Goal: Task Accomplishment & Management: Complete application form

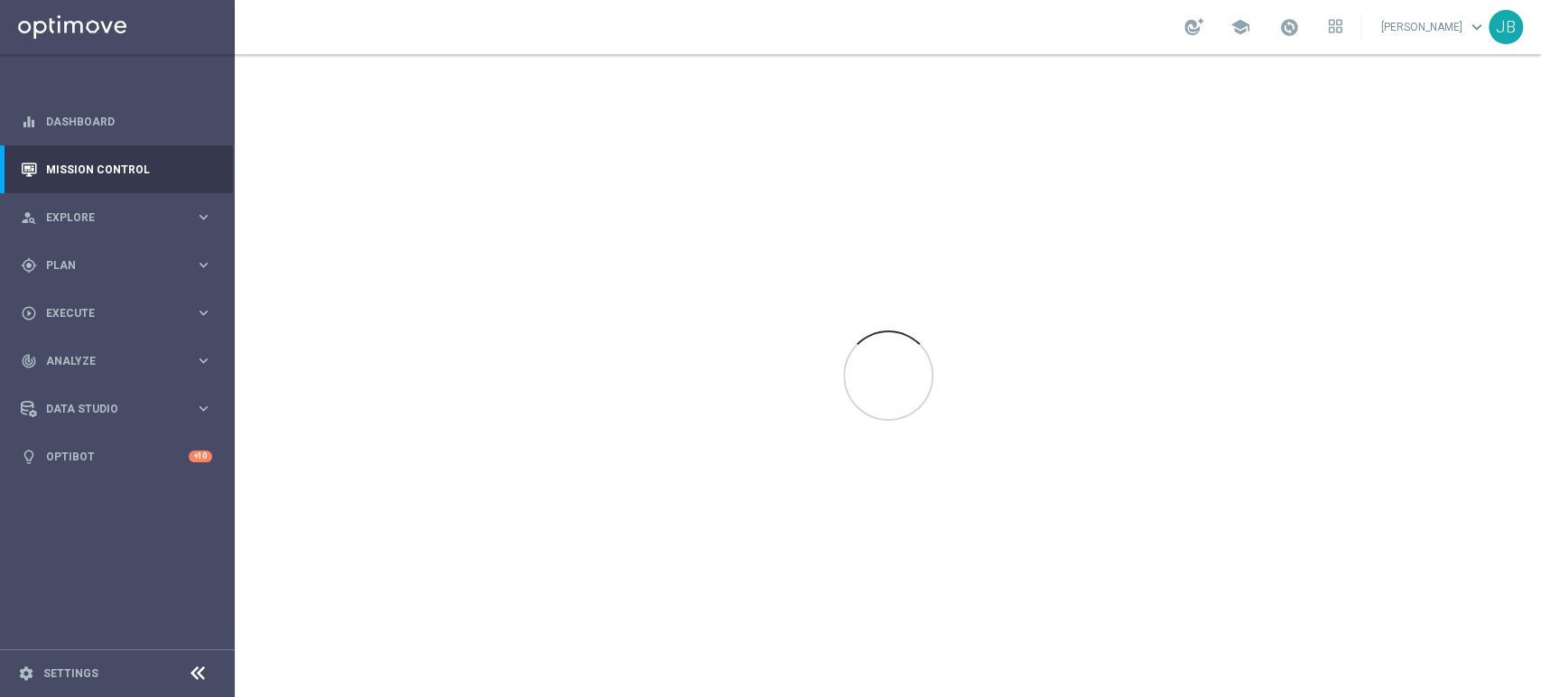
click at [167, 593] on sidenavbar "equalizer Dashboard Mission Control" at bounding box center [117, 348] width 235 height 697
click at [144, 260] on span "Plan" at bounding box center [120, 265] width 149 height 11
click at [110, 295] on link "Target Groups" at bounding box center [117, 302] width 141 height 14
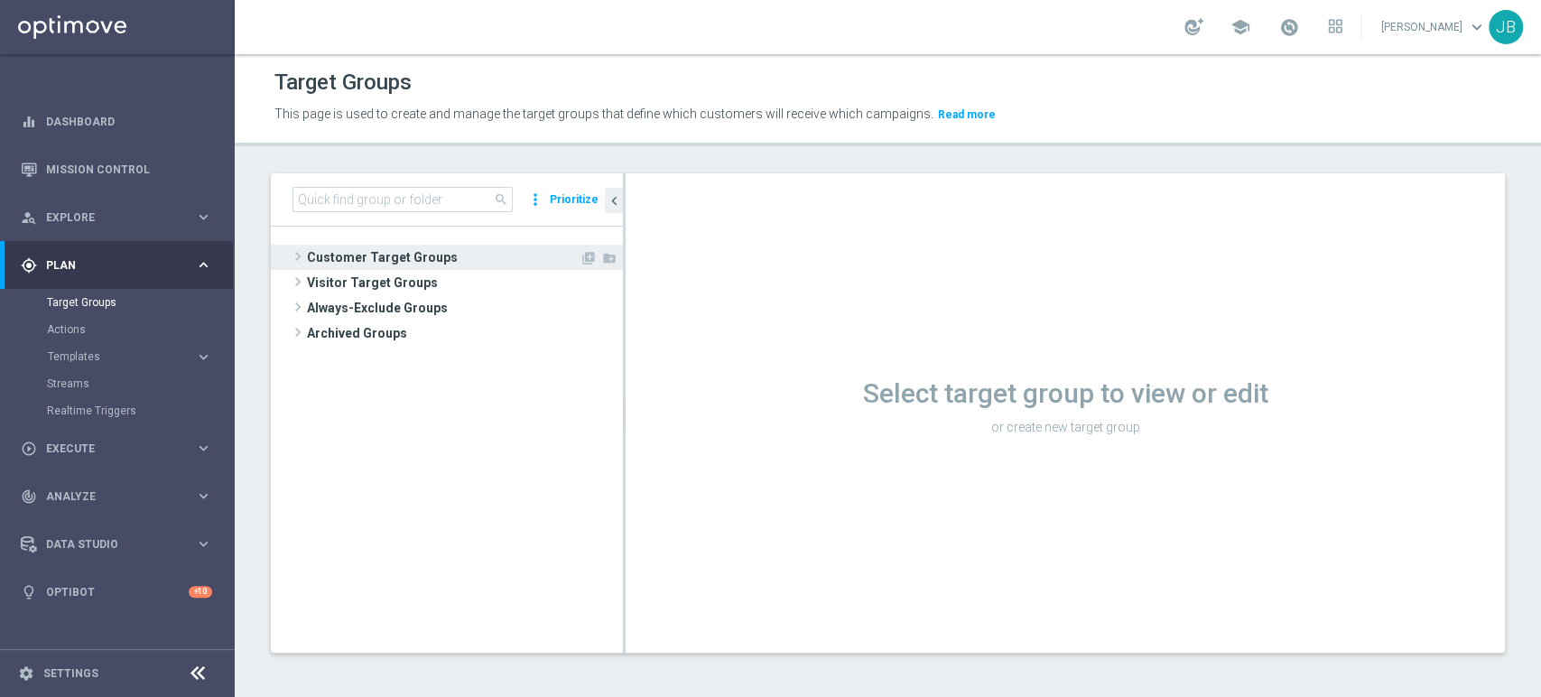
click at [444, 247] on span "Customer Target Groups" at bounding box center [443, 257] width 273 height 25
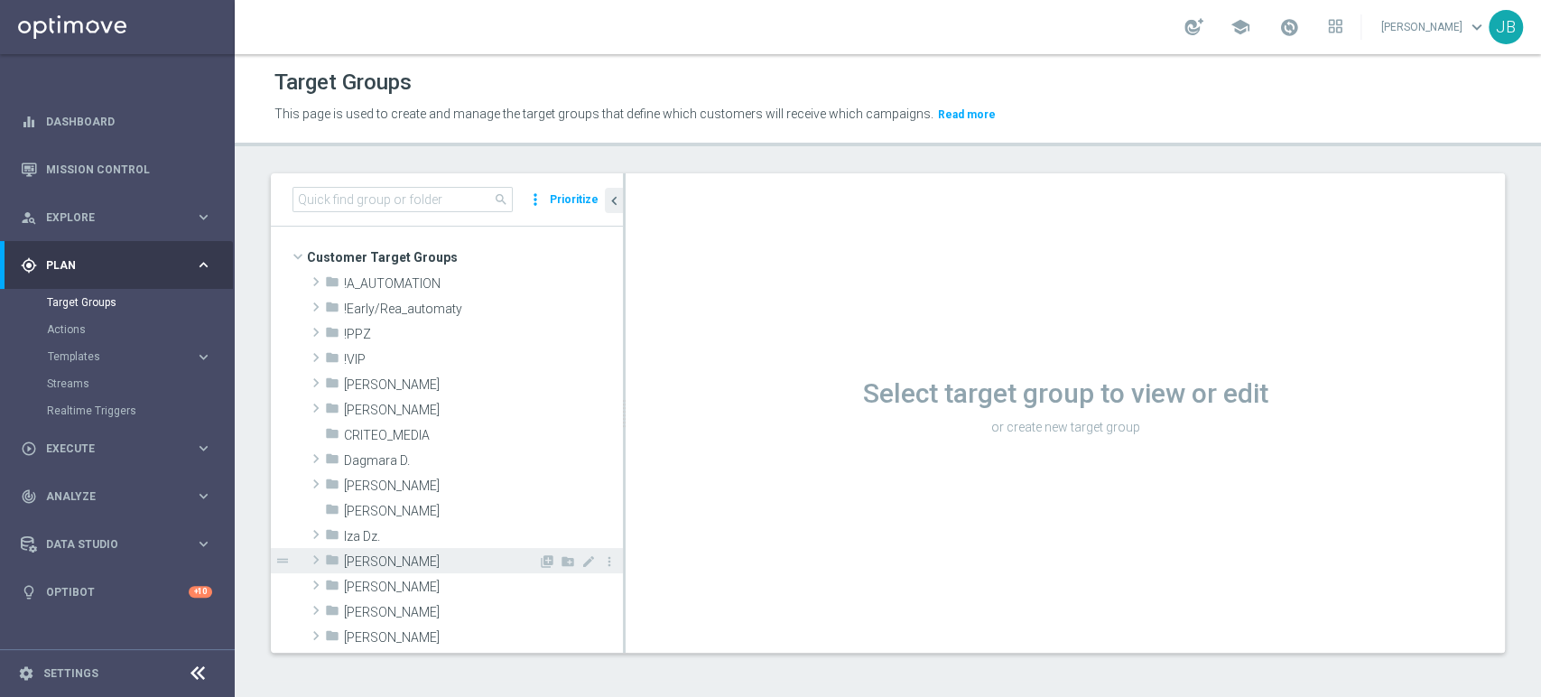
click at [412, 557] on span "[PERSON_NAME]" at bounding box center [441, 561] width 194 height 15
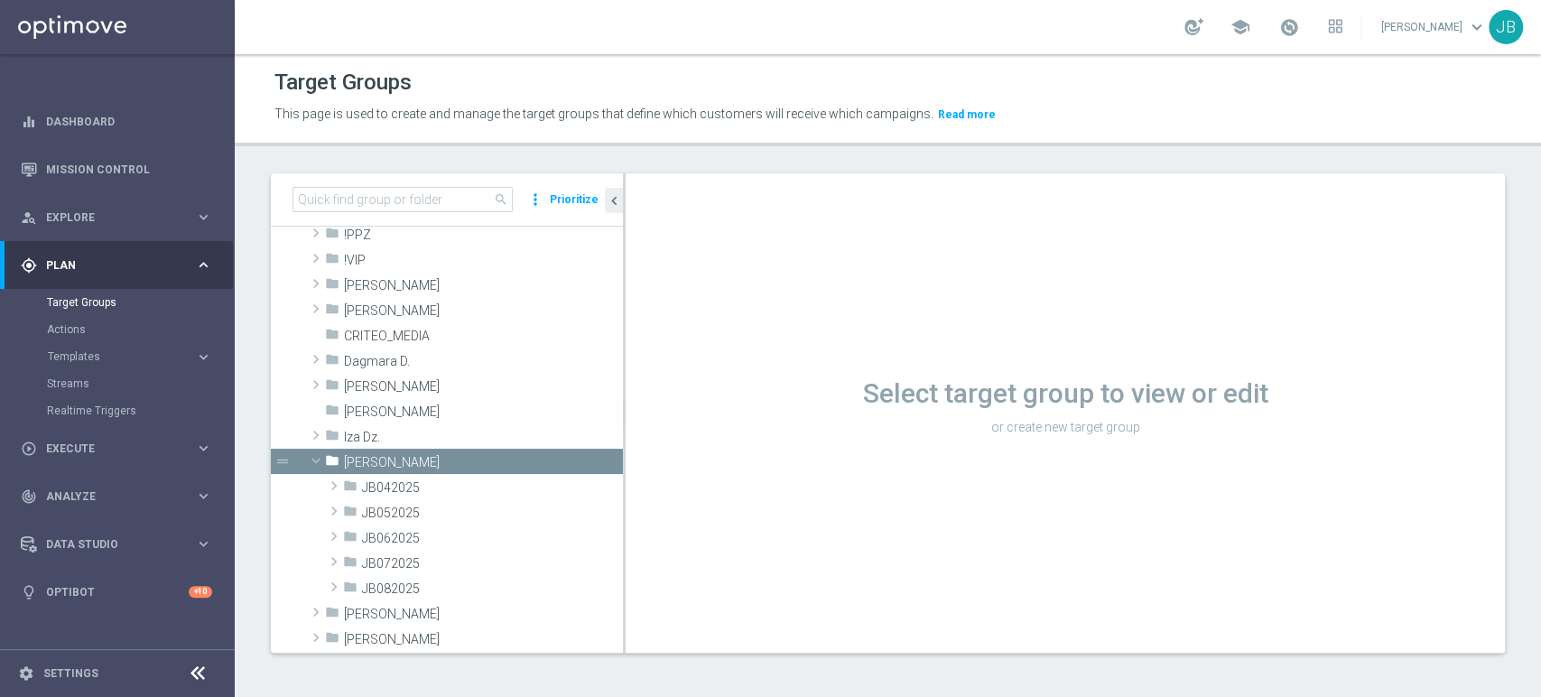
scroll to position [120, 0]
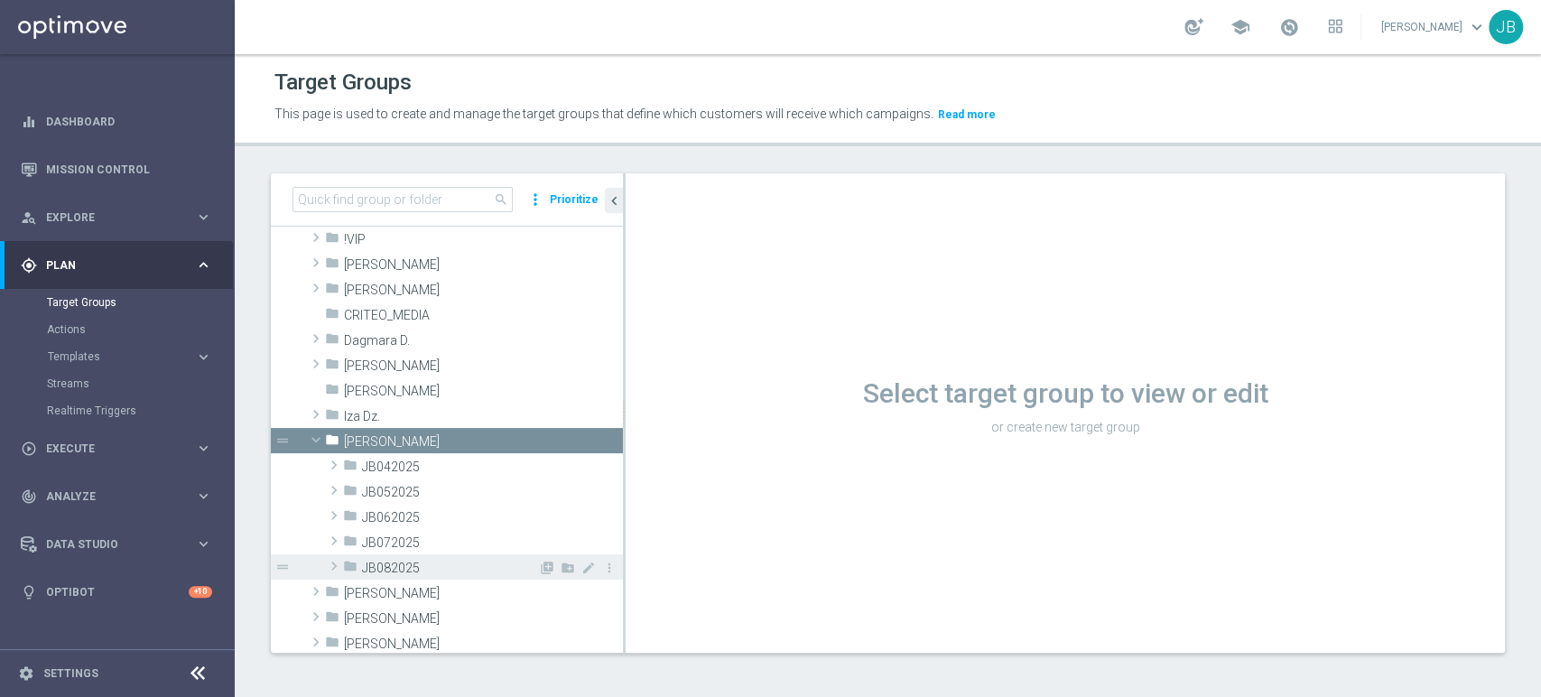
click at [483, 565] on span "JB082025" at bounding box center [450, 567] width 176 height 15
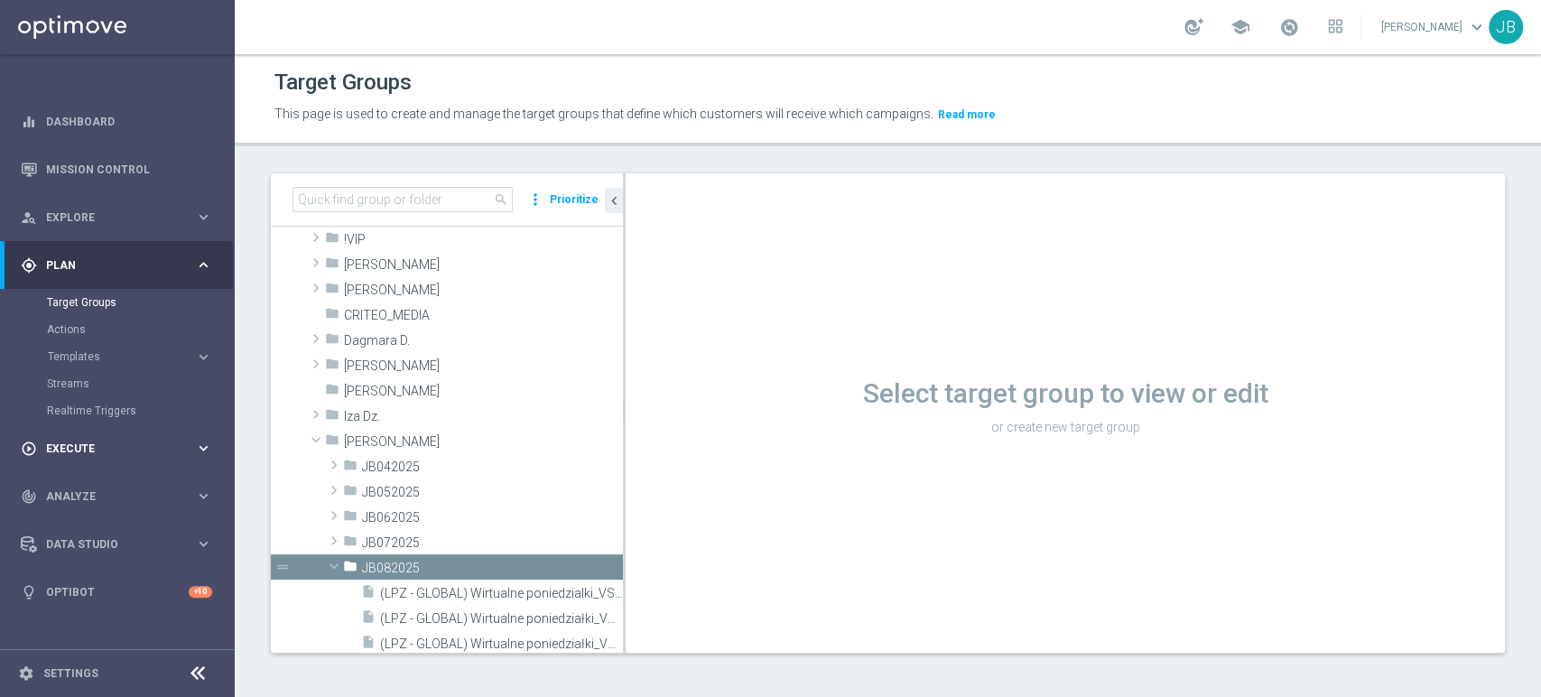
click at [141, 443] on span "Execute" at bounding box center [120, 448] width 149 height 11
click at [113, 352] on link "Campaign Builder" at bounding box center [117, 350] width 141 height 14
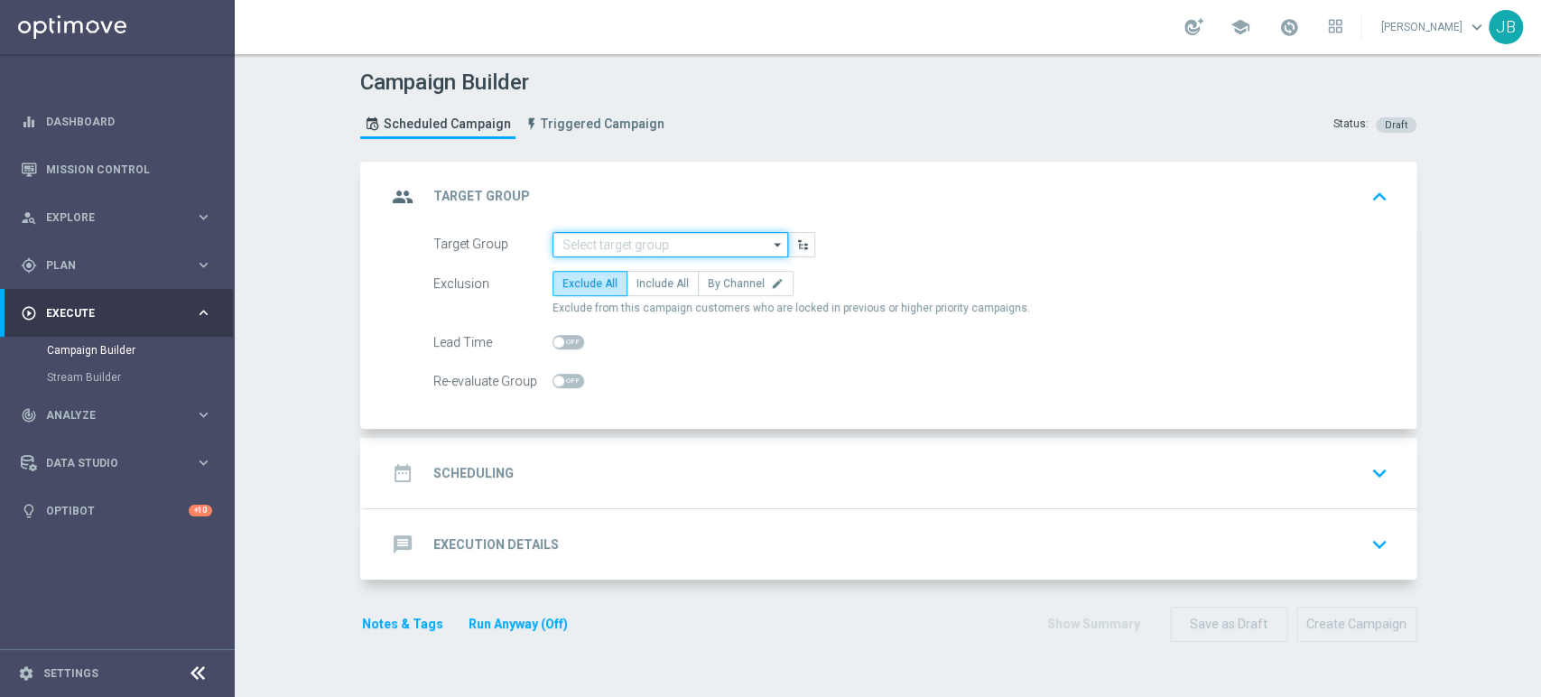
click at [690, 235] on input at bounding box center [670, 244] width 236 height 25
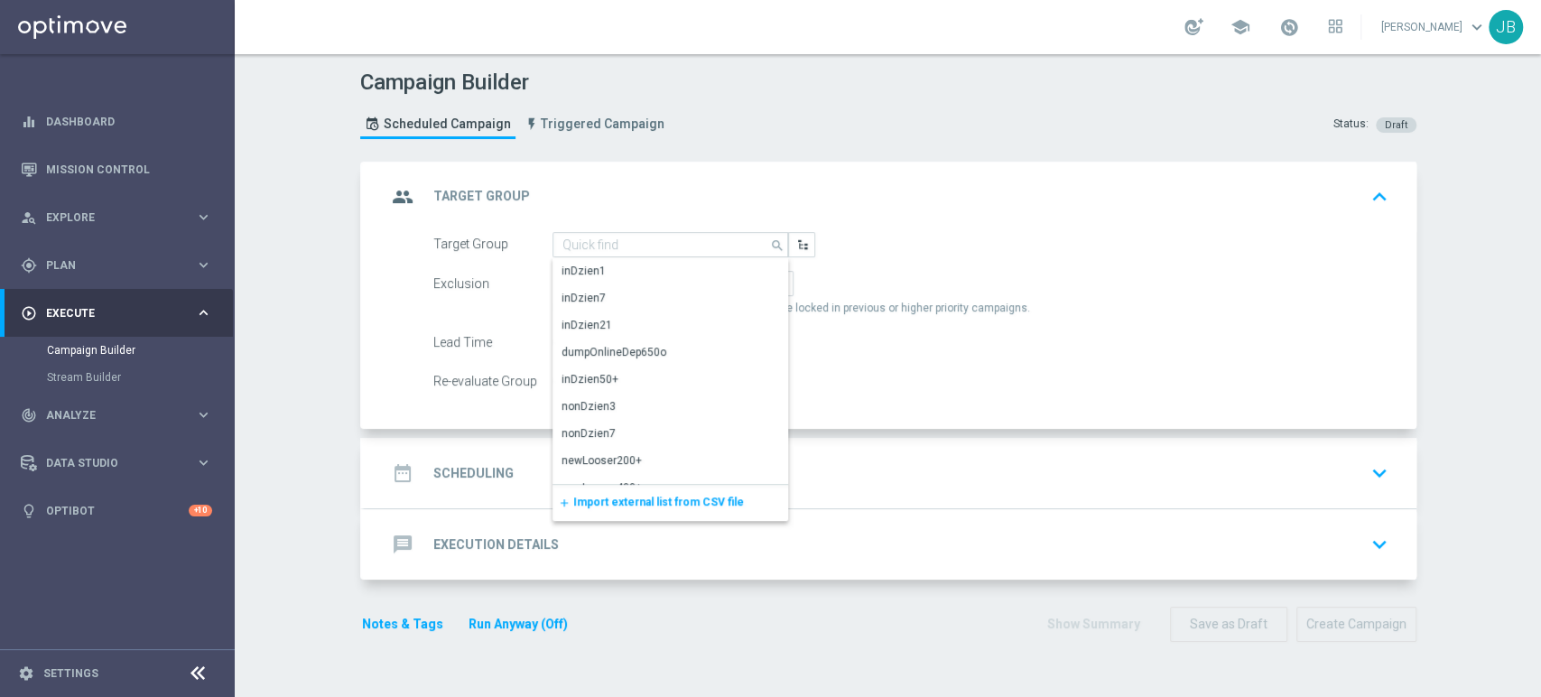
click at [621, 506] on span "Import external list from CSV file" at bounding box center [658, 501] width 171 height 13
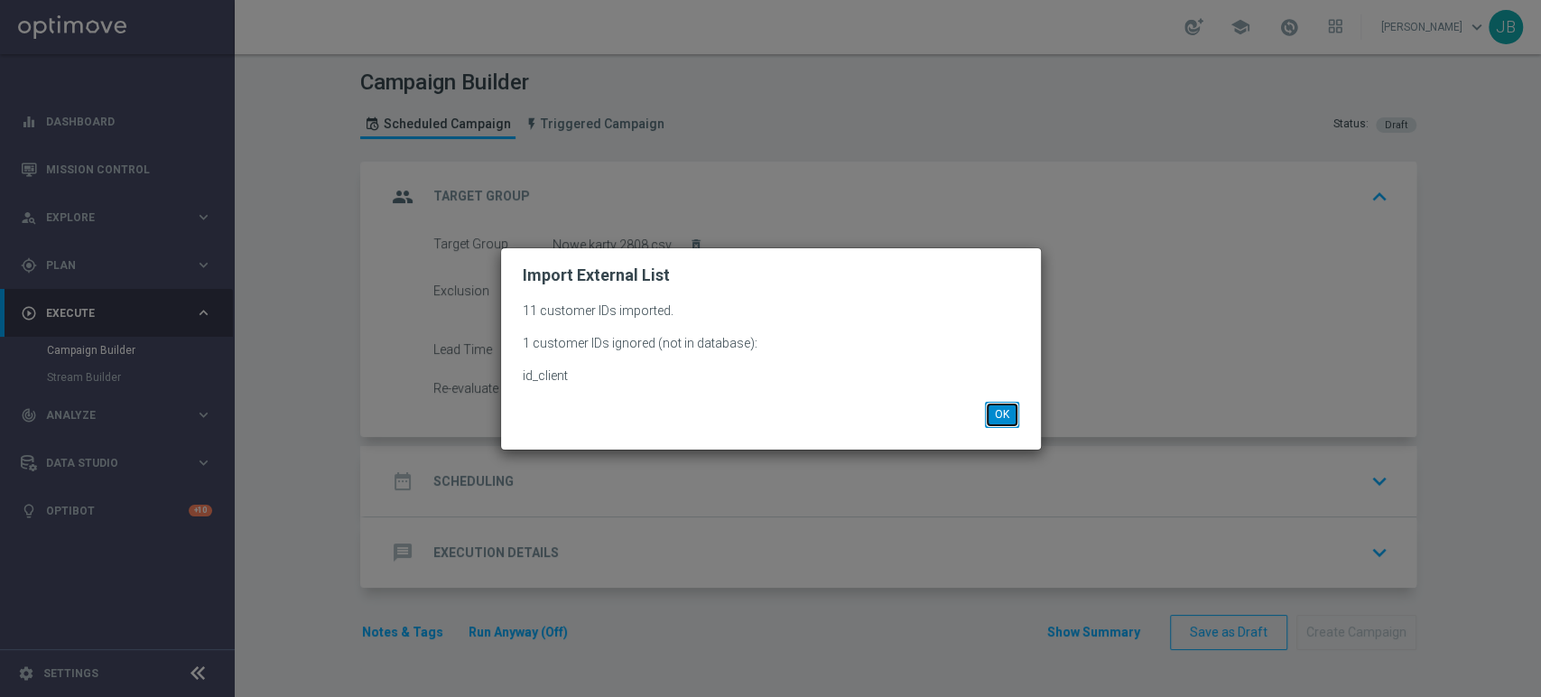
click at [1013, 411] on button "OK" at bounding box center [1002, 414] width 34 height 25
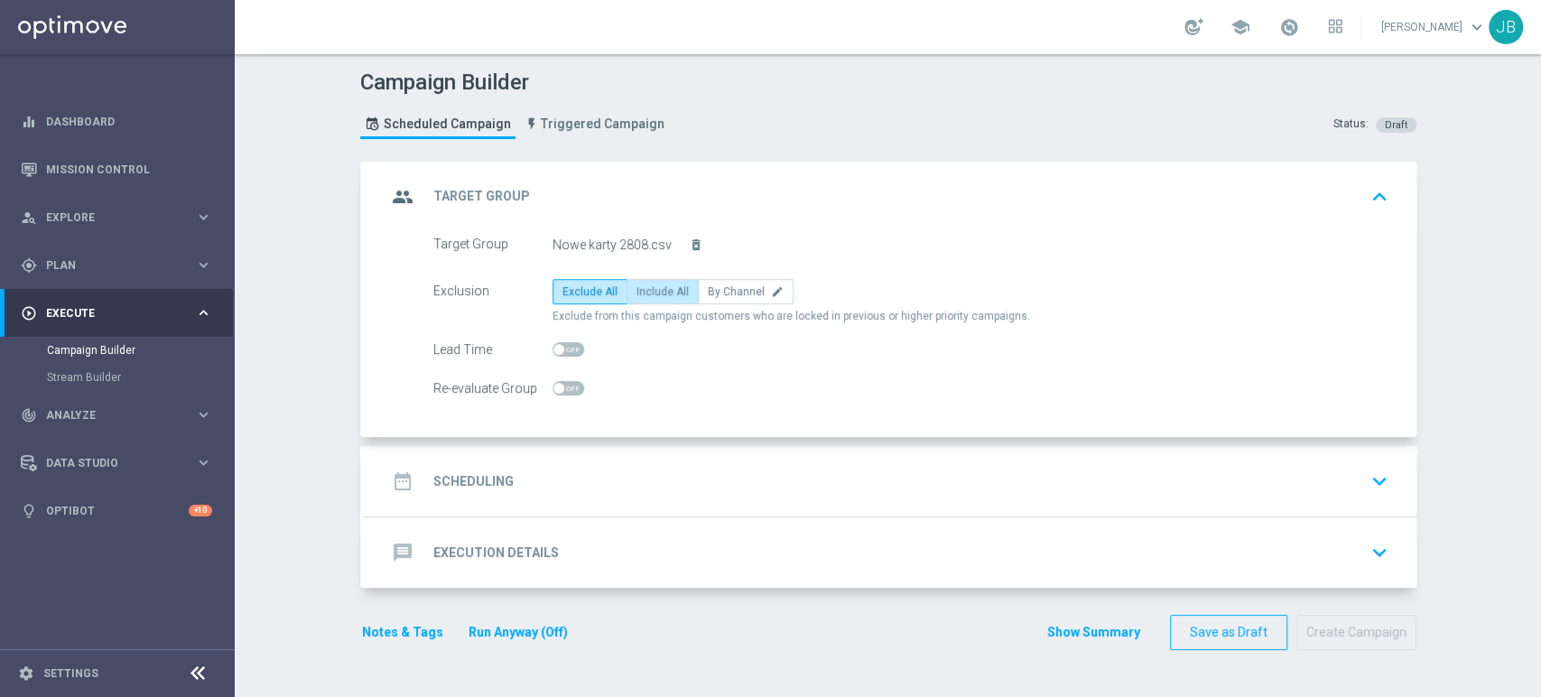
click at [656, 302] on label "Include All" at bounding box center [662, 291] width 72 height 25
click at [648, 301] on input "Include All" at bounding box center [642, 295] width 12 height 12
radio input "true"
click at [624, 468] on div "date_range Scheduling keyboard_arrow_down" at bounding box center [890, 481] width 1008 height 34
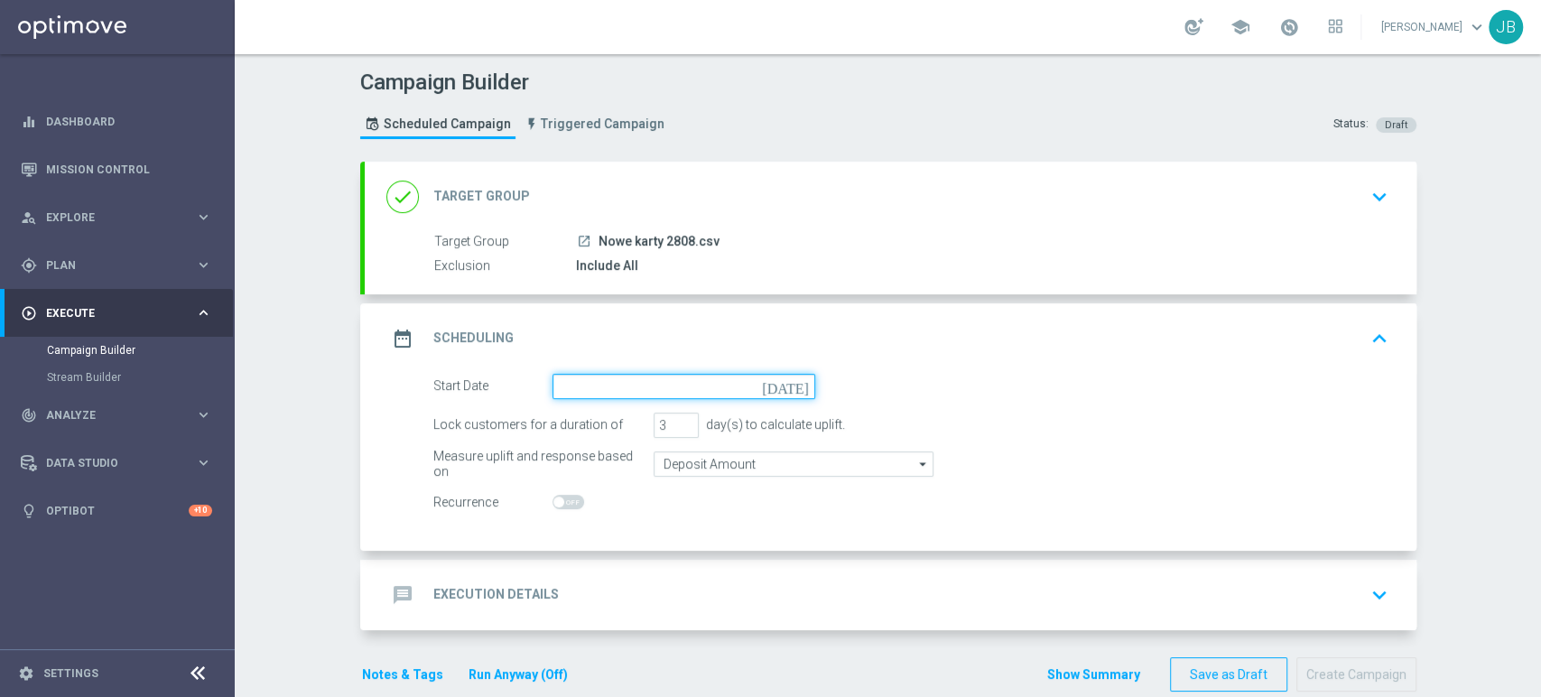
click at [656, 388] on input at bounding box center [683, 386] width 263 height 25
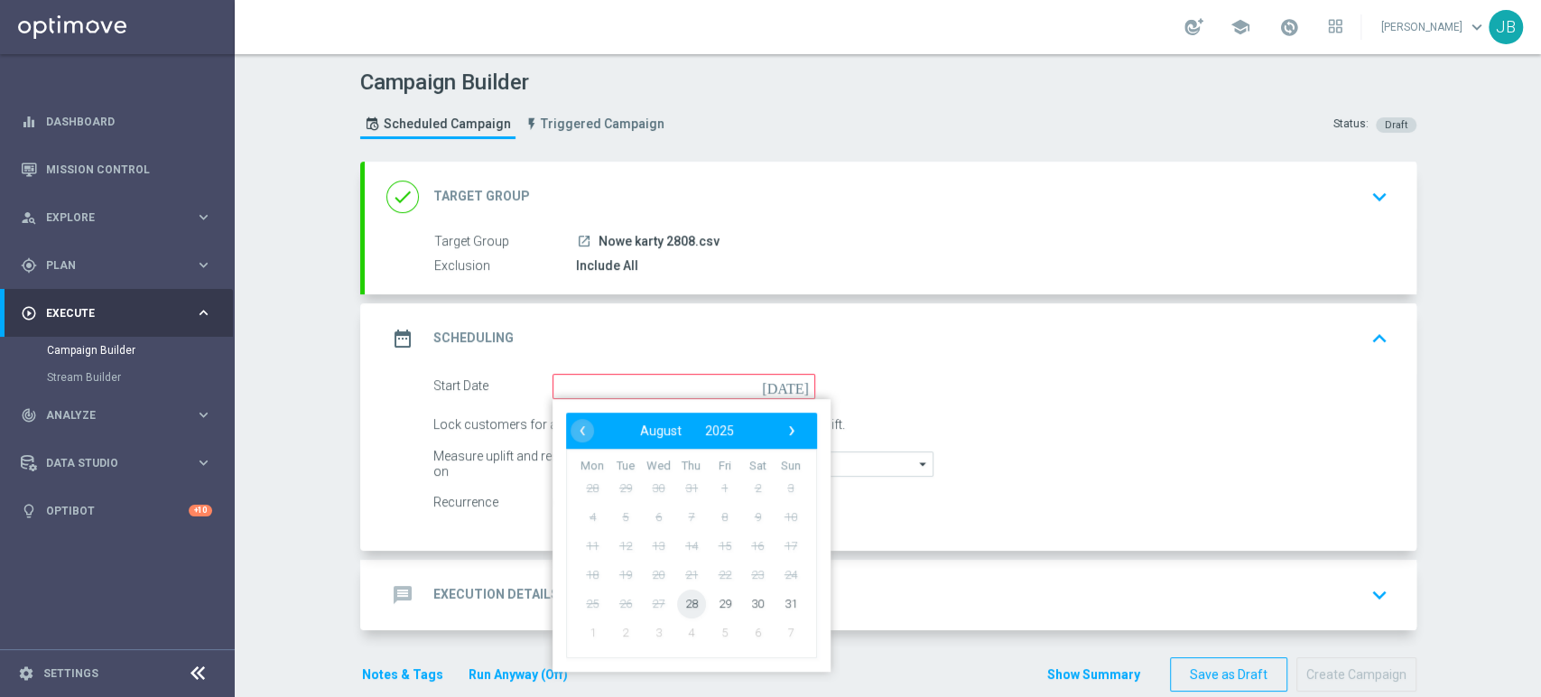
click at [676, 605] on span "28" at bounding box center [690, 602] width 29 height 29
type input "[DATE]"
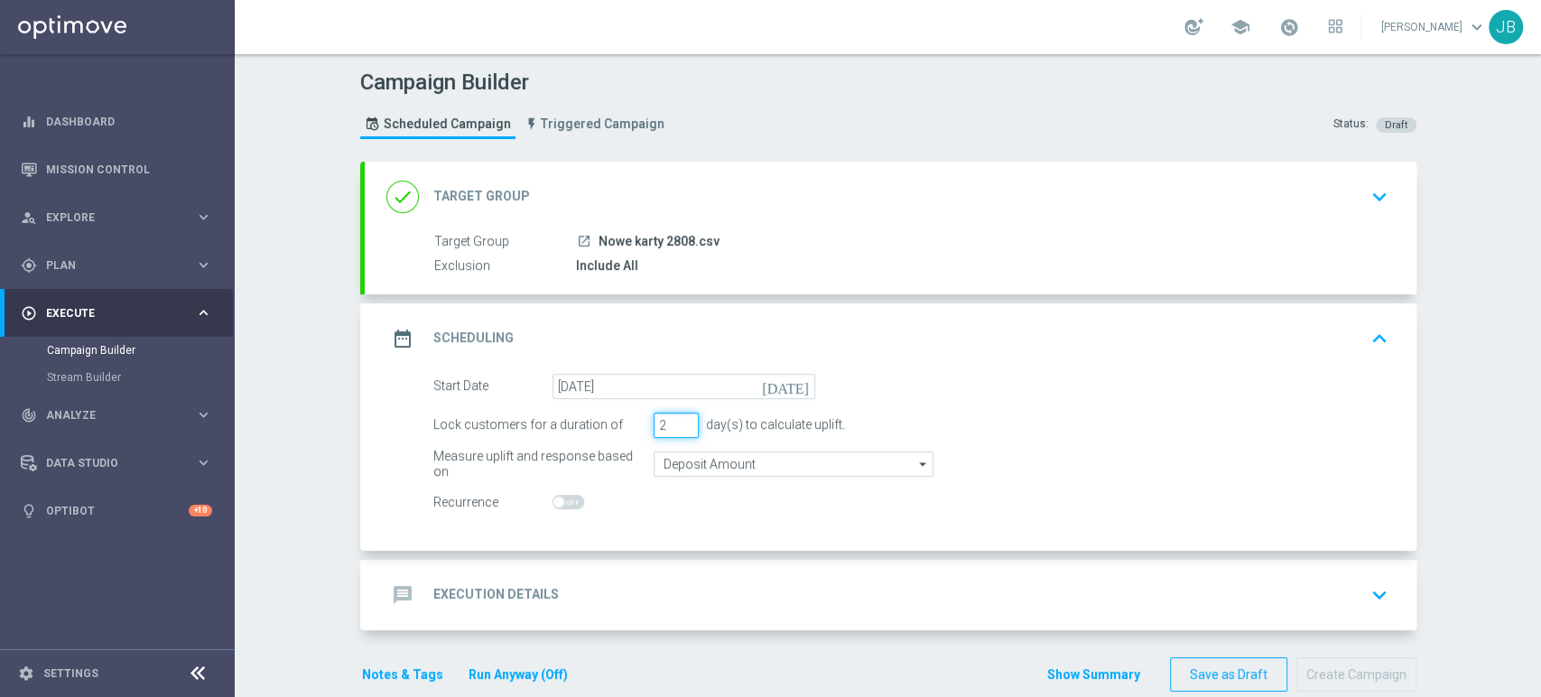
click at [677, 428] on input "2" at bounding box center [675, 424] width 45 height 25
type input "1"
click at [677, 428] on input "1" at bounding box center [675, 424] width 45 height 25
click at [671, 605] on div "message Execution Details keyboard_arrow_down" at bounding box center [890, 595] width 1008 height 34
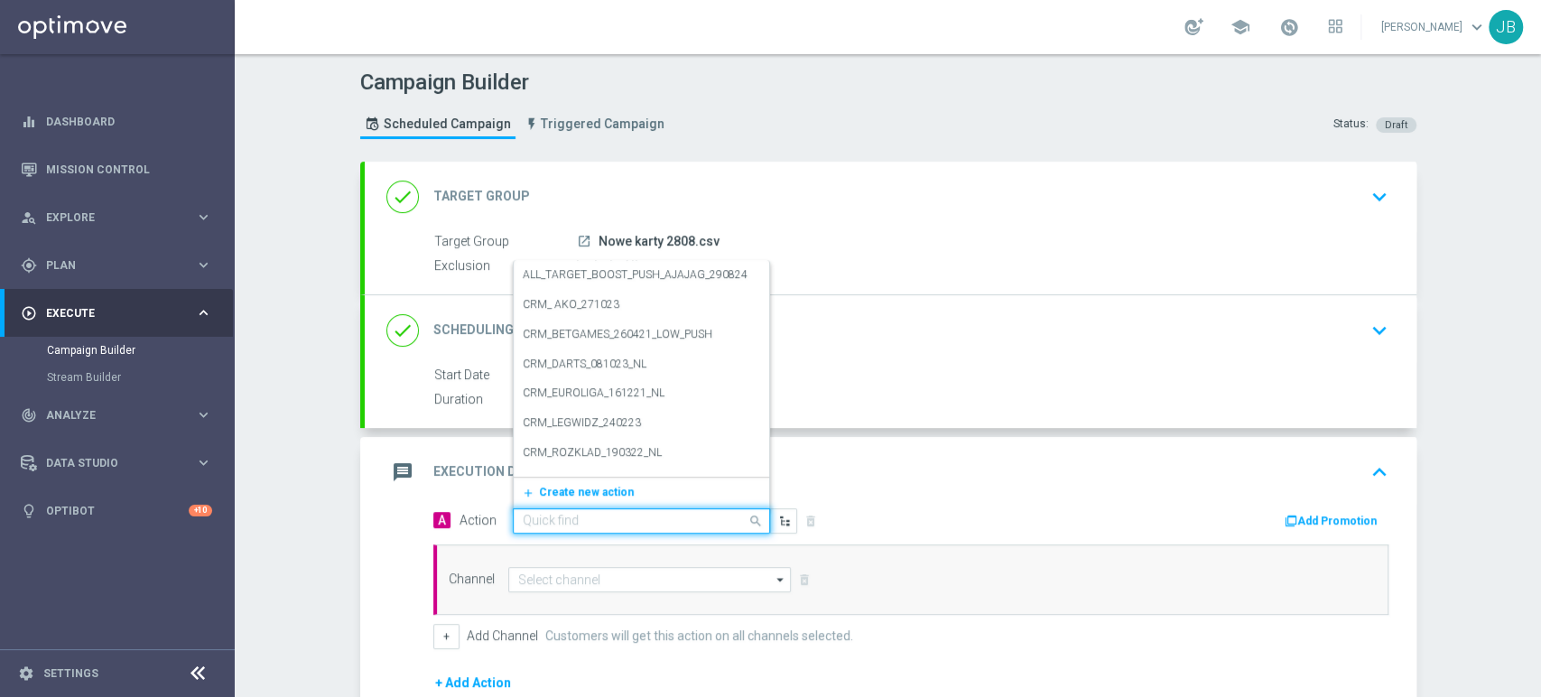
click at [608, 522] on input "text" at bounding box center [623, 521] width 201 height 15
click at [605, 494] on span "Create new action" at bounding box center [586, 492] width 95 height 13
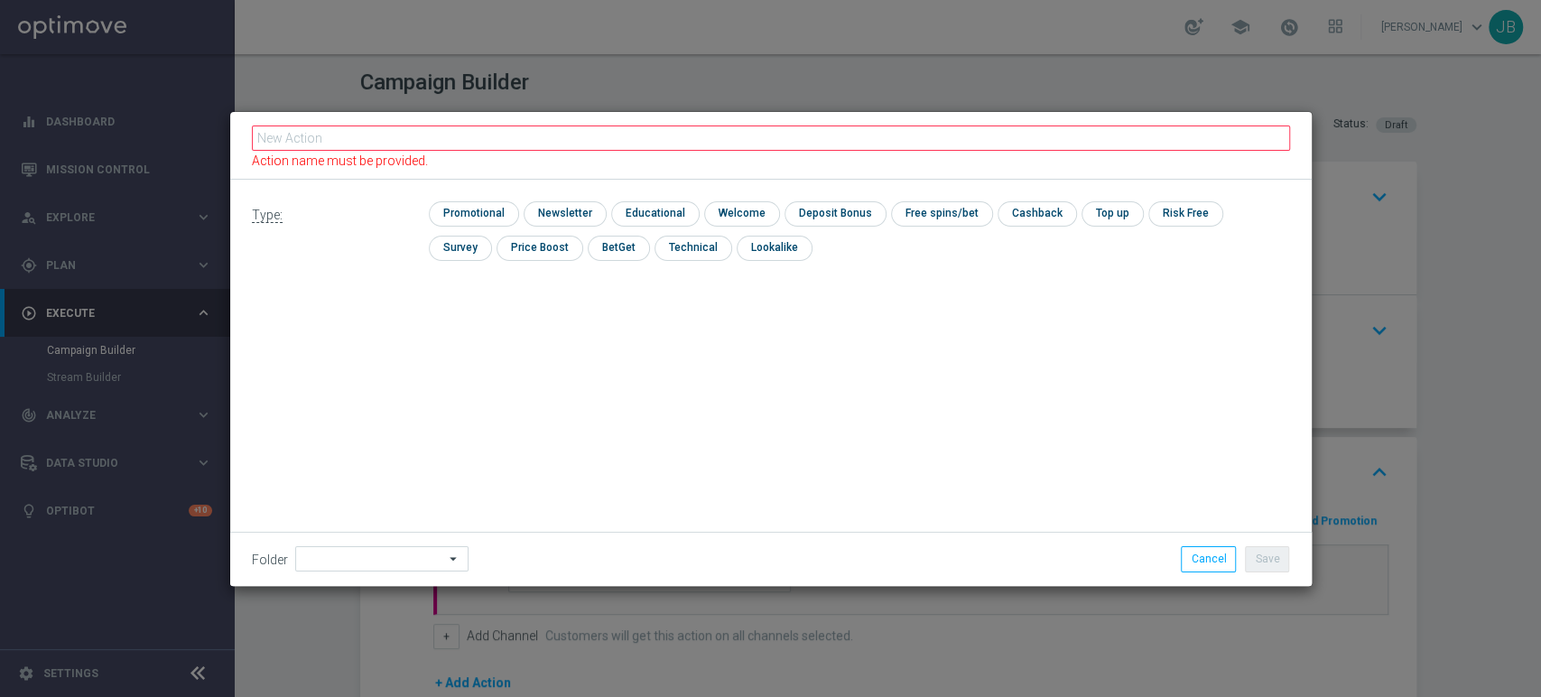
click at [592, 128] on div "Action name must be provided." at bounding box center [770, 146] width 1081 height 68
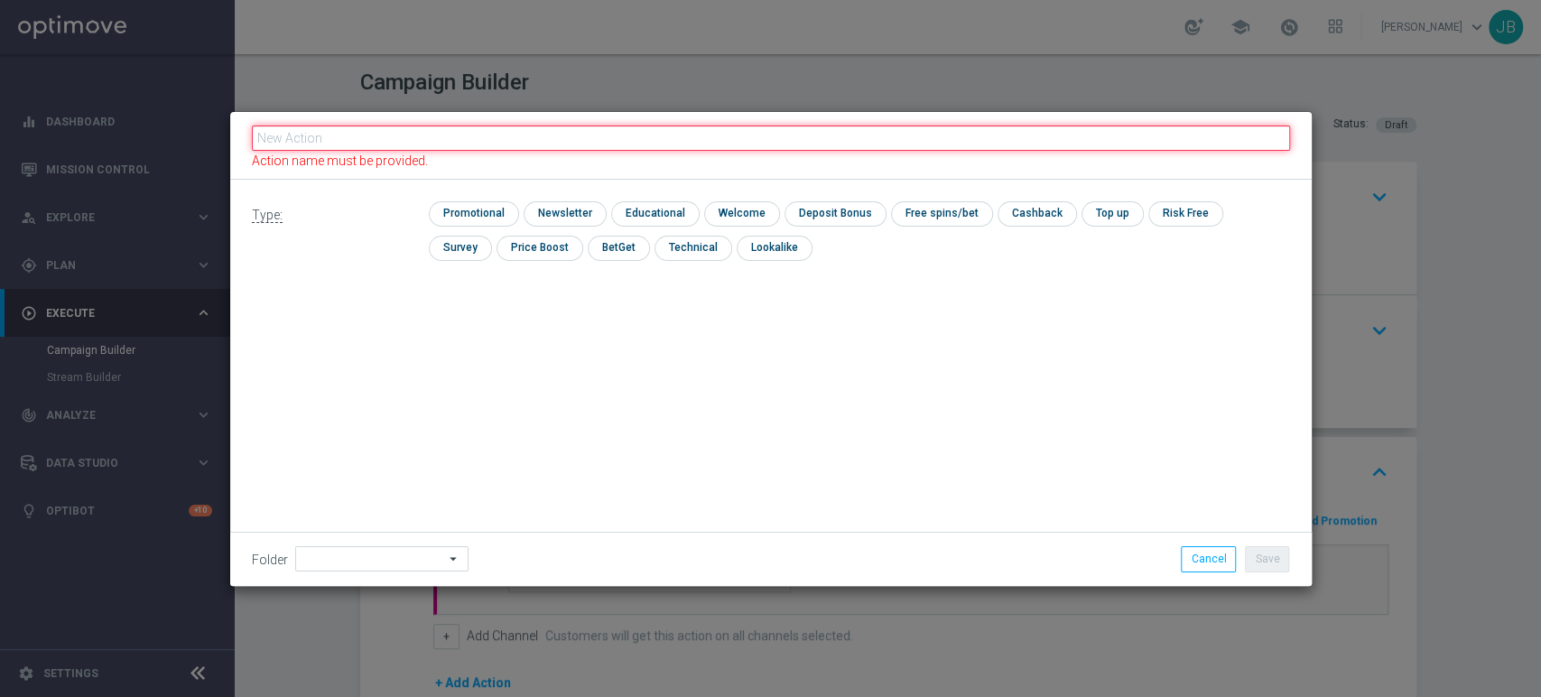
click at [587, 134] on input "text" at bounding box center [771, 137] width 1038 height 25
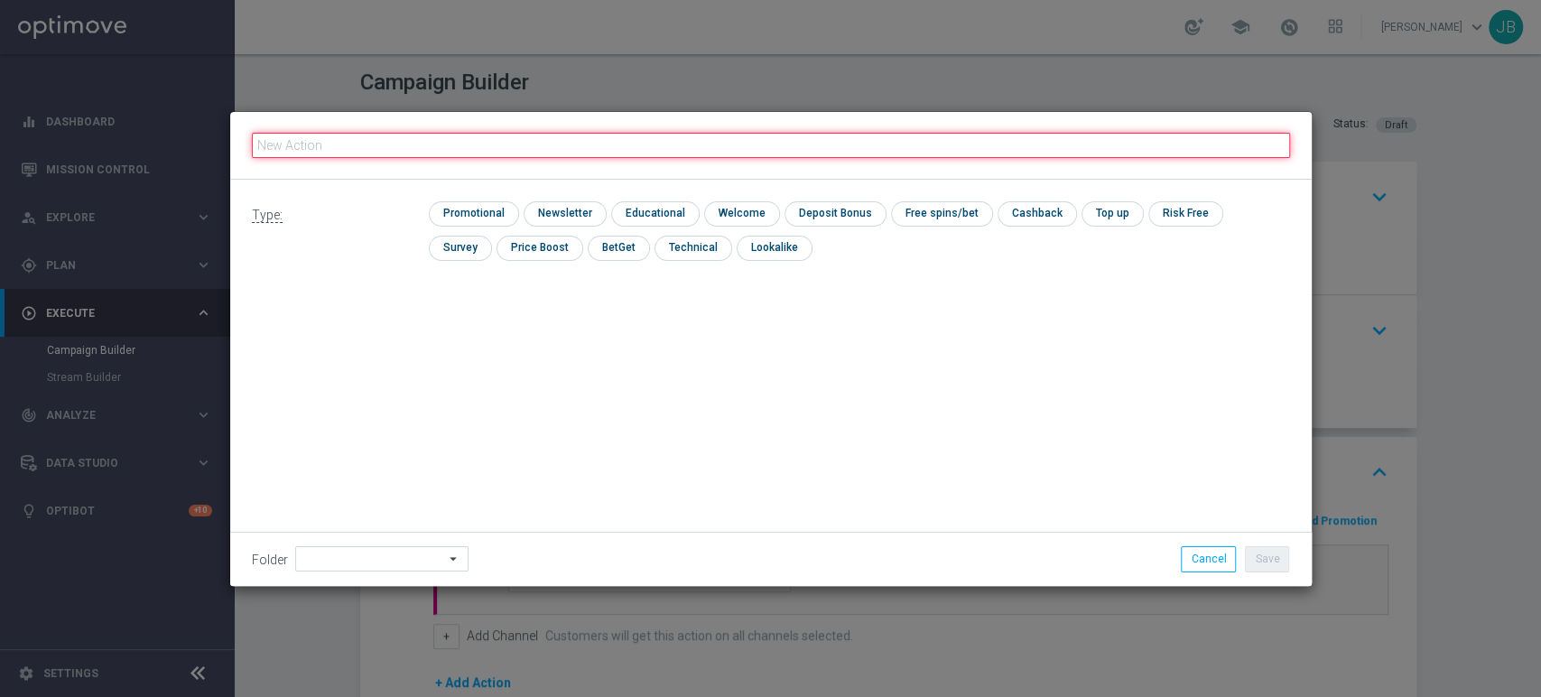
paste input "(LPZ - SMS) nowy klient powitanie_24012024"
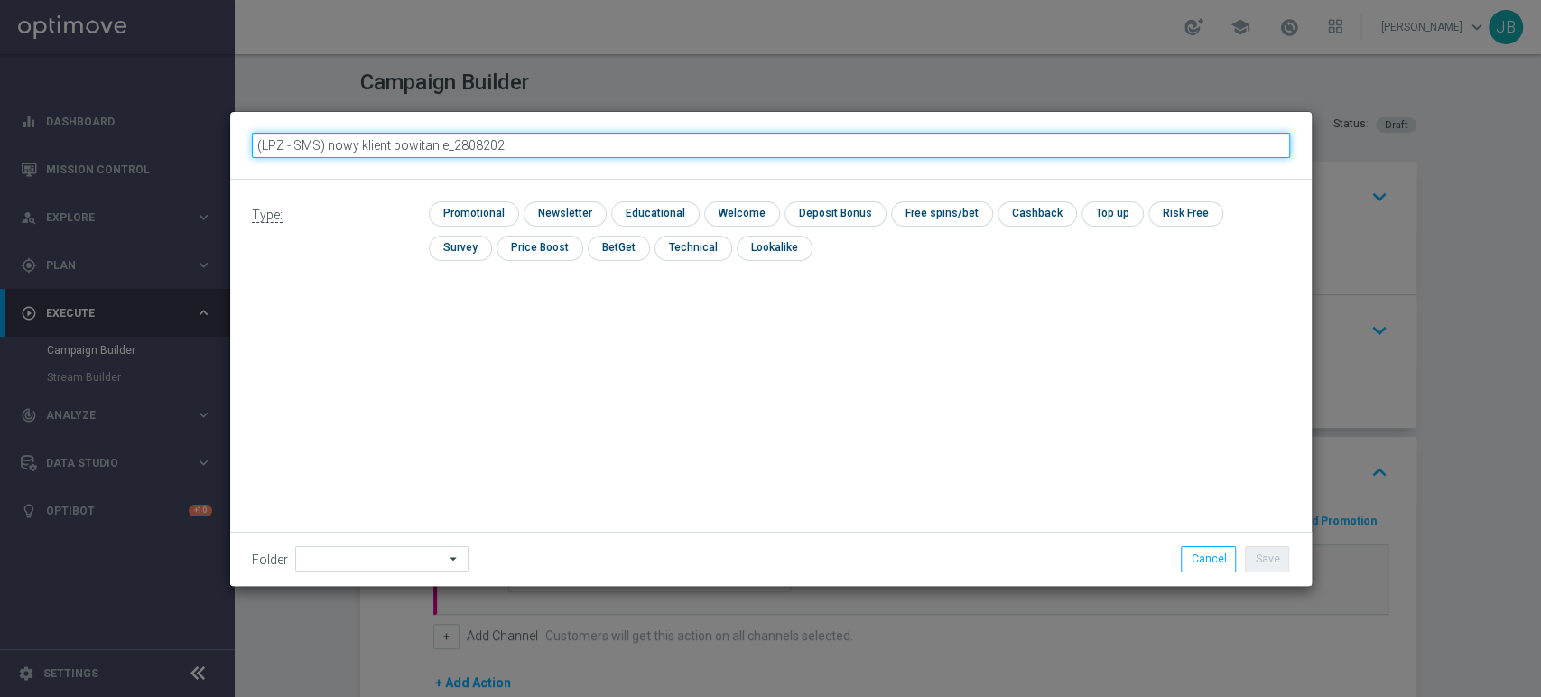
type input "(LPZ - SMS) nowy klient powitanie_28082025"
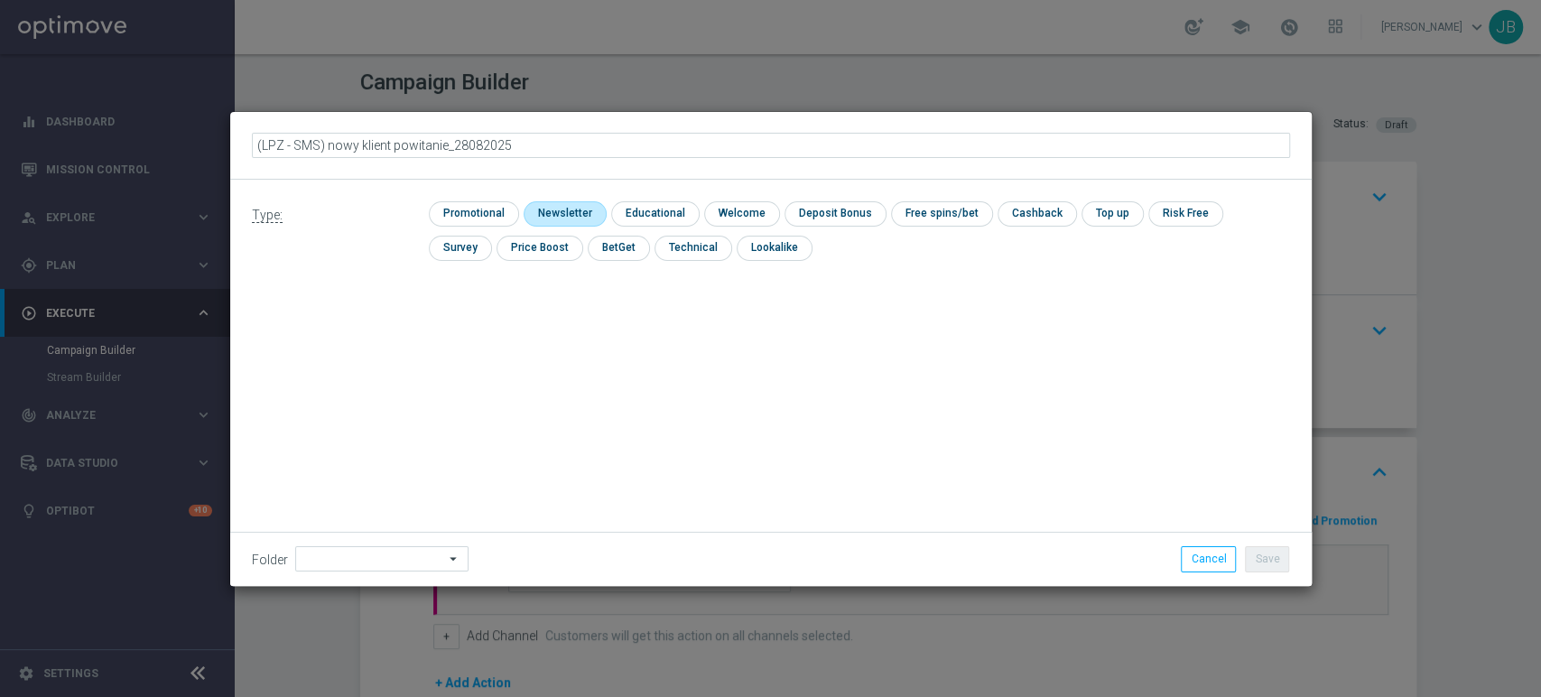
click at [575, 206] on input "checkbox" at bounding box center [562, 213] width 79 height 24
checkbox input "true"
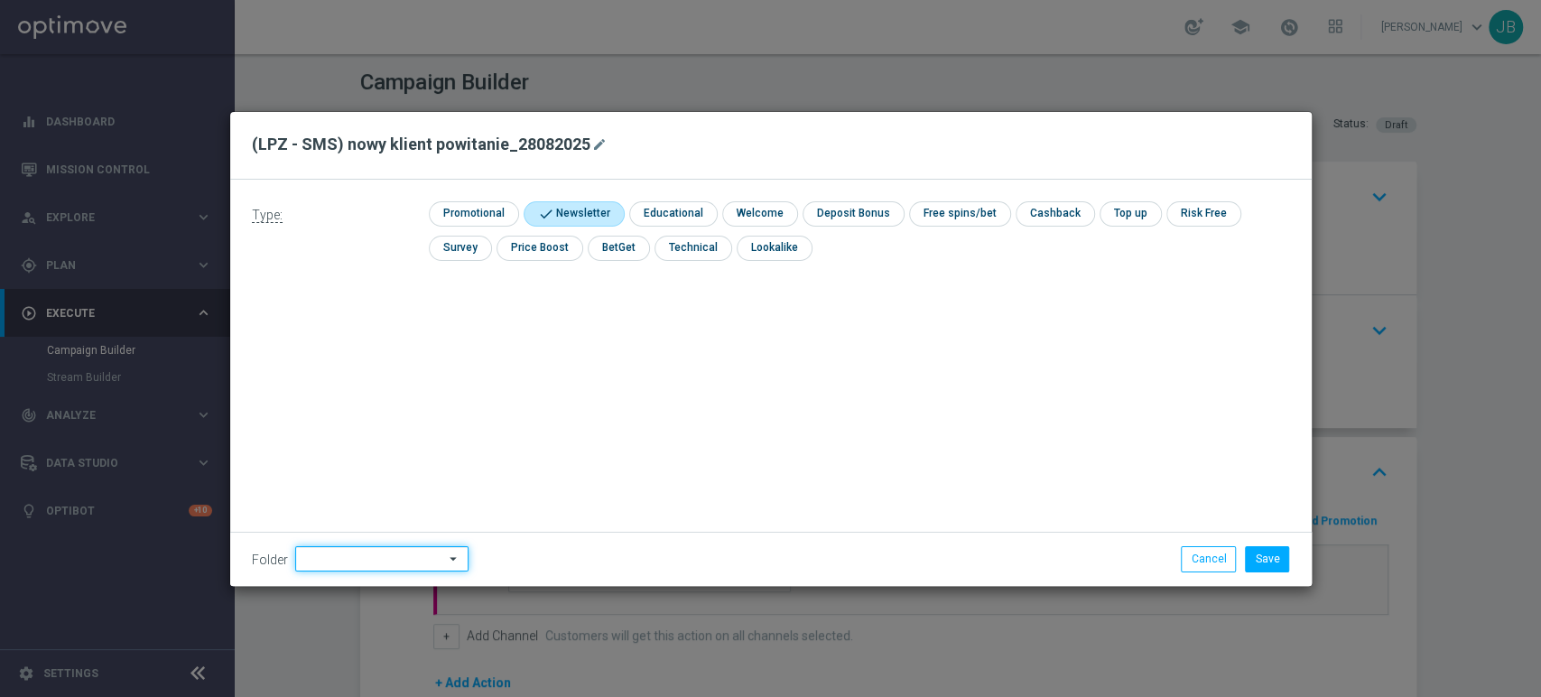
click at [347, 560] on input at bounding box center [381, 558] width 173 height 25
click at [388, 386] on div "[PERSON_NAME]" at bounding box center [379, 376] width 168 height 27
type input "[PERSON_NAME]"
click at [1255, 550] on button "Save" at bounding box center [1267, 558] width 44 height 25
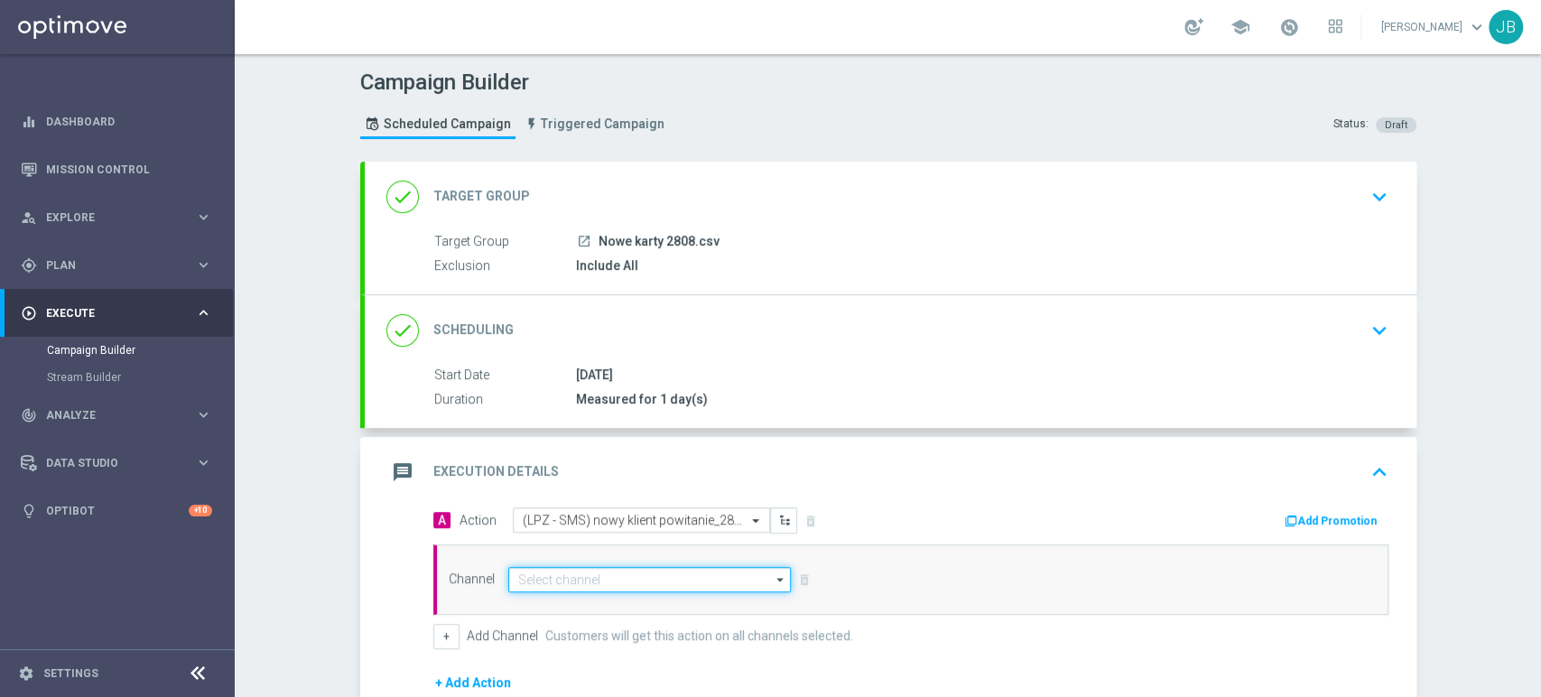
click at [714, 585] on input at bounding box center [649, 579] width 283 height 25
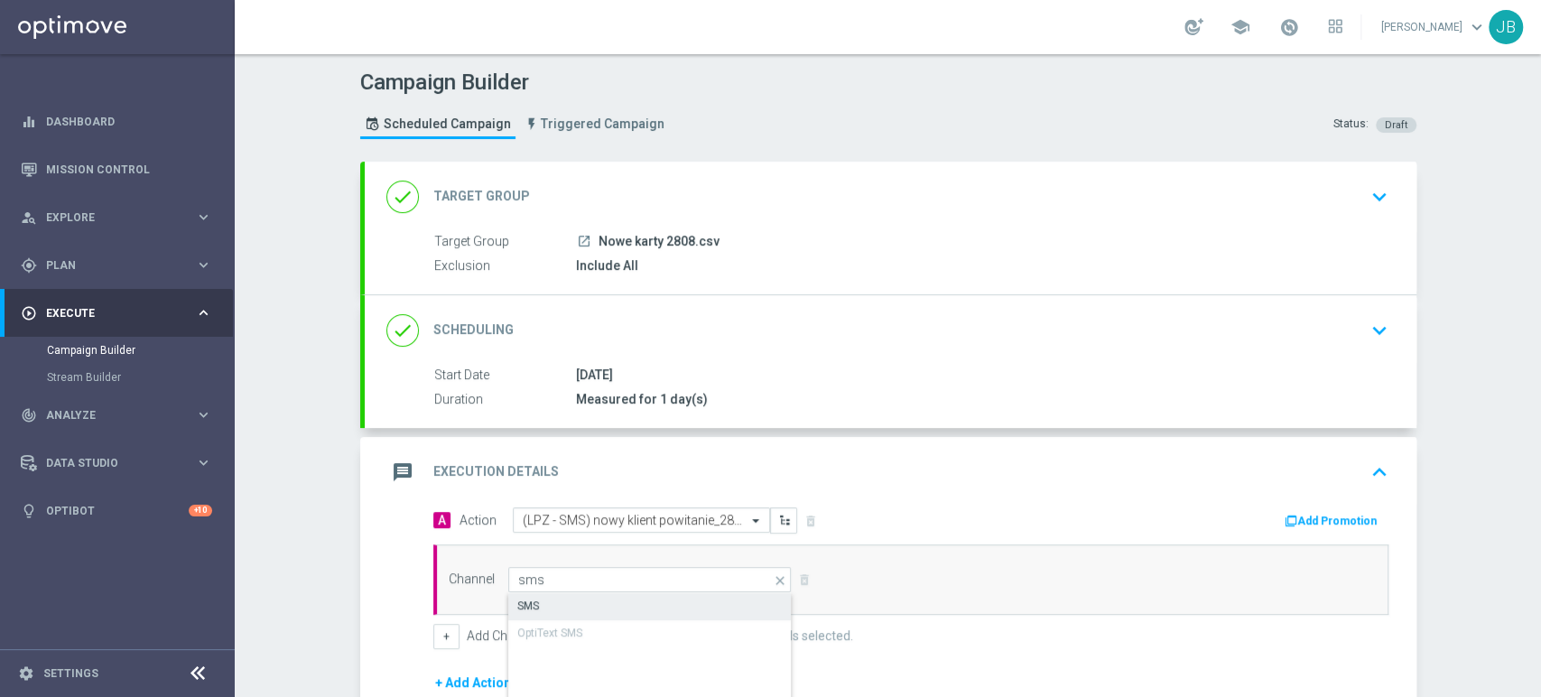
click at [699, 605] on div "SMS" at bounding box center [650, 605] width 284 height 25
type input "SMS"
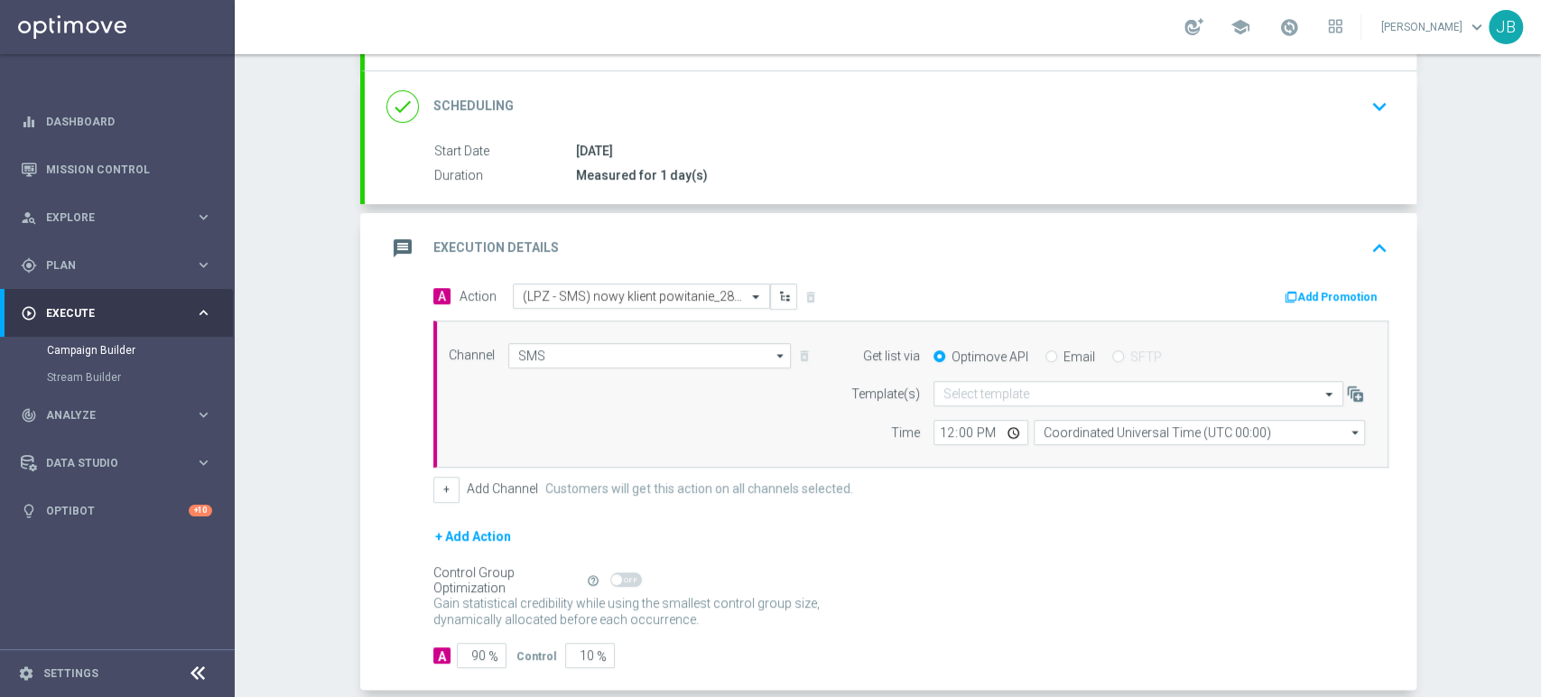
scroll to position [292, 0]
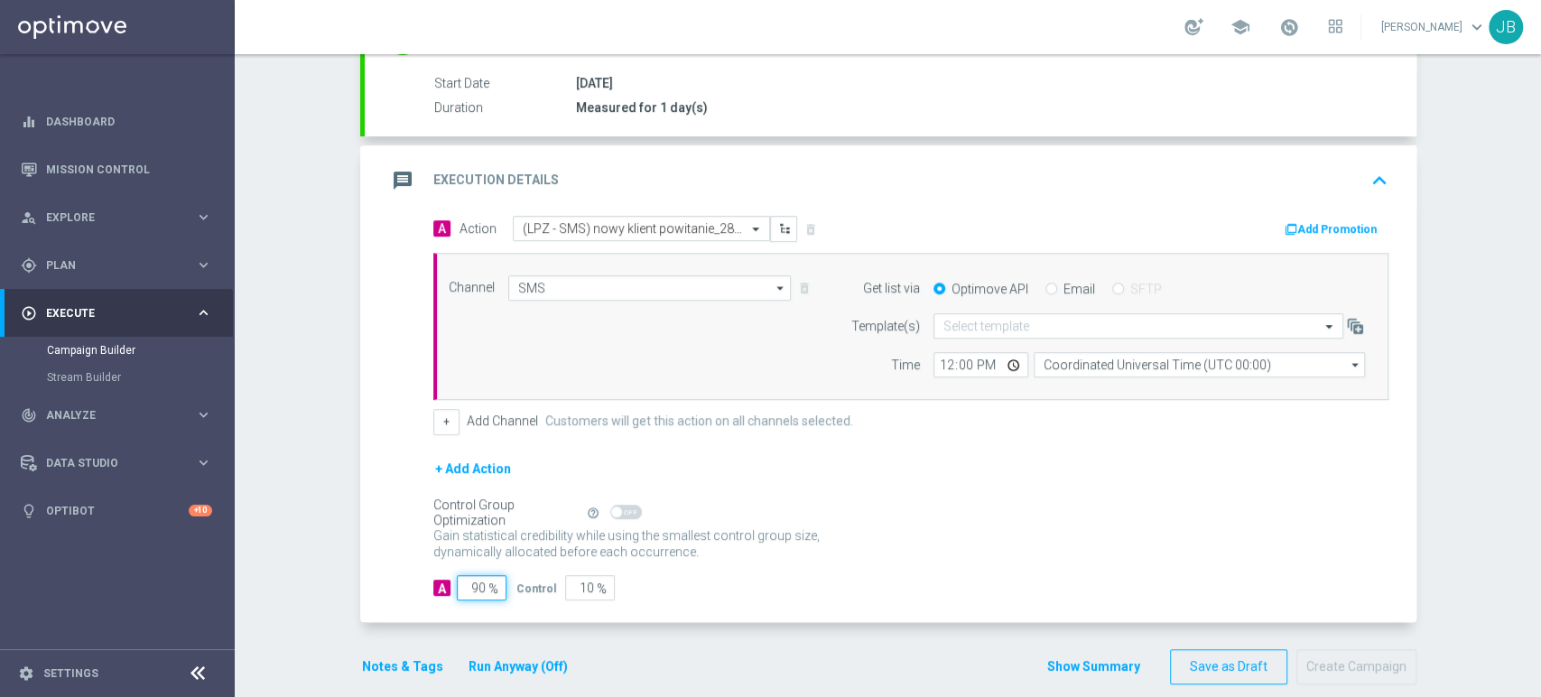
click at [468, 588] on input "90" at bounding box center [482, 587] width 50 height 25
type input "0"
type input "100"
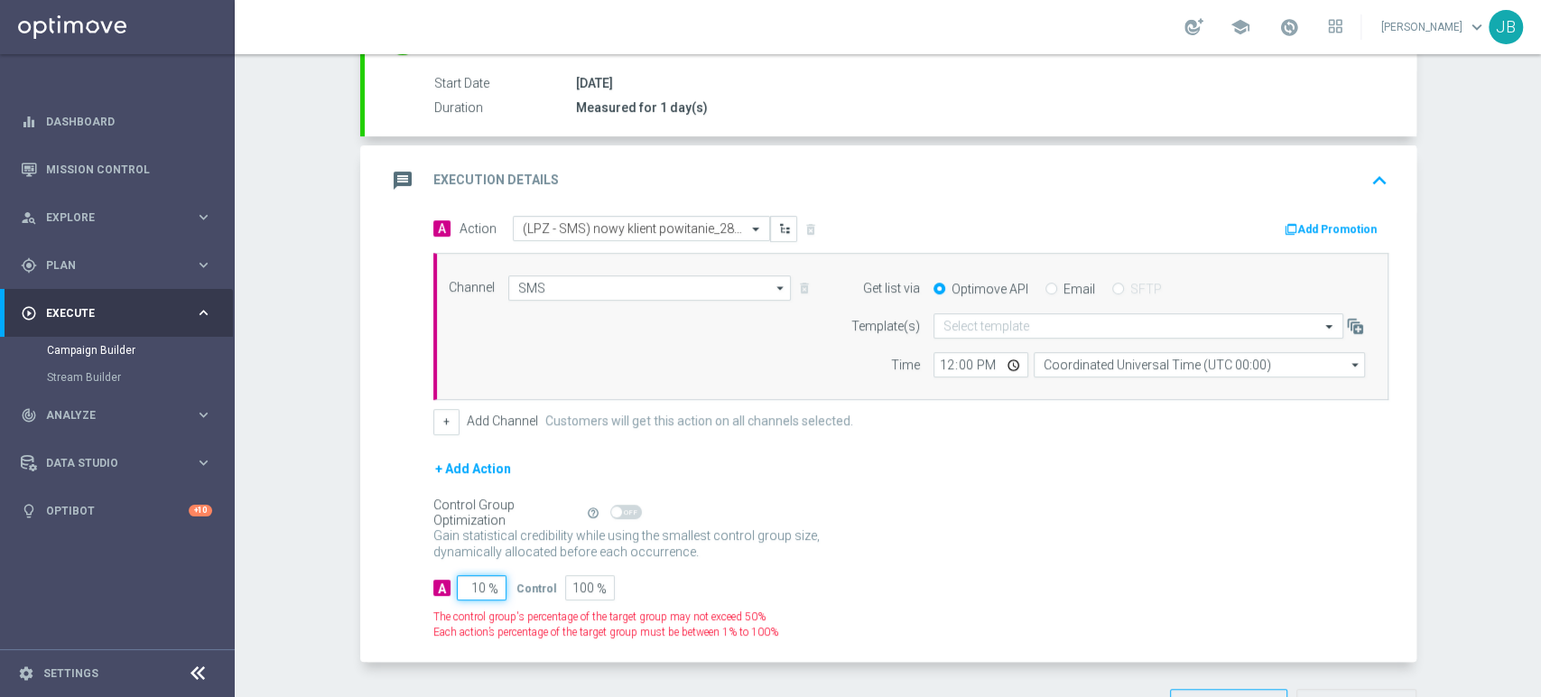
type input "100"
type input "0"
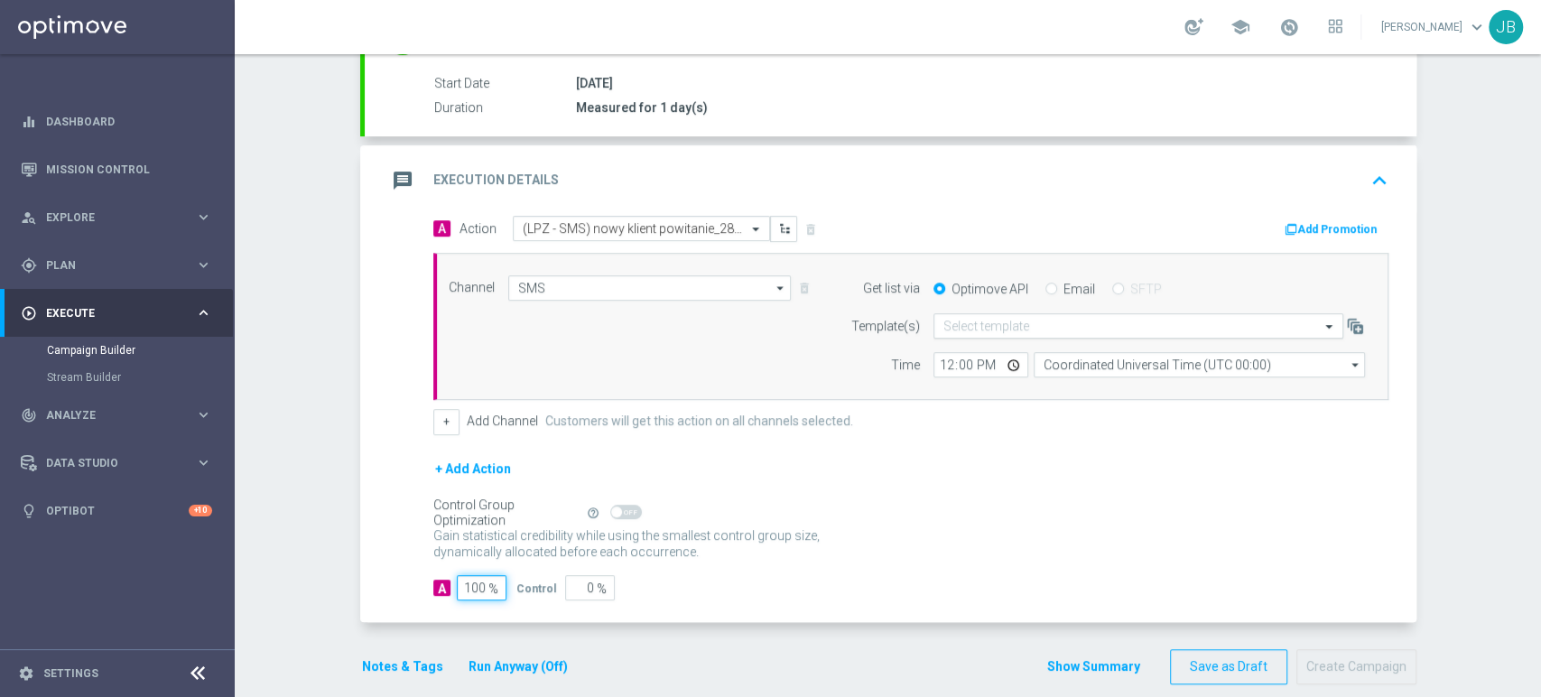
type input "100"
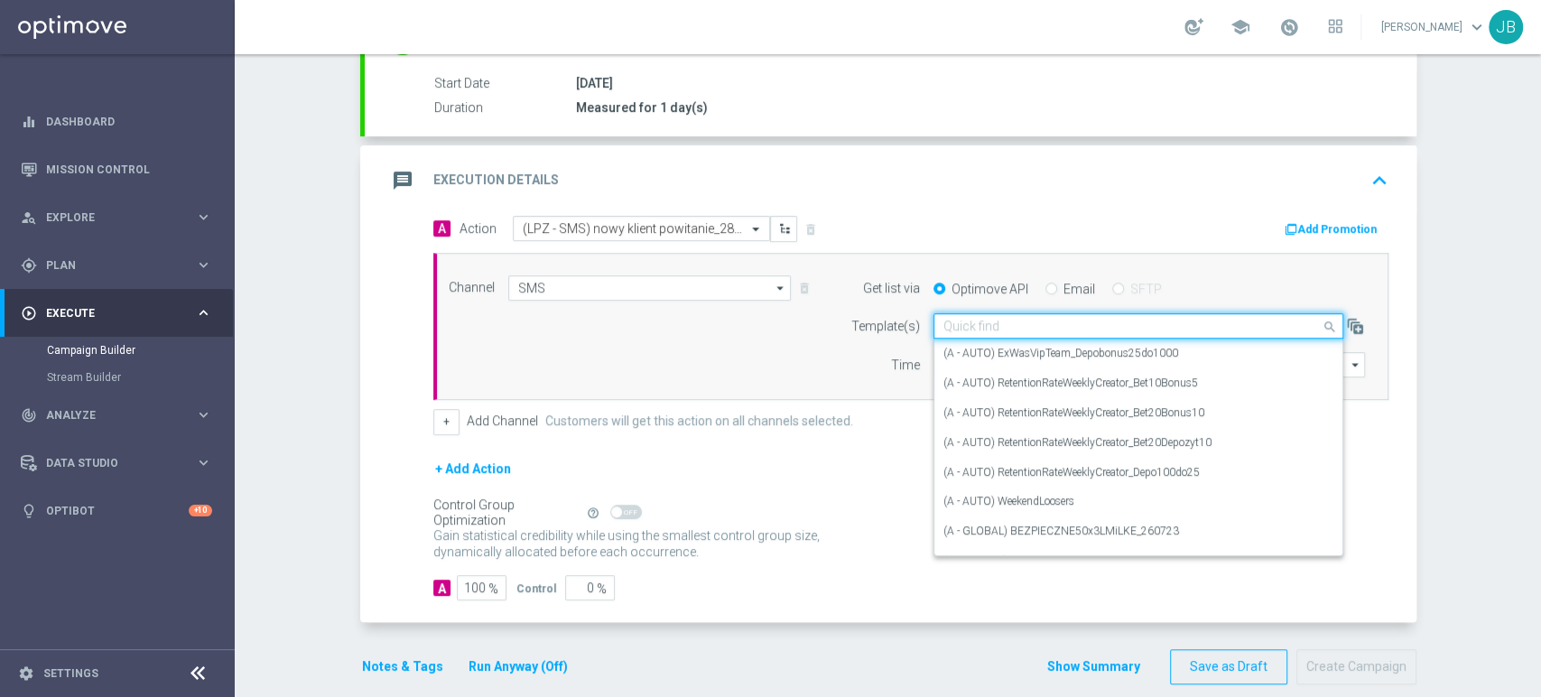
click at [970, 329] on input "text" at bounding box center [1120, 326] width 354 height 15
paste input "(LPZ - SMS) nowy klient powitanie_24012024"
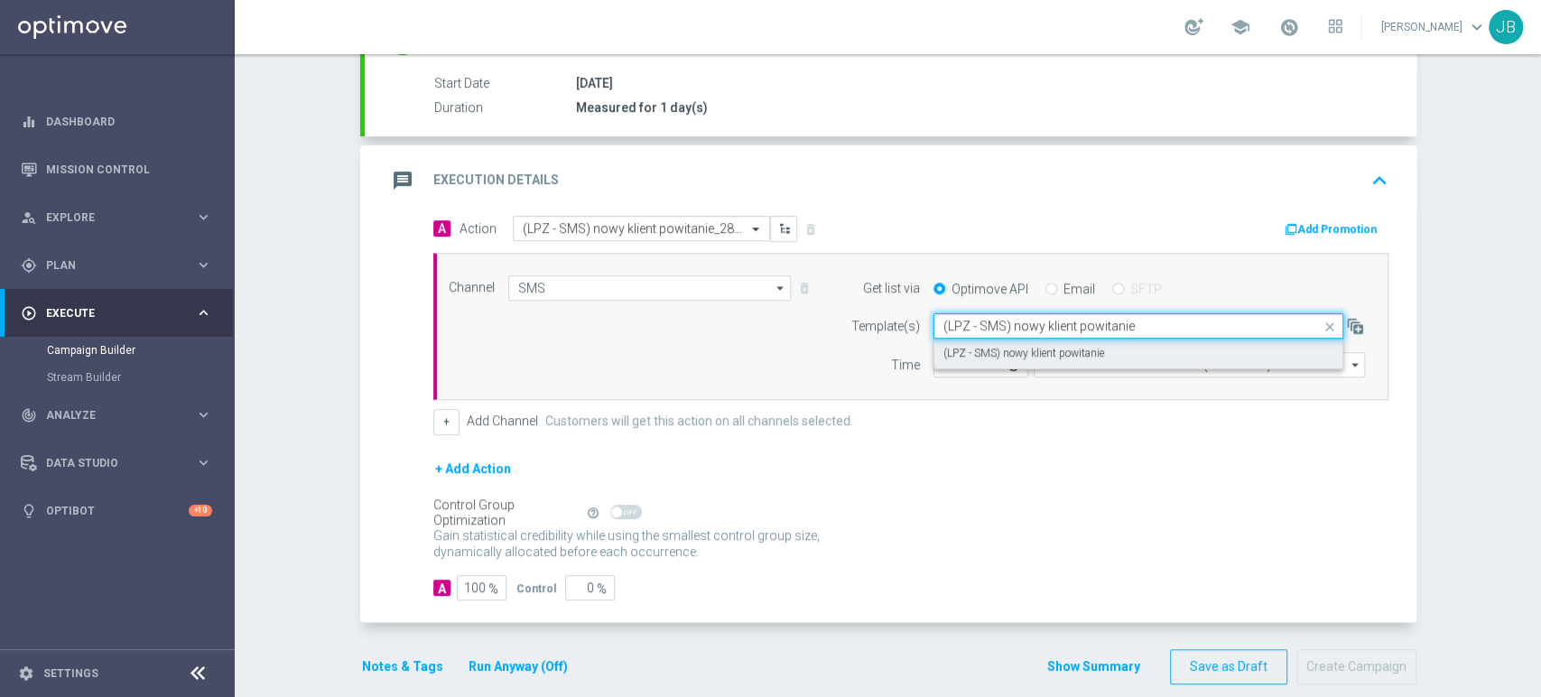
click at [947, 342] on div "(LPZ - SMS) nowy klient powitanie" at bounding box center [1138, 353] width 390 height 30
type input "(LPZ - SMS) nowy klient powitanie"
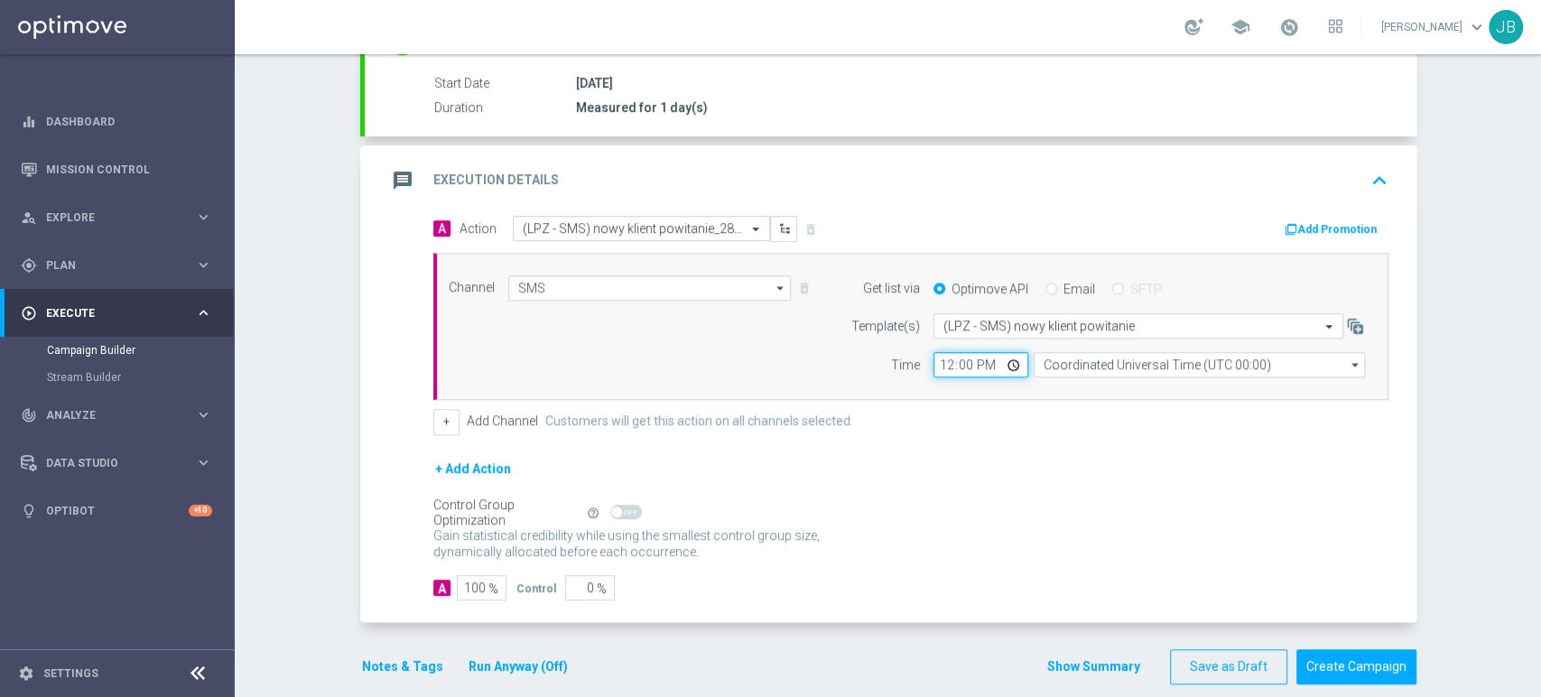
click at [933, 372] on input "12:00" at bounding box center [980, 364] width 95 height 25
type input "10:21"
click at [1079, 361] on input "Coordinated Universal Time (UTC 00:00)" at bounding box center [1198, 364] width 331 height 25
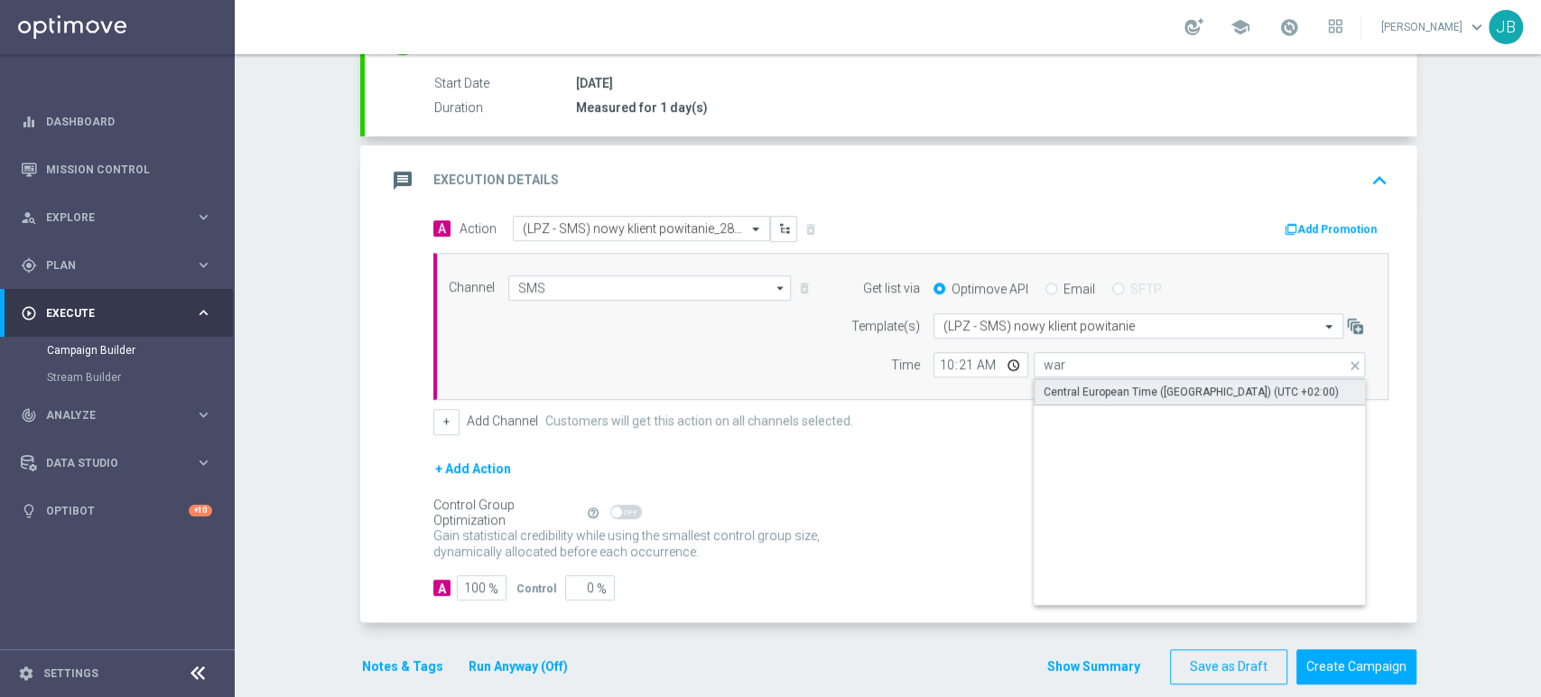
click at [1076, 399] on div "Central European Time ([GEOGRAPHIC_DATA]) (UTC +02:00)" at bounding box center [1199, 391] width 332 height 27
type input "Central European Time ([GEOGRAPHIC_DATA]) (UTC +02:00)"
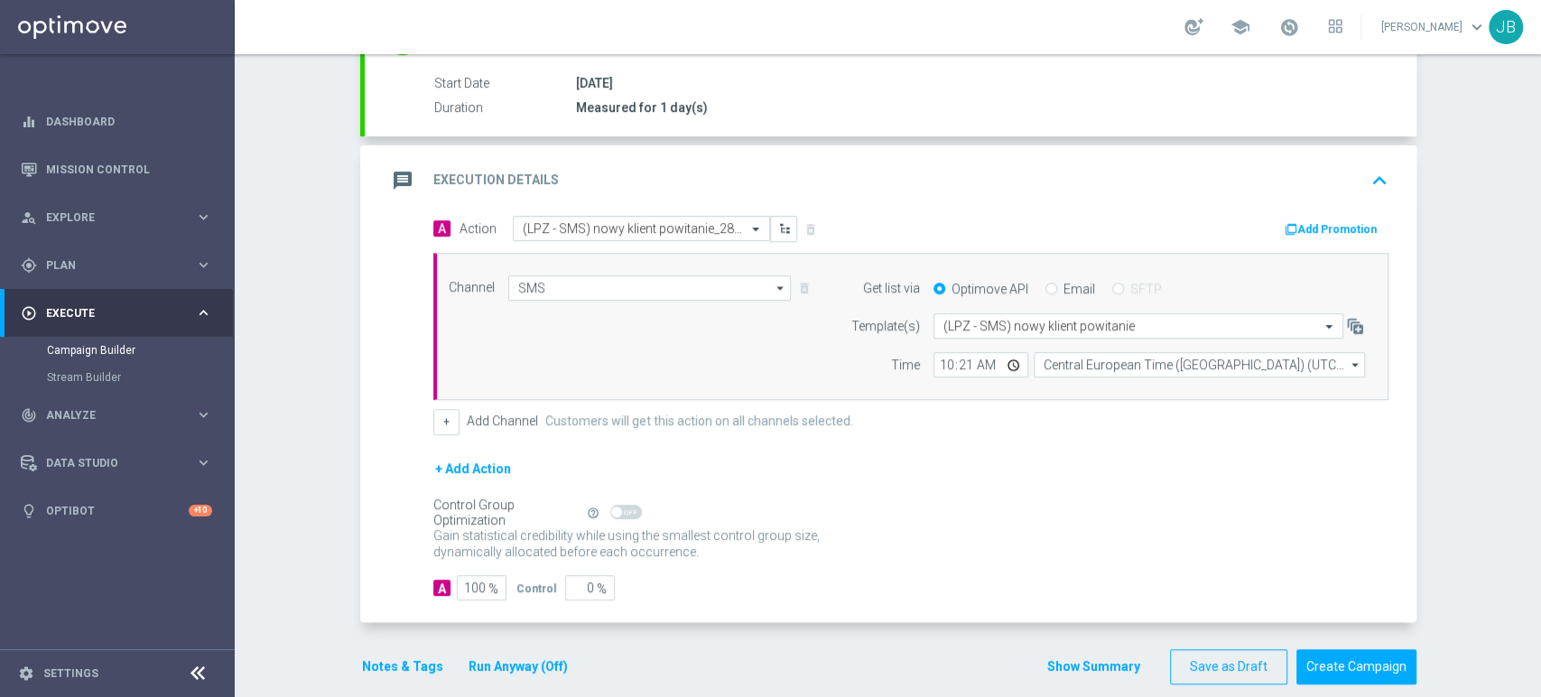
scroll to position [0, 0]
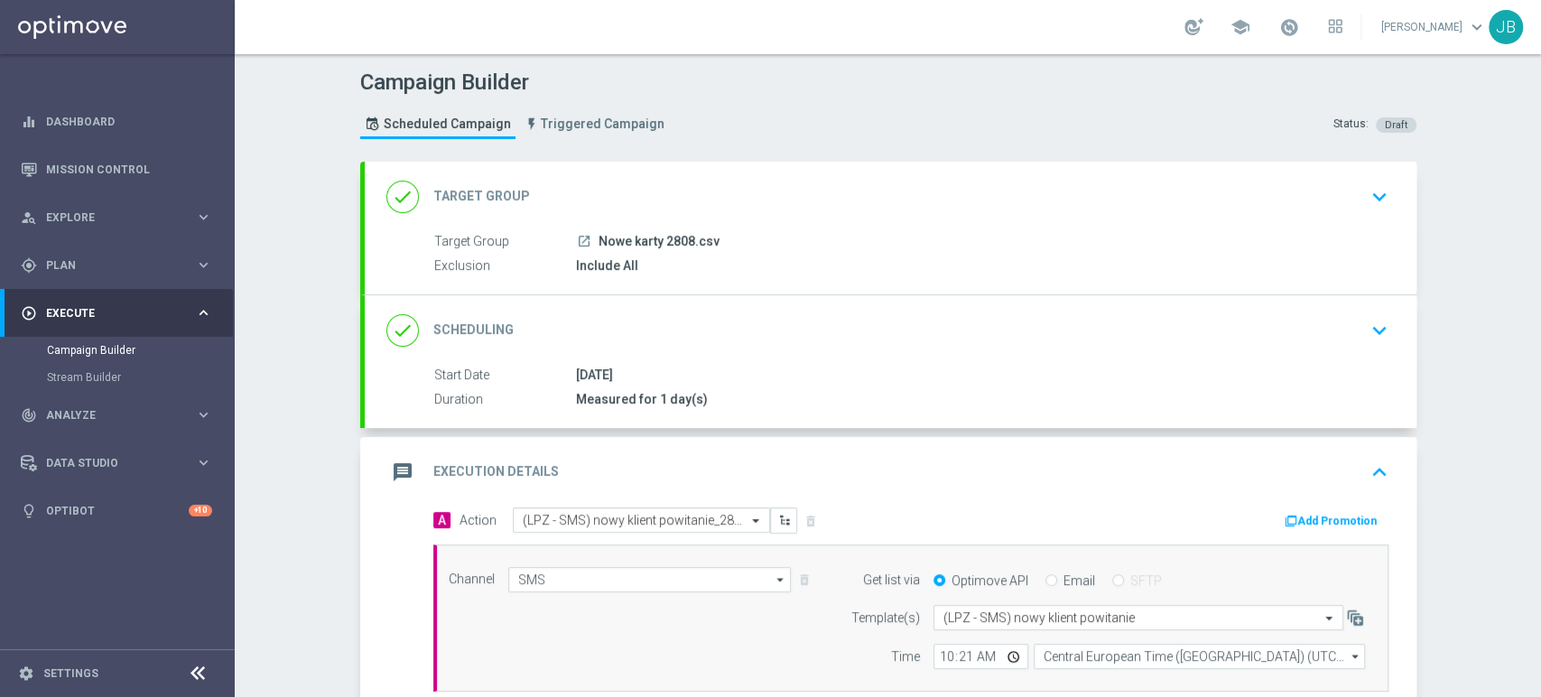
click at [1539, 209] on div "Campaign Builder Scheduled Campaign Triggered Campaign Status: Draft done Targe…" at bounding box center [888, 375] width 1306 height 643
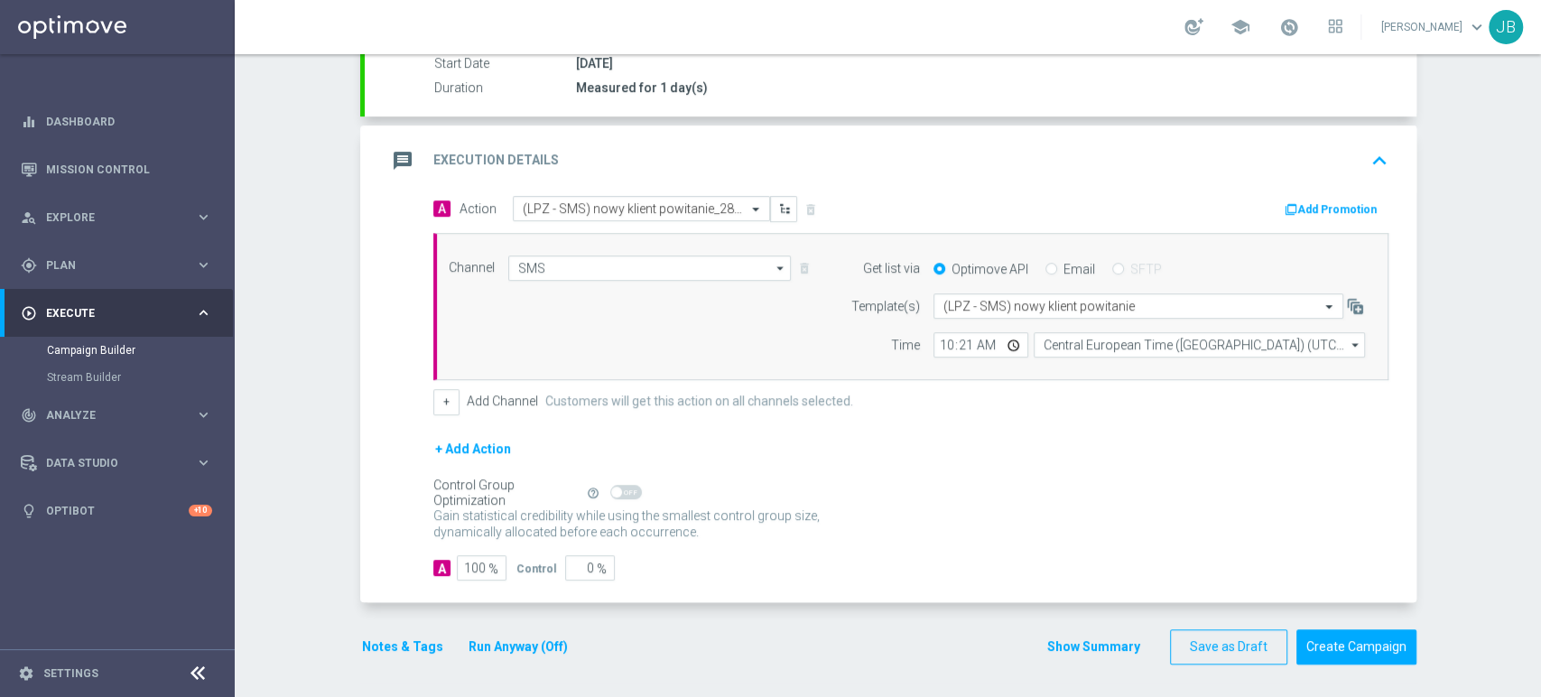
click at [1539, 597] on div "Campaign Builder Scheduled Campaign Triggered Campaign Status: Draft done Targe…" at bounding box center [888, 375] width 1306 height 643
click at [1376, 639] on button "Create Campaign" at bounding box center [1356, 646] width 120 height 35
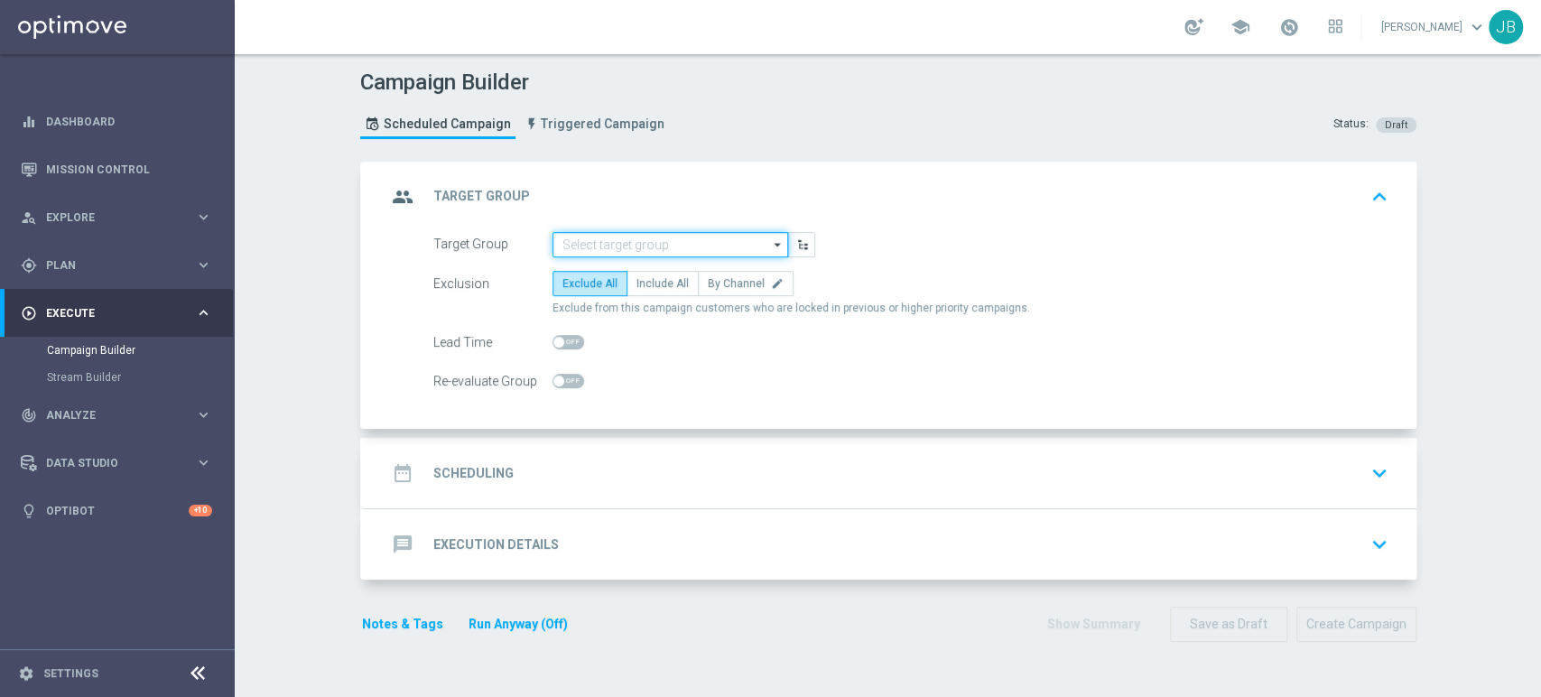
click at [575, 239] on input at bounding box center [670, 244] width 236 height 25
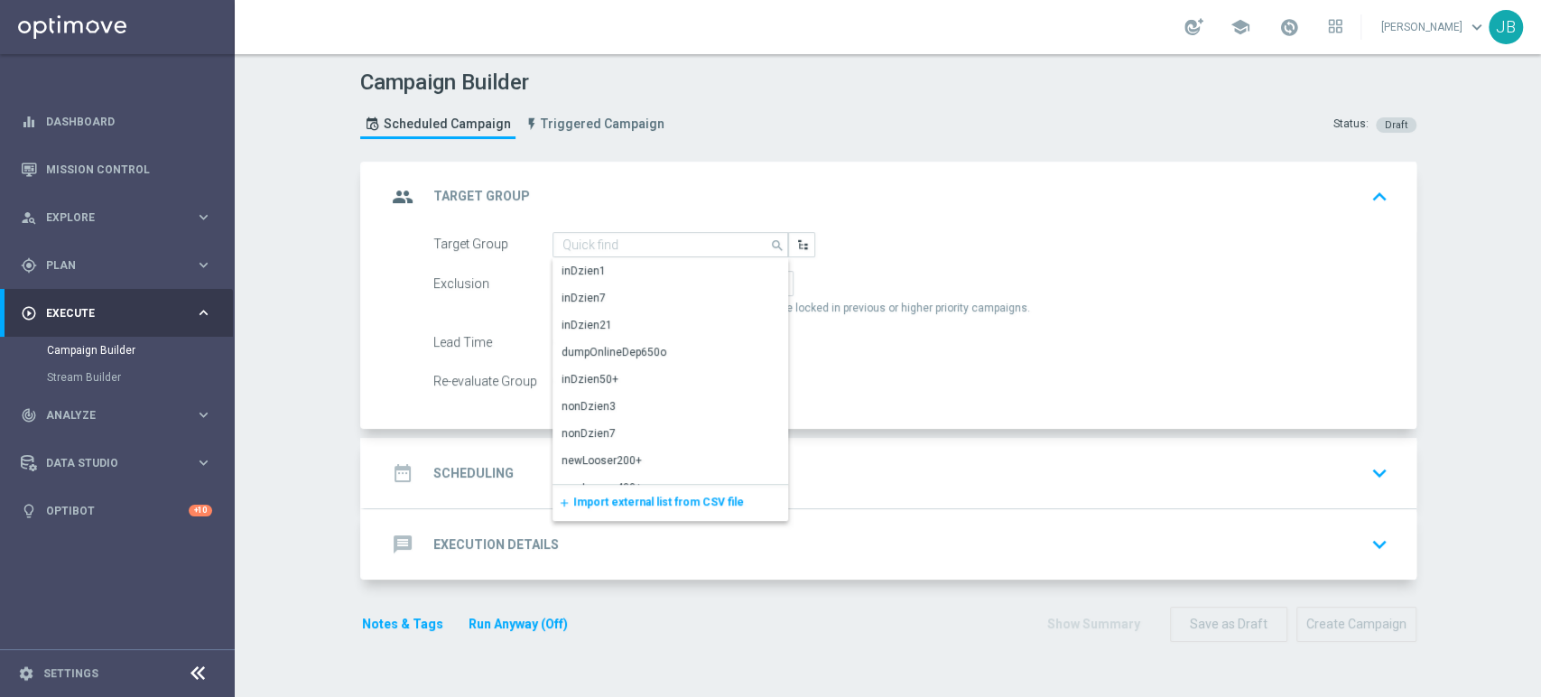
click at [574, 504] on span "Import external list from CSV file" at bounding box center [658, 501] width 171 height 13
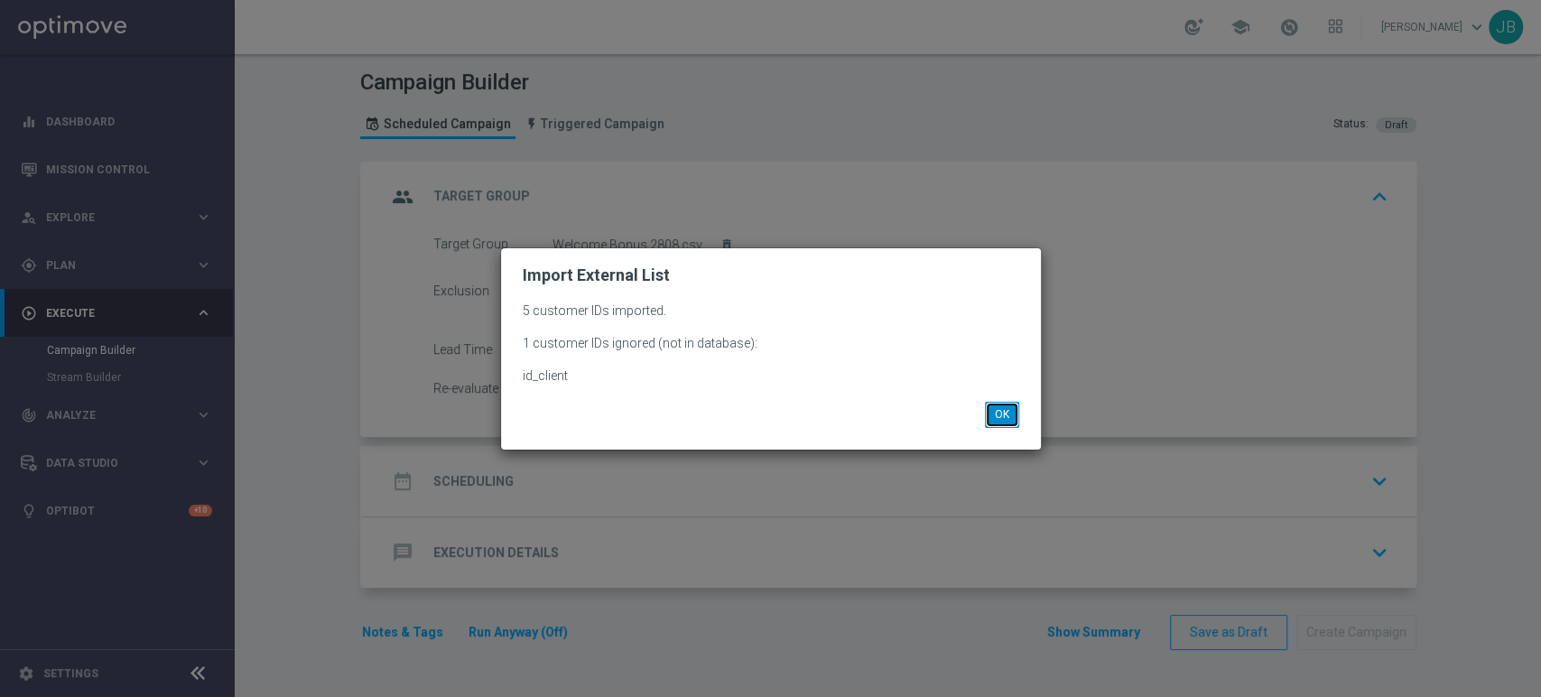
click at [1013, 410] on button "OK" at bounding box center [1002, 414] width 34 height 25
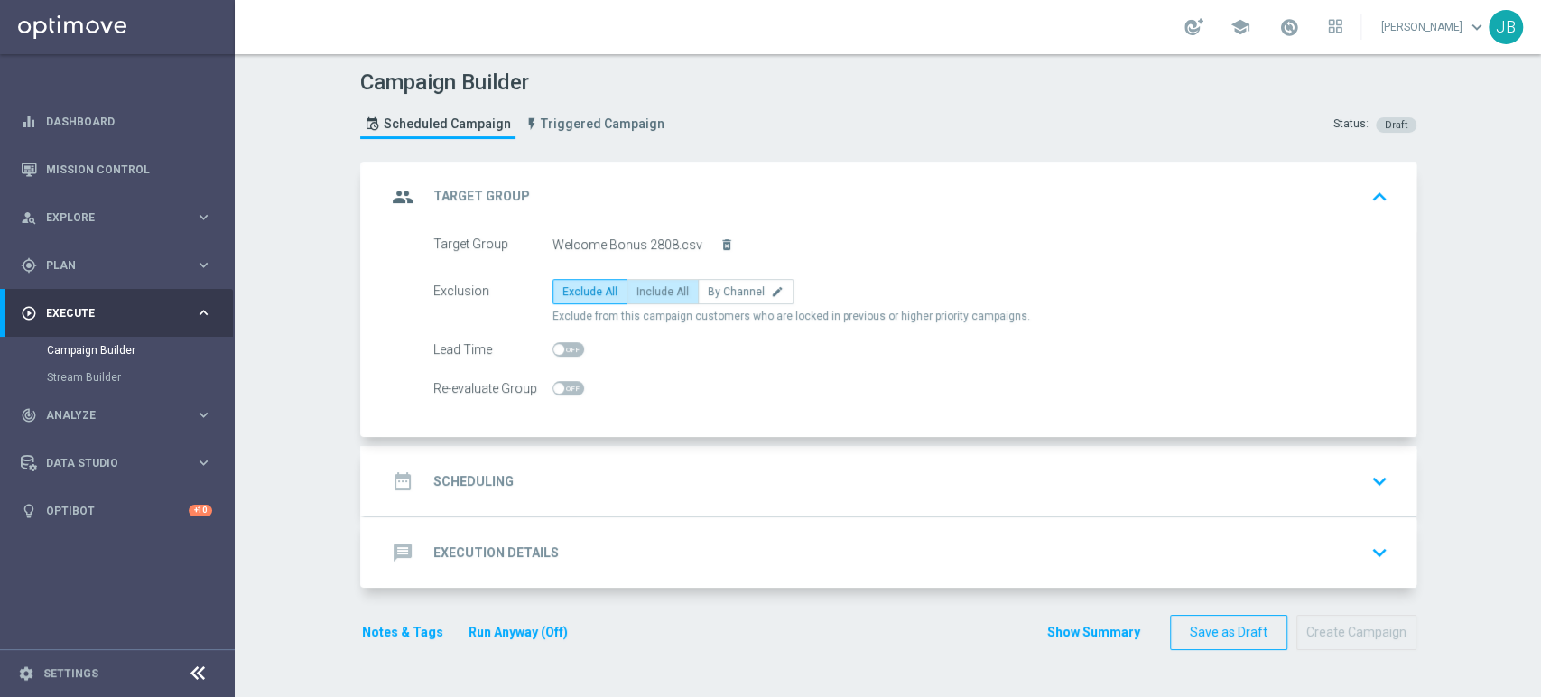
click at [657, 291] on span "Include All" at bounding box center [662, 291] width 52 height 13
click at [648, 291] on input "Include All" at bounding box center [642, 295] width 12 height 12
radio input "true"
click at [635, 469] on div "date_range Scheduling keyboard_arrow_down" at bounding box center [890, 481] width 1008 height 34
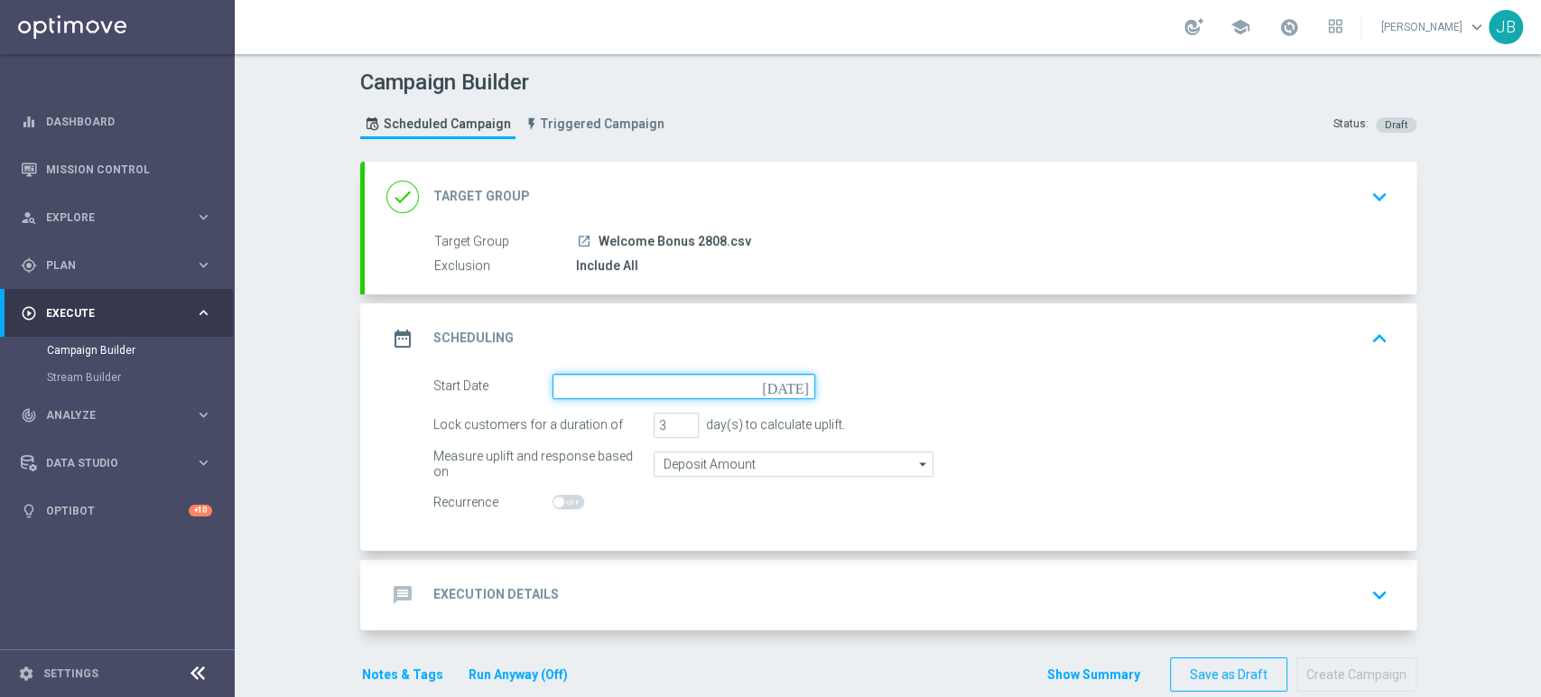
click at [625, 385] on input at bounding box center [683, 386] width 263 height 25
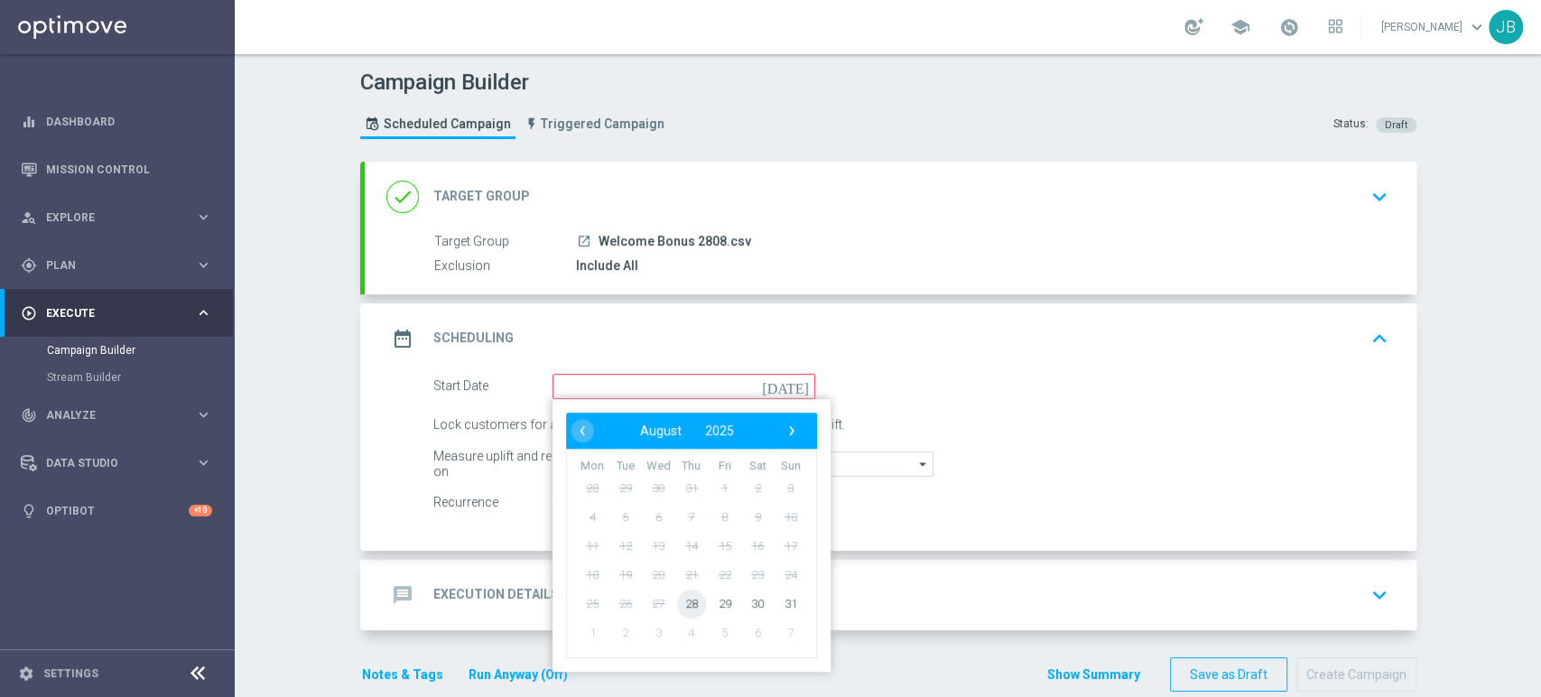
click at [676, 601] on span "28" at bounding box center [690, 602] width 29 height 29
type input "[DATE]"
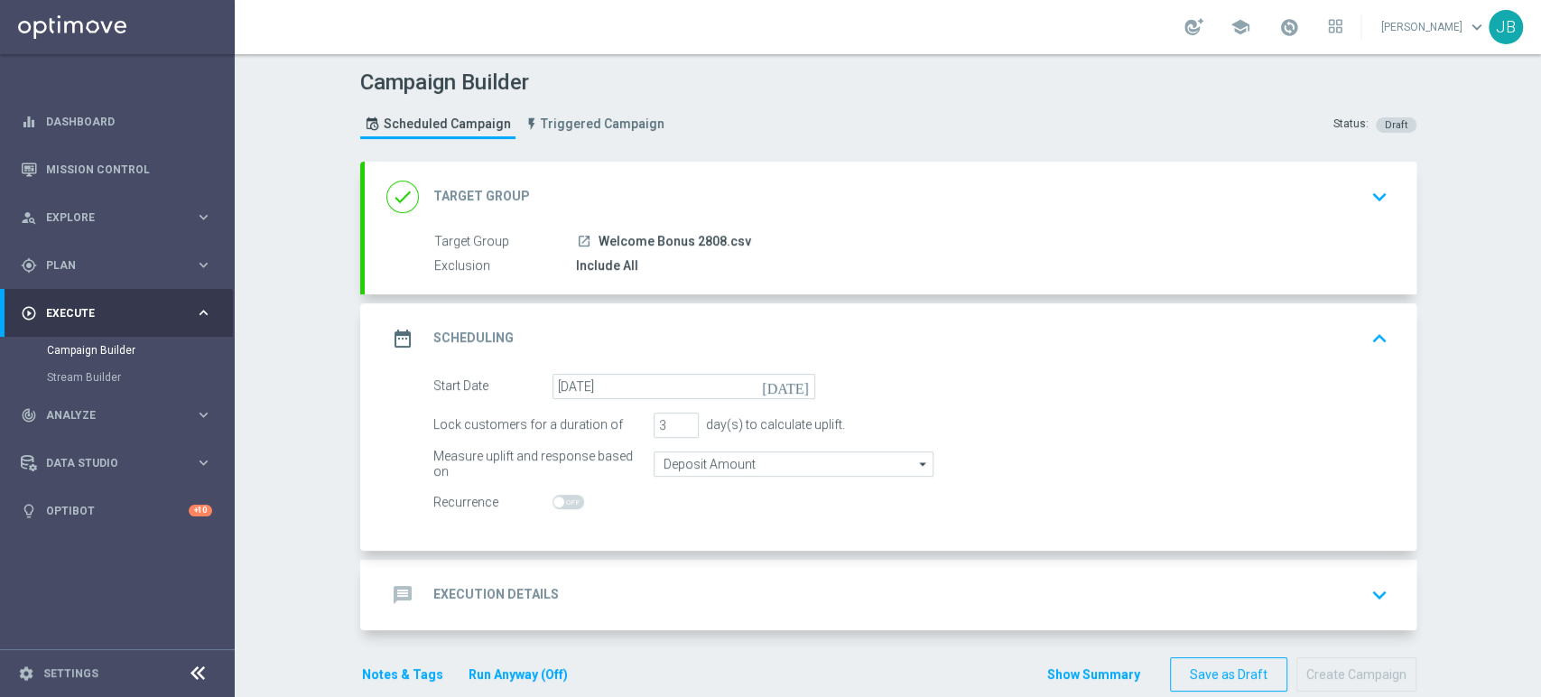
scroll to position [29, 0]
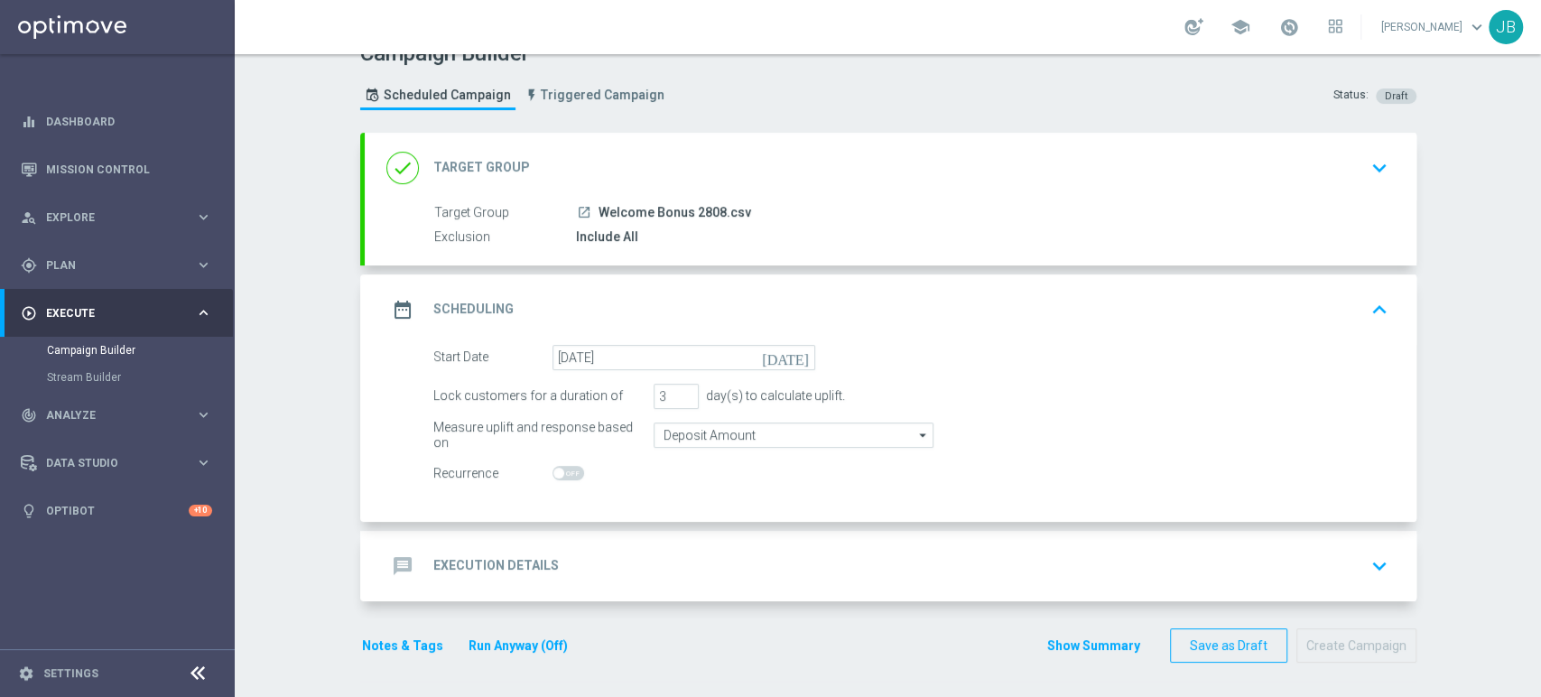
click at [786, 563] on div "message Execution Details keyboard_arrow_down" at bounding box center [890, 566] width 1008 height 34
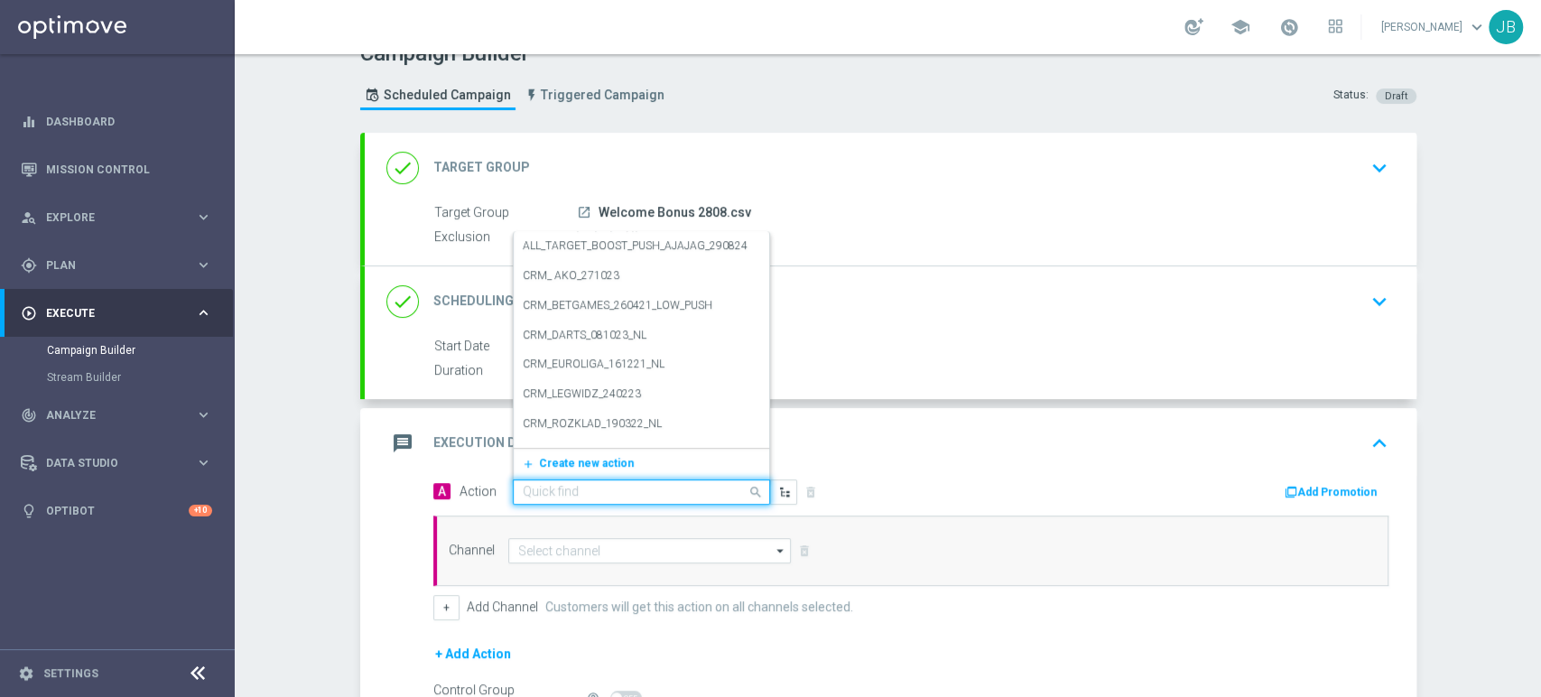
click at [579, 486] on input "text" at bounding box center [623, 492] width 201 height 15
click at [579, 462] on span "Create new action" at bounding box center [586, 463] width 95 height 13
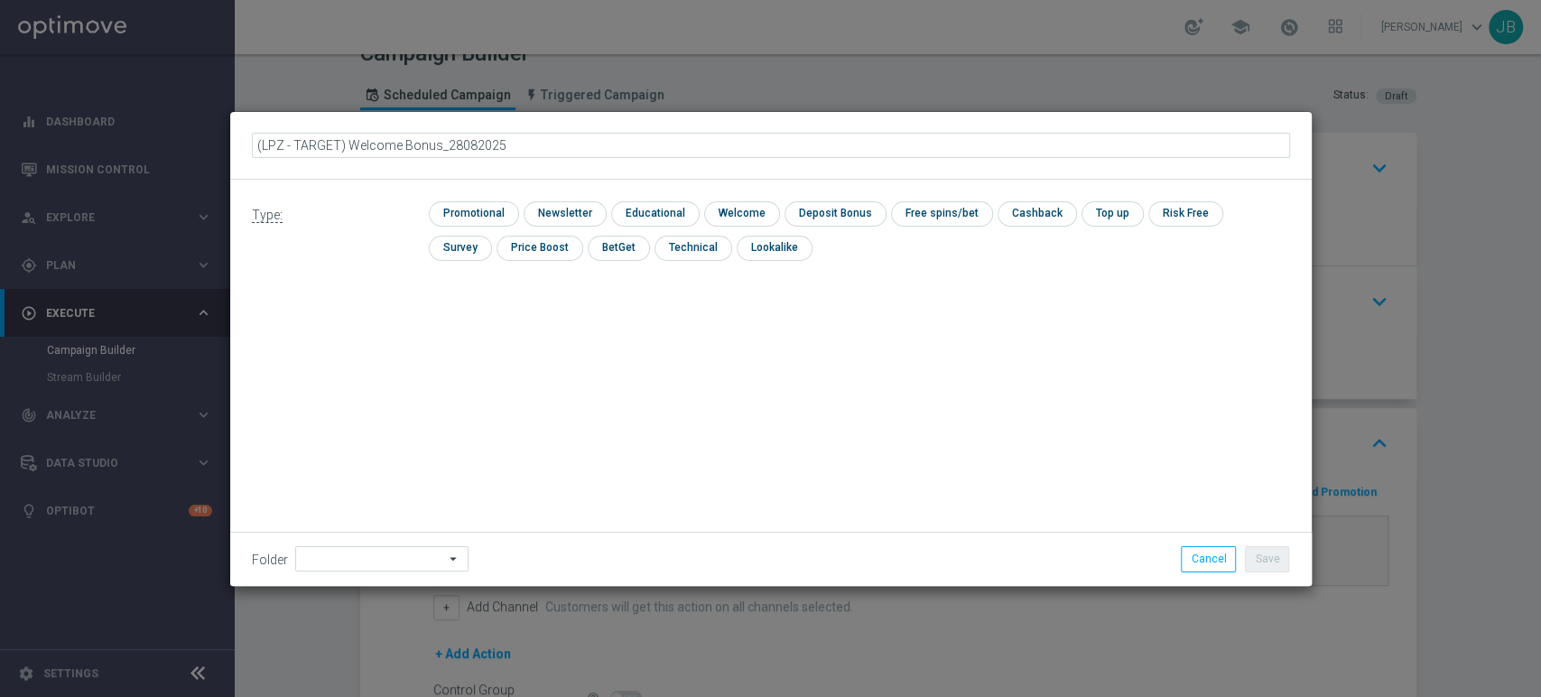
click at [281, 144] on input "(LPZ - TARGET) Welcome Bonus_28082025" at bounding box center [771, 145] width 1038 height 25
type input "(LPZ - TARGET) Welcome Bonus_28082025"
click at [570, 210] on input "checkbox" at bounding box center [562, 213] width 79 height 24
checkbox input "true"
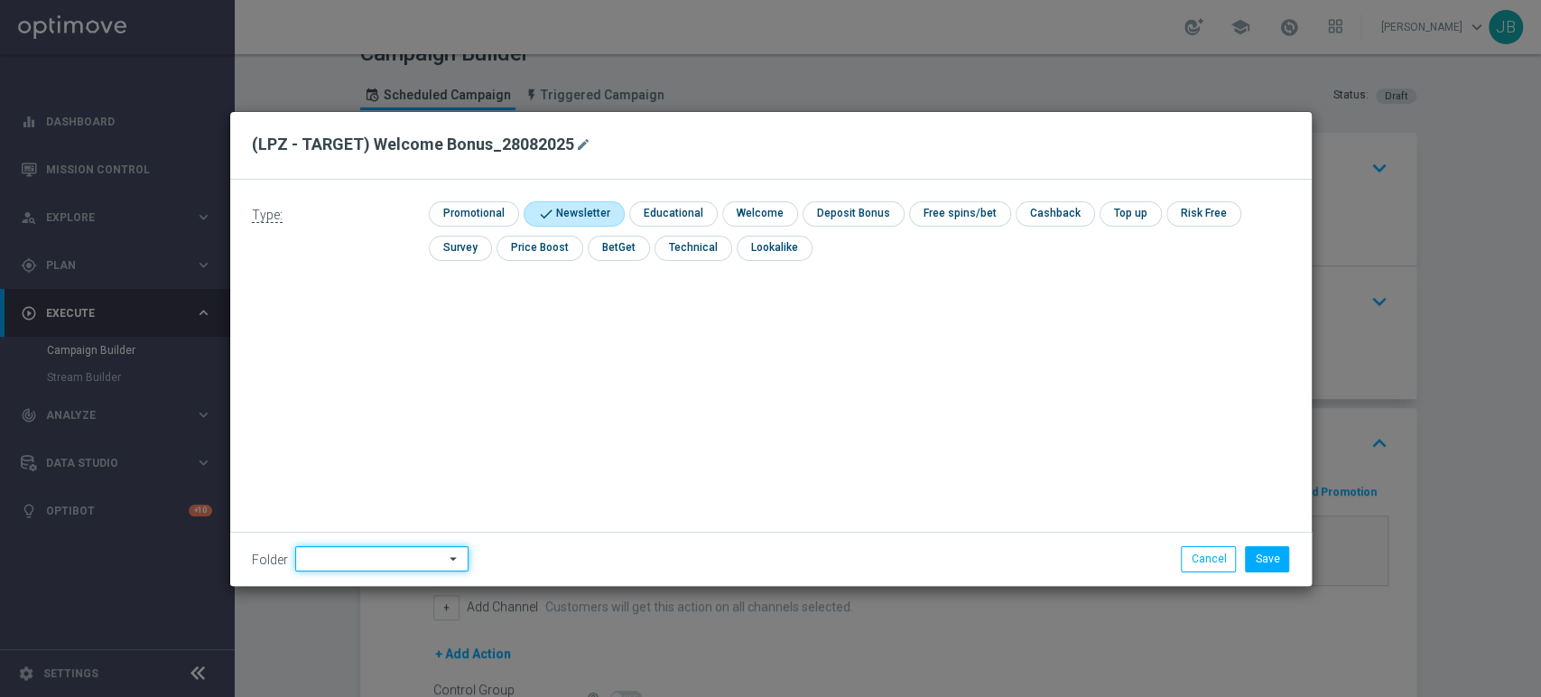
click at [332, 557] on input at bounding box center [381, 558] width 173 height 25
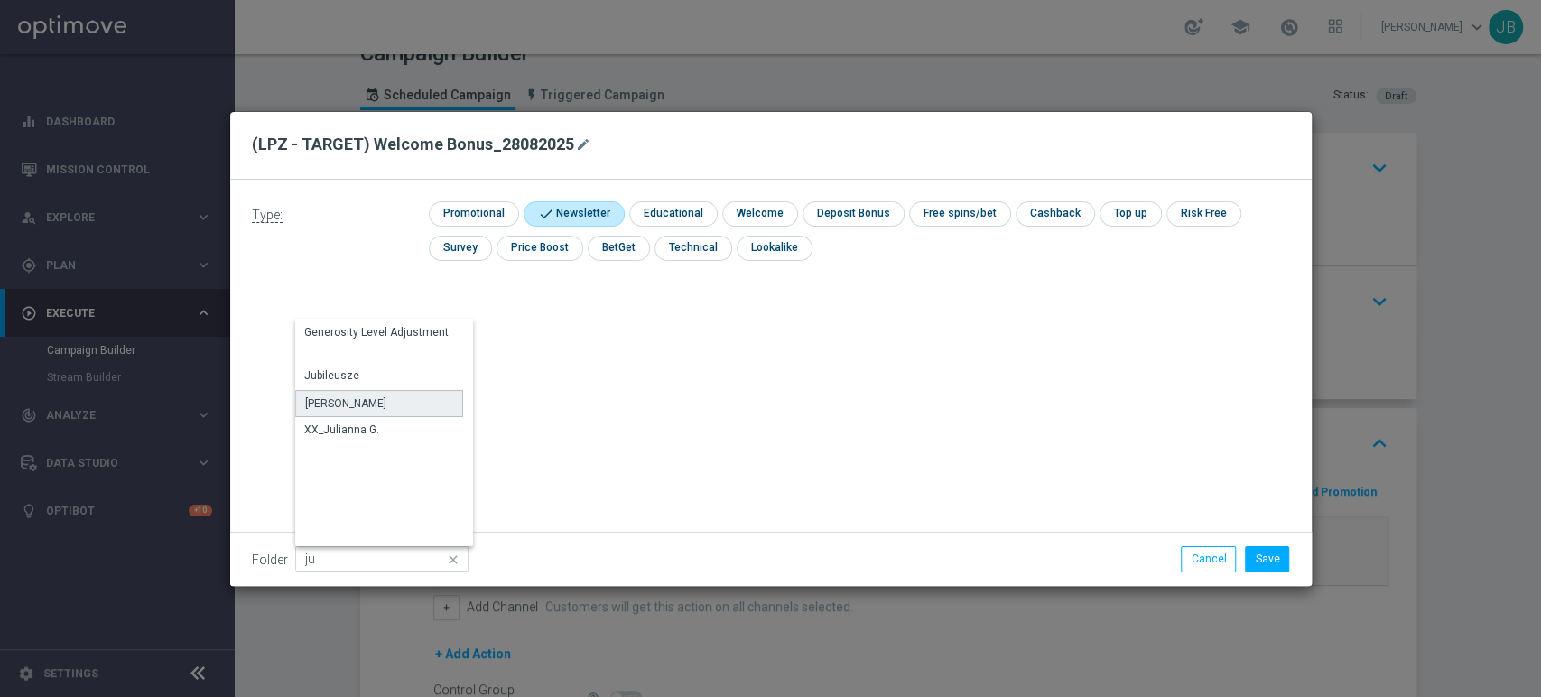
click at [361, 408] on div "[PERSON_NAME]" at bounding box center [379, 403] width 168 height 27
type input "[PERSON_NAME]"
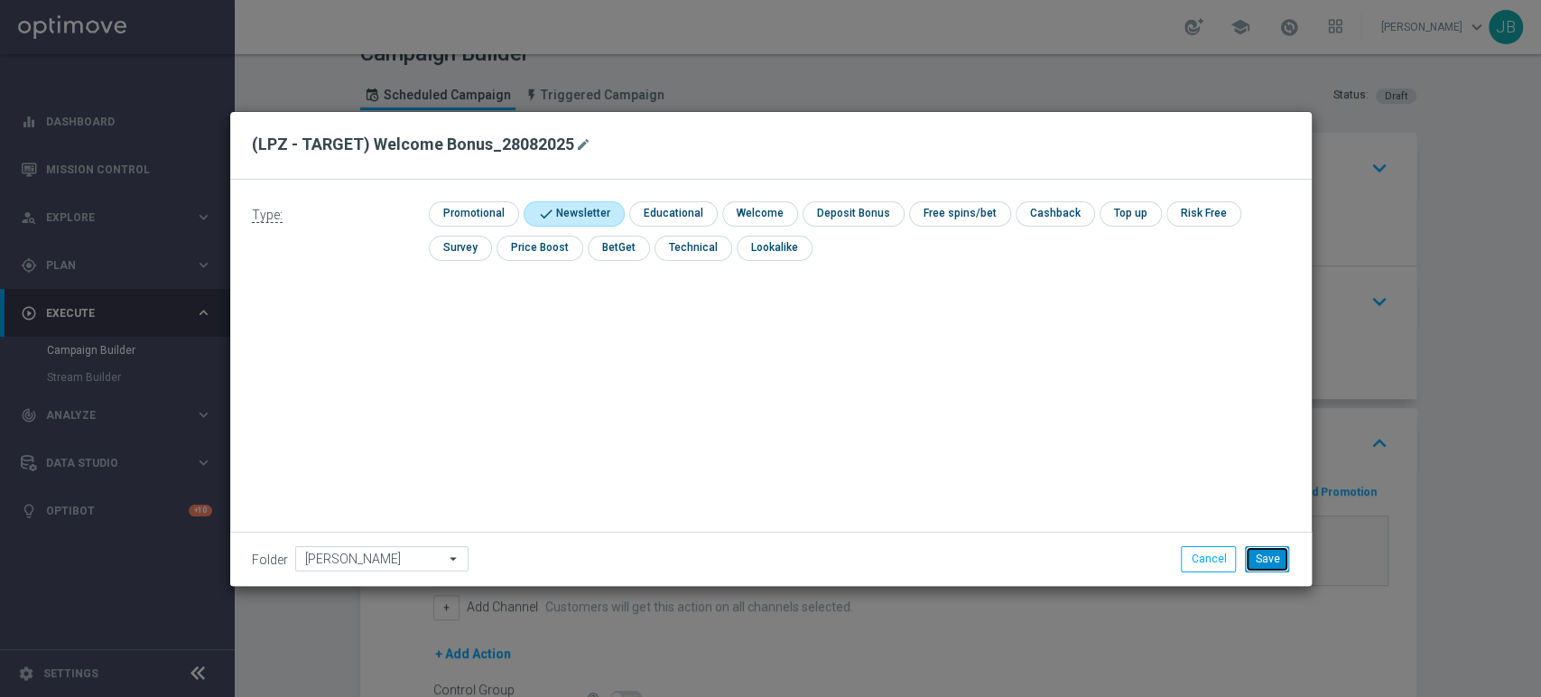
click at [1274, 562] on button "Save" at bounding box center [1267, 558] width 44 height 25
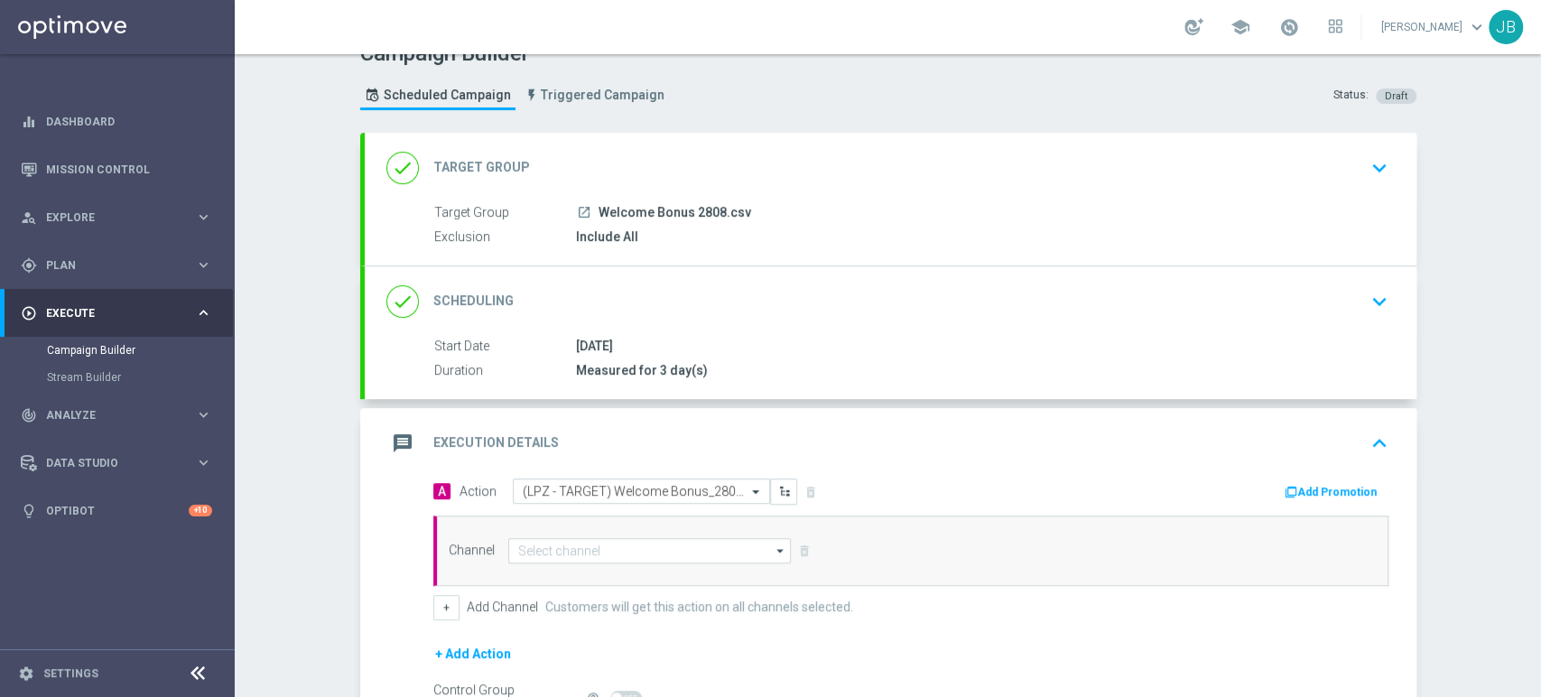
click at [657, 569] on div "Channel arrow_drop_down Show Selected 0 of 22 Target group only SMS" at bounding box center [910, 550] width 955 height 70
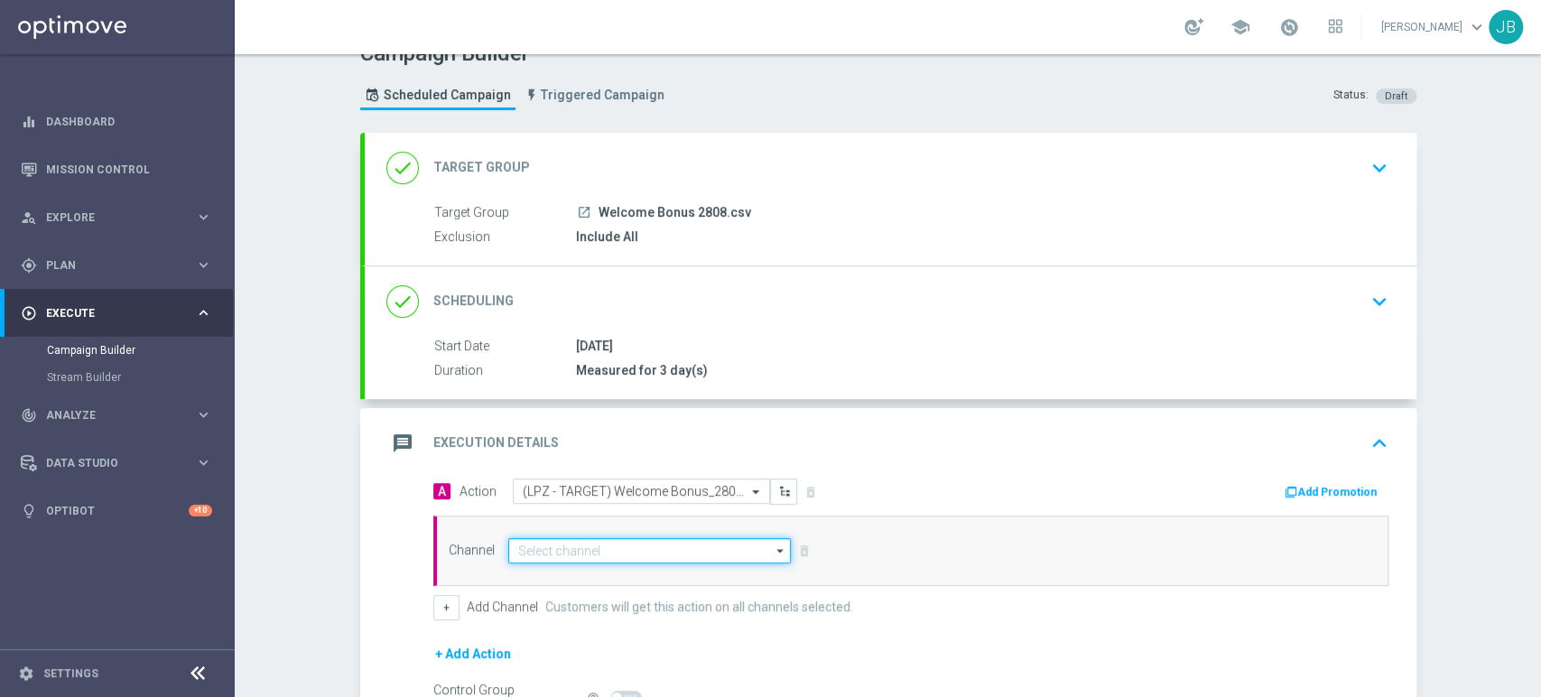
click at [653, 557] on input at bounding box center [649, 550] width 283 height 25
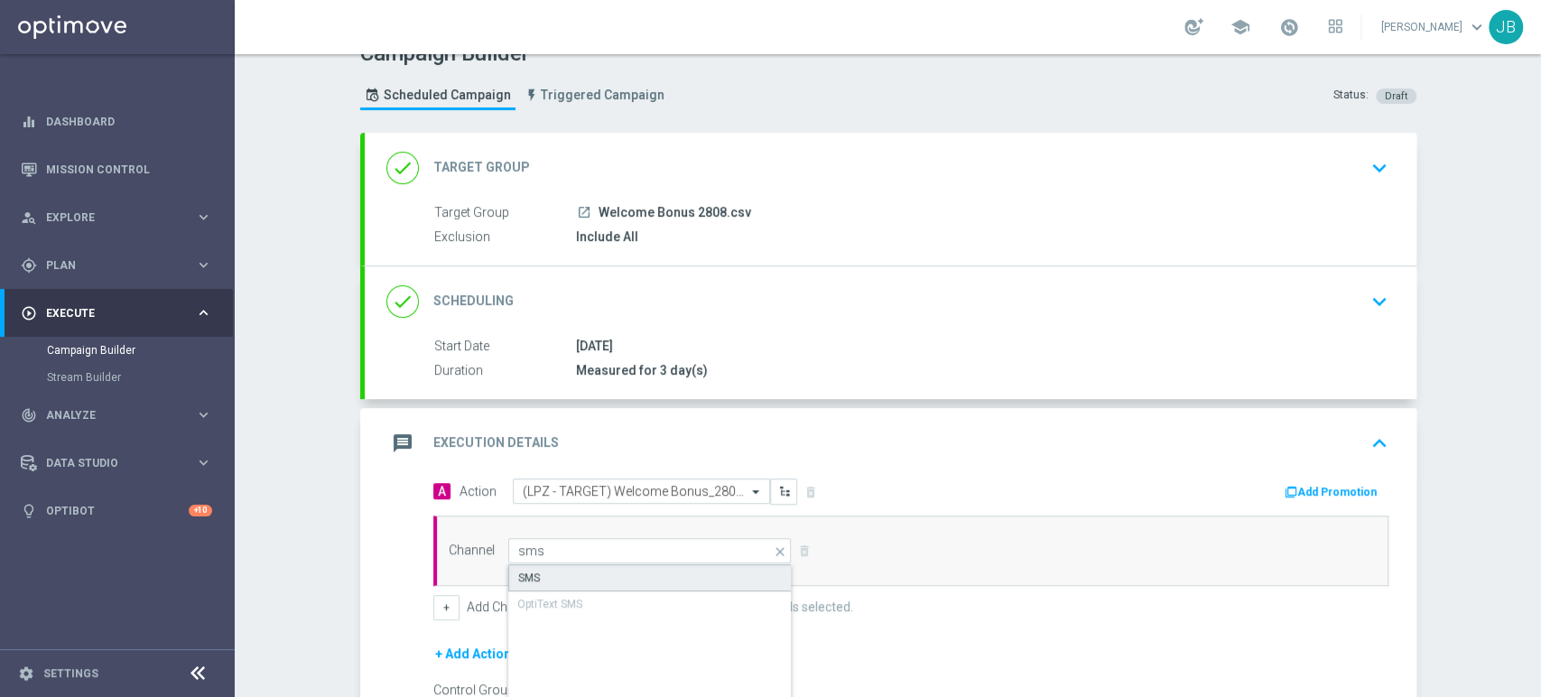
click at [636, 575] on div "SMS" at bounding box center [650, 577] width 284 height 27
type input "SMS"
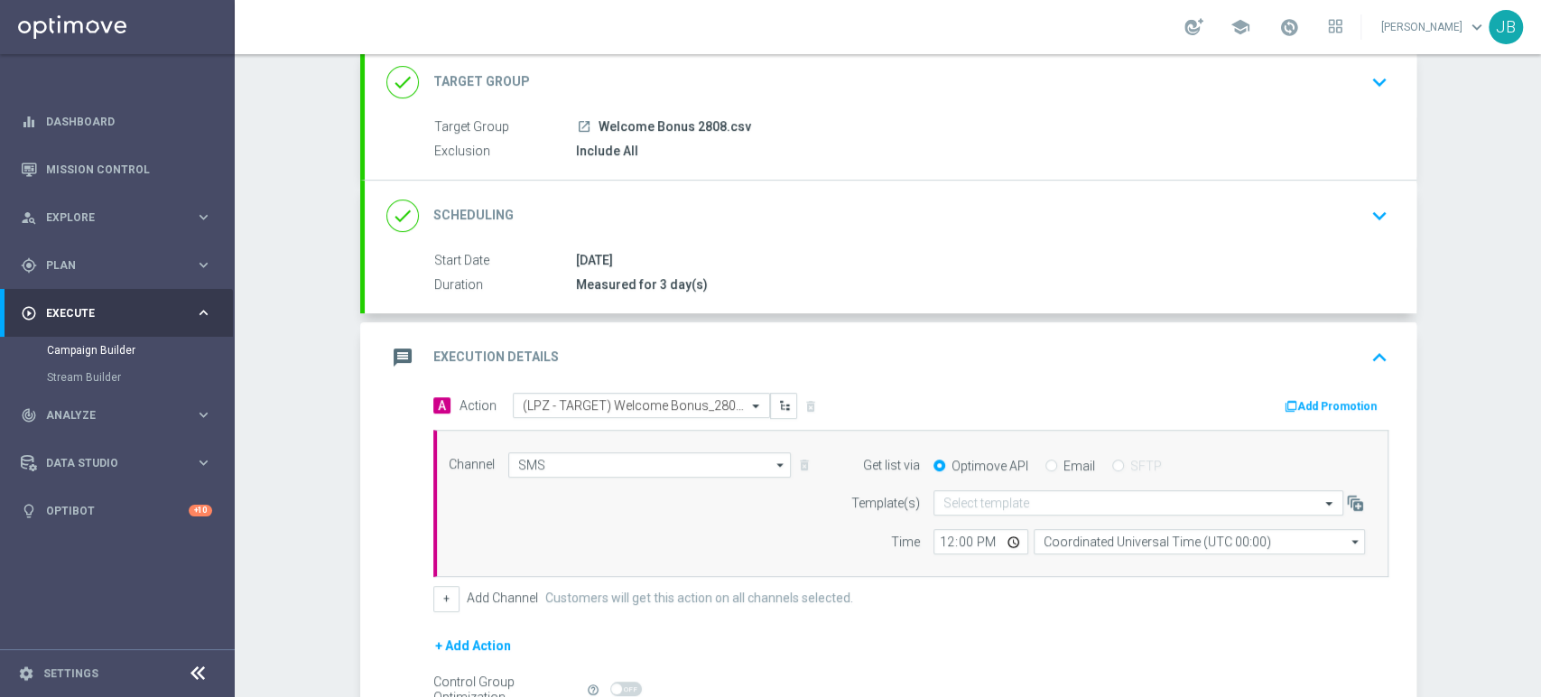
scroll to position [114, 0]
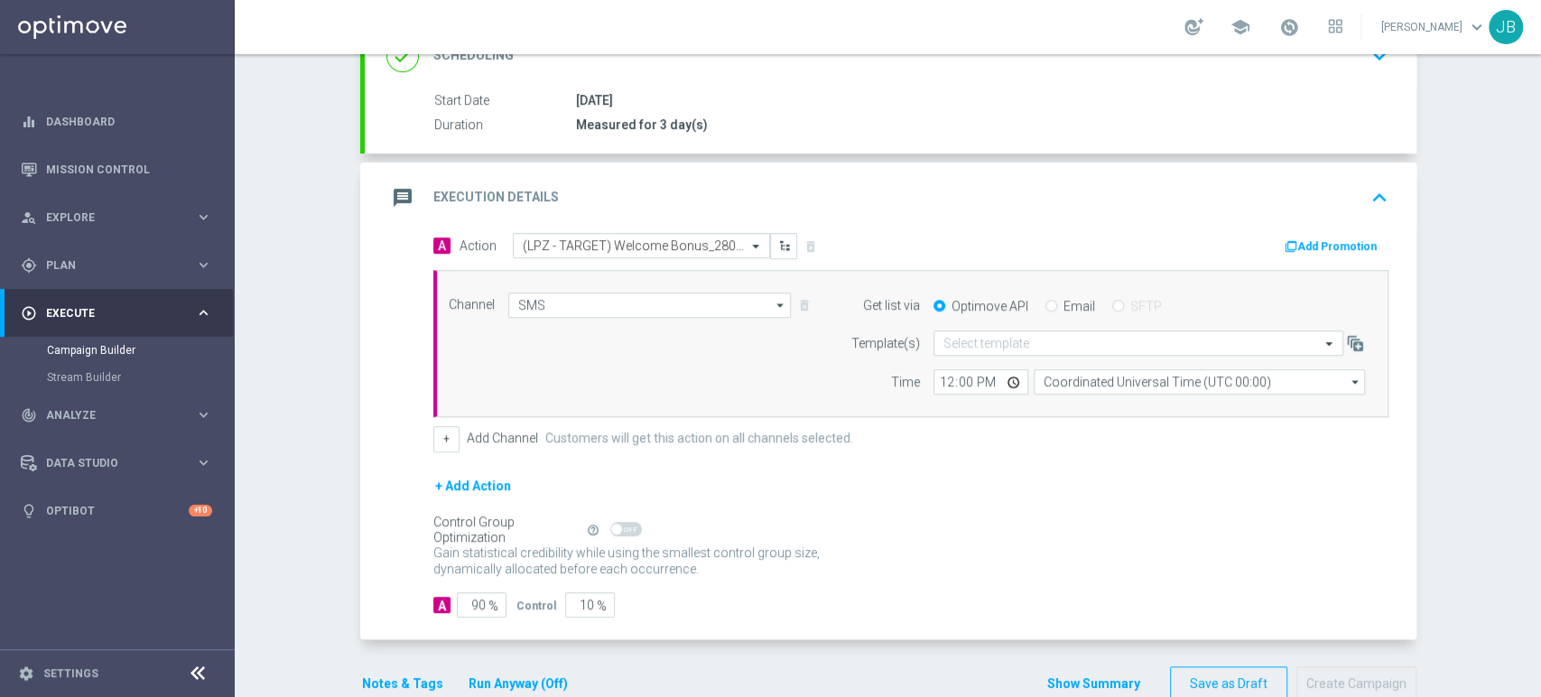
drag, startPoint x: 1539, startPoint y: 343, endPoint x: 1539, endPoint y: 477, distance: 134.5
click at [1539, 477] on div "Campaign Builder Scheduled Campaign Triggered Campaign Status: Draft done Targe…" at bounding box center [888, 375] width 1306 height 643
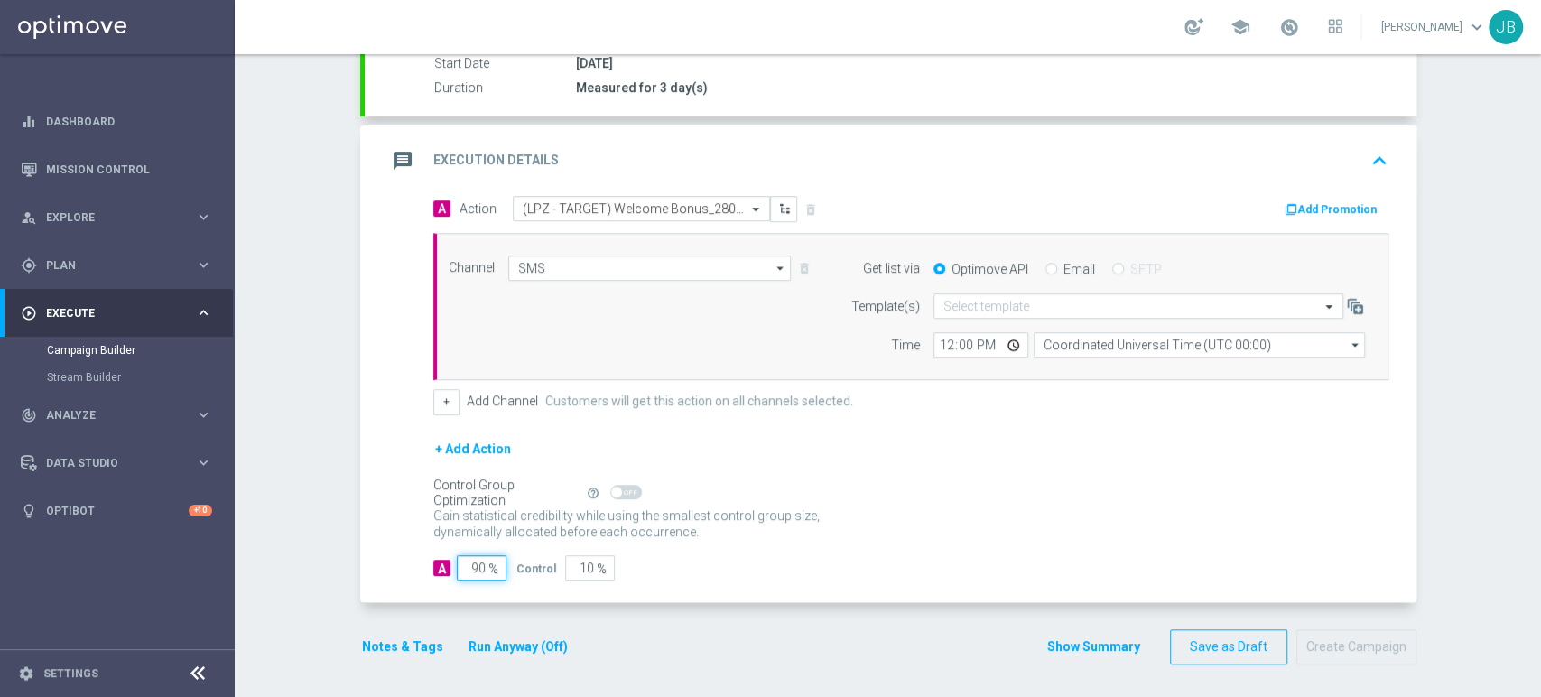
click at [468, 557] on input "90" at bounding box center [482, 567] width 50 height 25
type input "0"
type input "100"
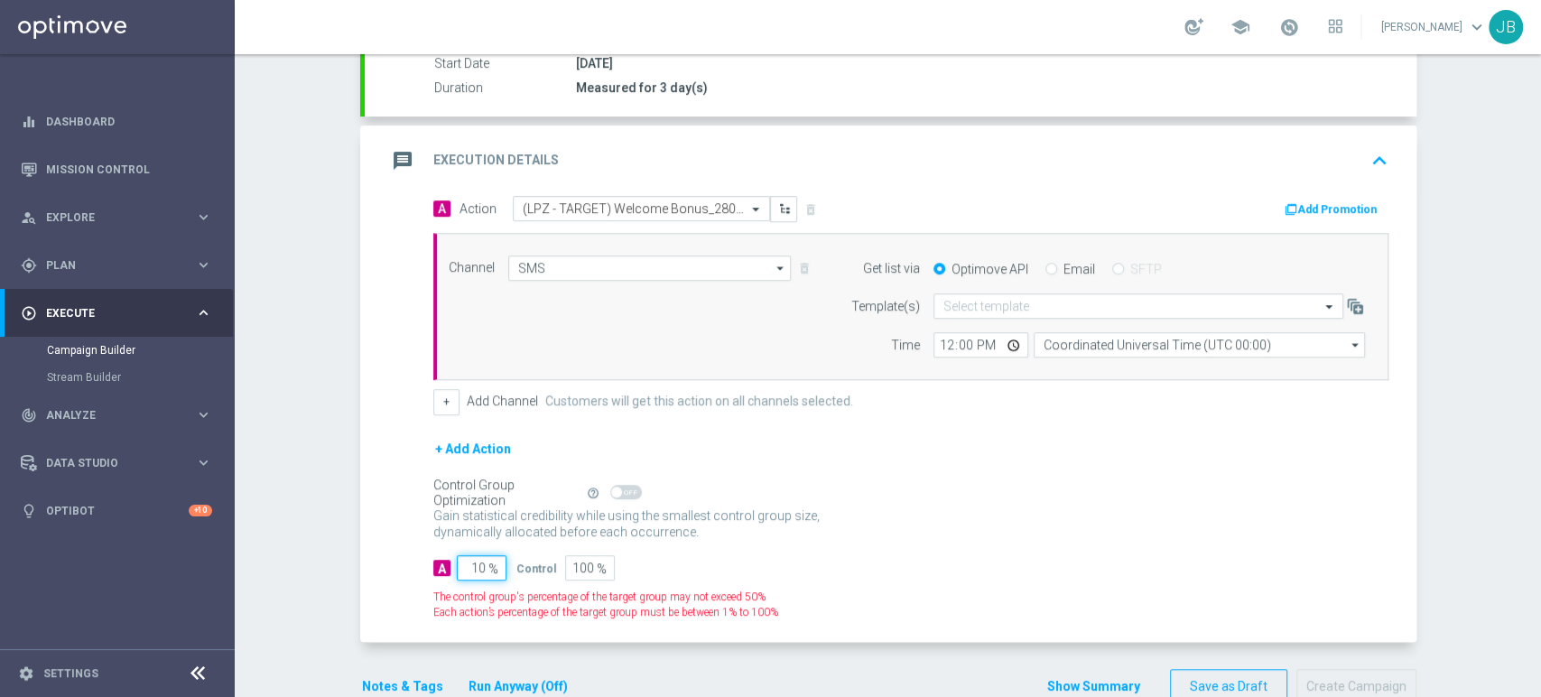
type input "100"
type input "0"
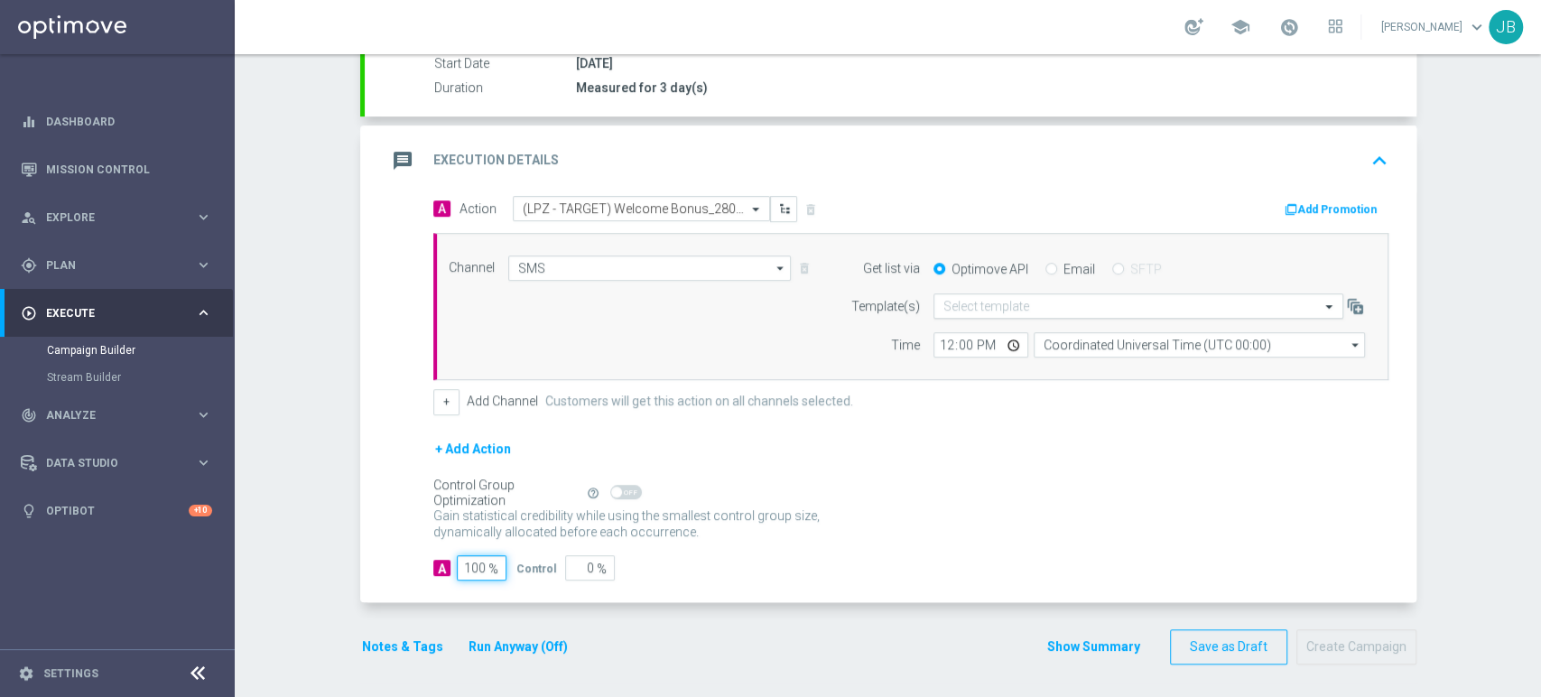
type input "100"
click at [974, 311] on input "text" at bounding box center [1120, 306] width 354 height 15
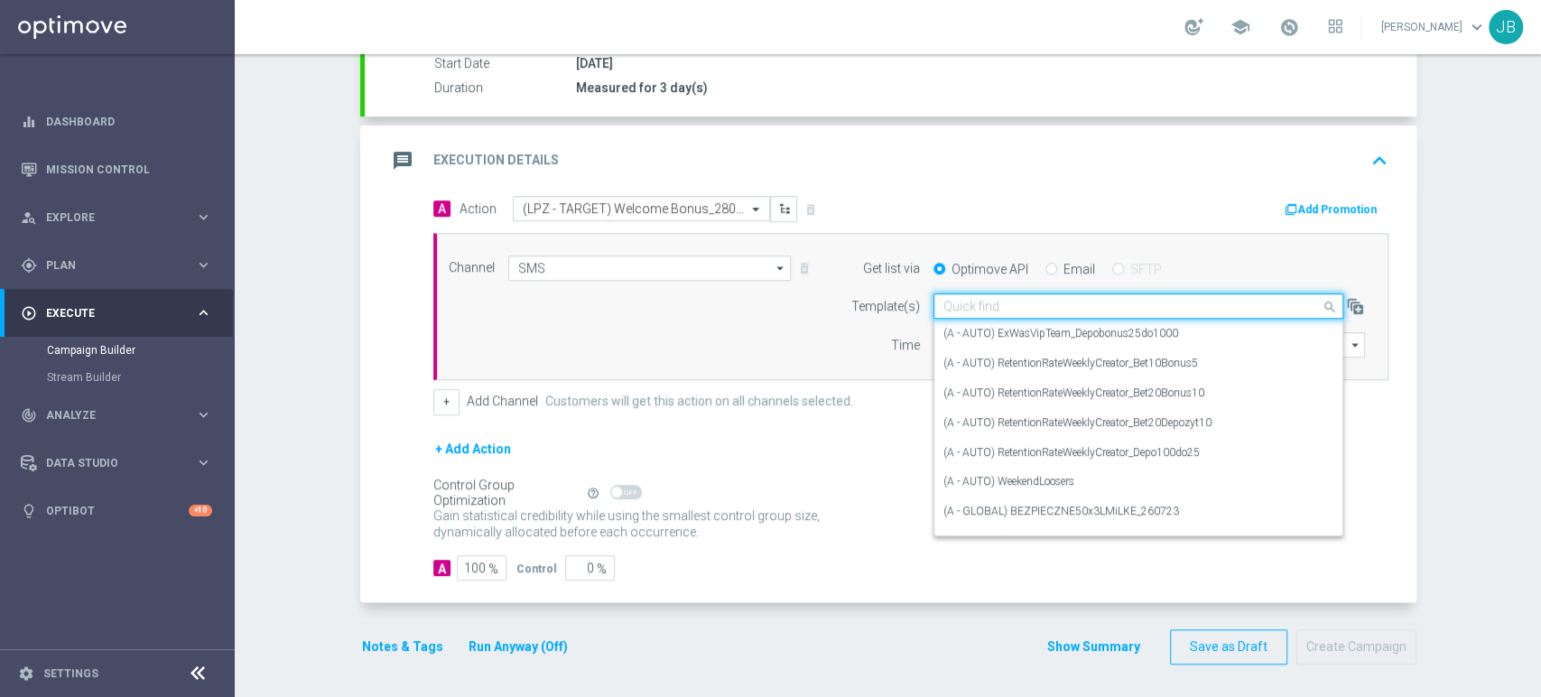
paste input "(LPZ - TARGET) Welcome Bonus_28082025"
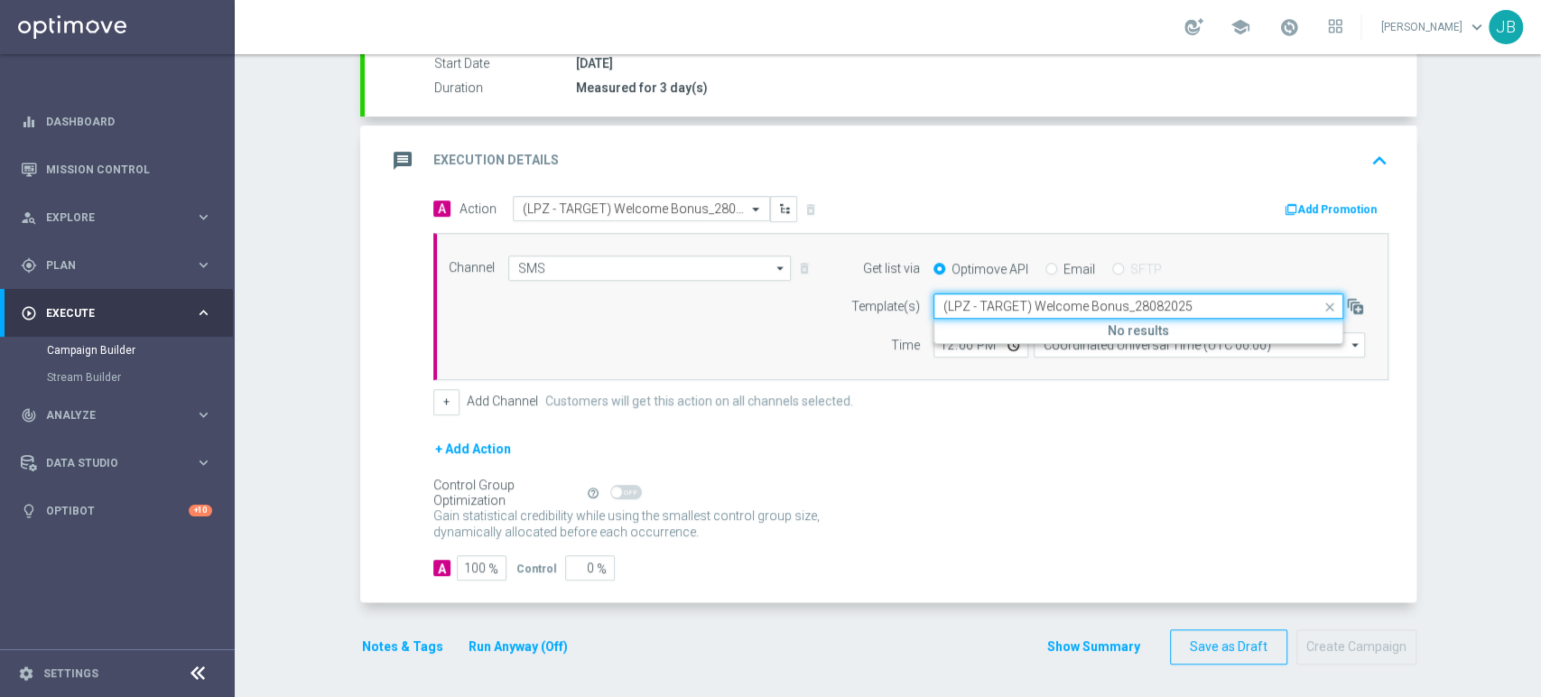
click at [957, 310] on input "(LPZ - TARGET) Welcome Bonus_28082025" at bounding box center [1120, 306] width 354 height 15
click at [950, 327] on label "(LPZ - TARGET) Welcome Bonus_28082025" at bounding box center [1047, 333] width 209 height 15
type input "(LPZ - TARGET) Welcome Bonus_28082025"
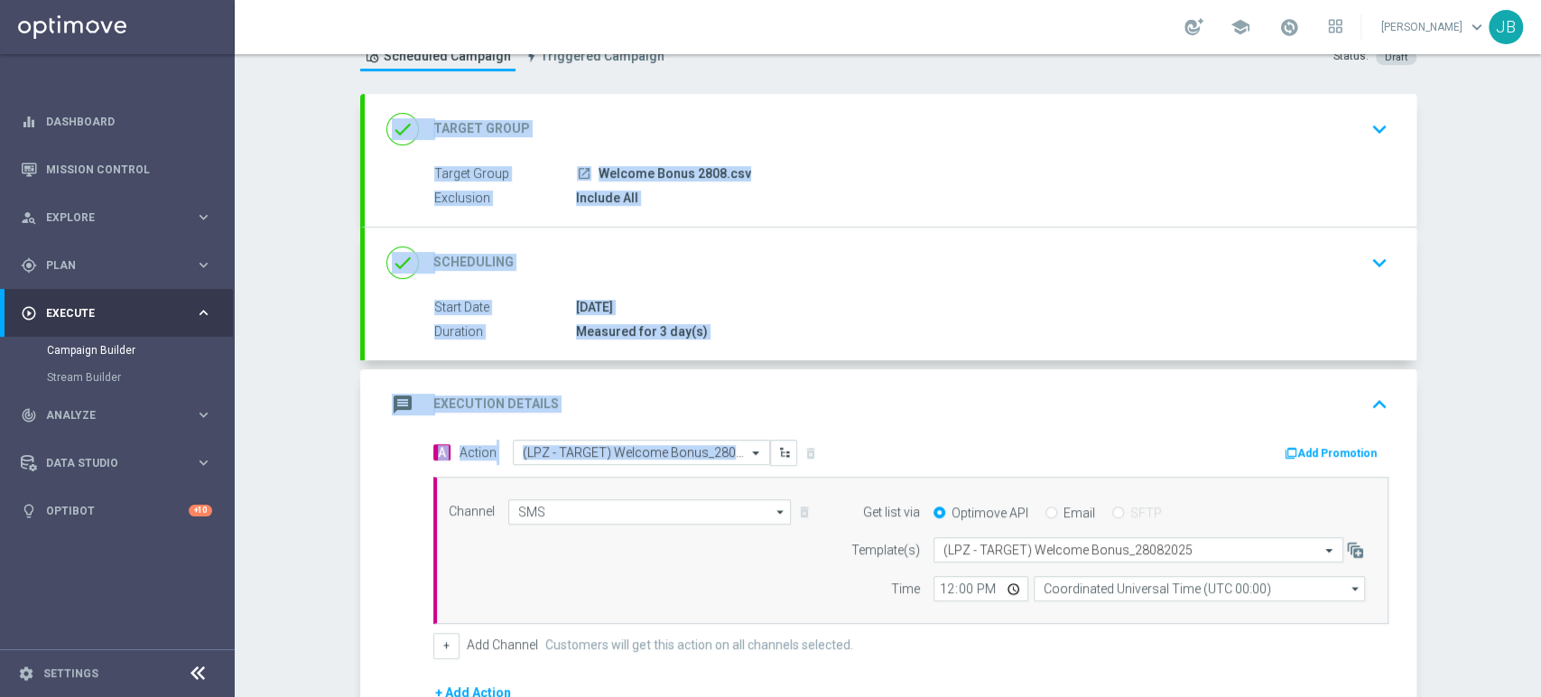
scroll to position [67, 0]
drag, startPoint x: 1539, startPoint y: 354, endPoint x: 1539, endPoint y: 199, distance: 154.3
click at [1539, 199] on div "Campaign Builder Scheduled Campaign Triggered Campaign Status: Draft done Targe…" at bounding box center [888, 375] width 1306 height 643
click at [1475, 241] on div "Campaign Builder Scheduled Campaign Triggered Campaign Status: Draft done Targe…" at bounding box center [888, 375] width 1306 height 643
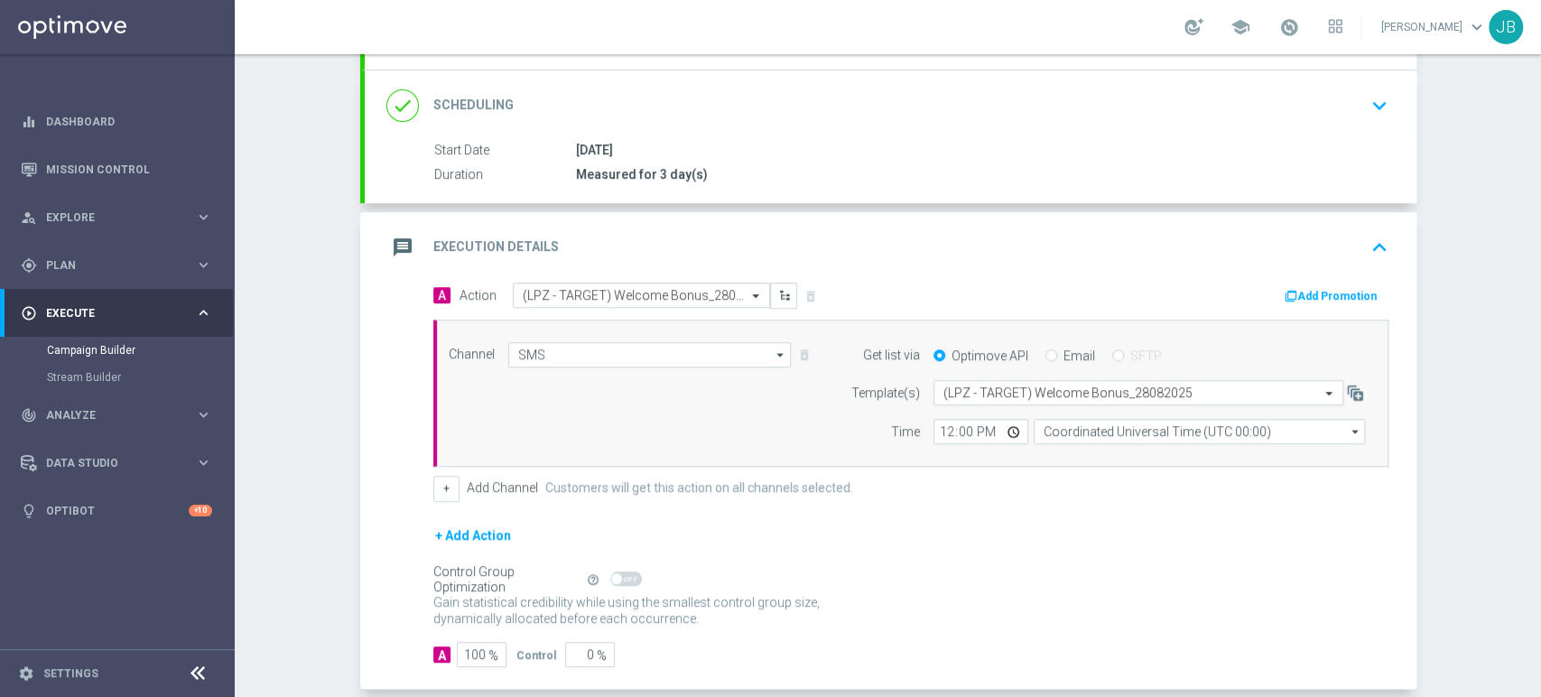
scroll to position [233, 0]
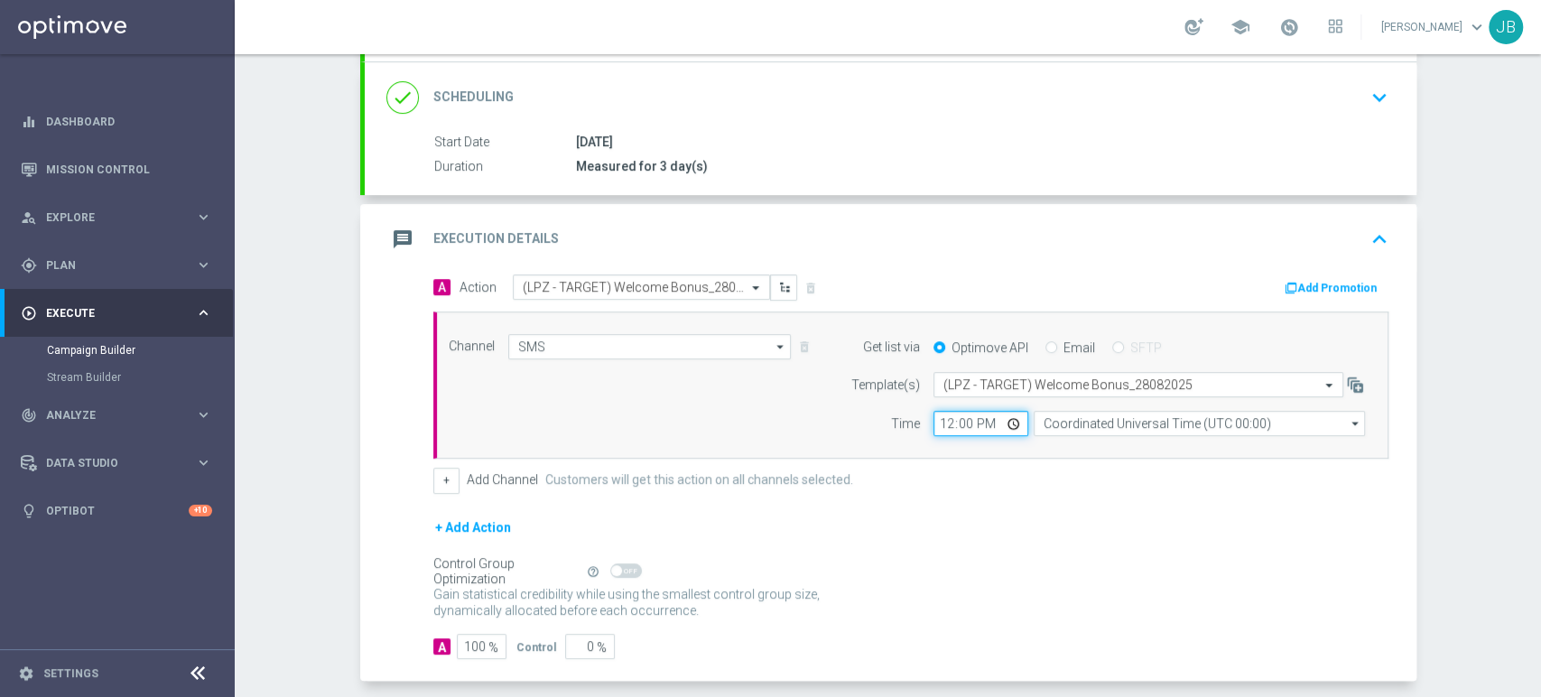
click at [933, 431] on input "12:00" at bounding box center [980, 423] width 95 height 25
type input "10:54"
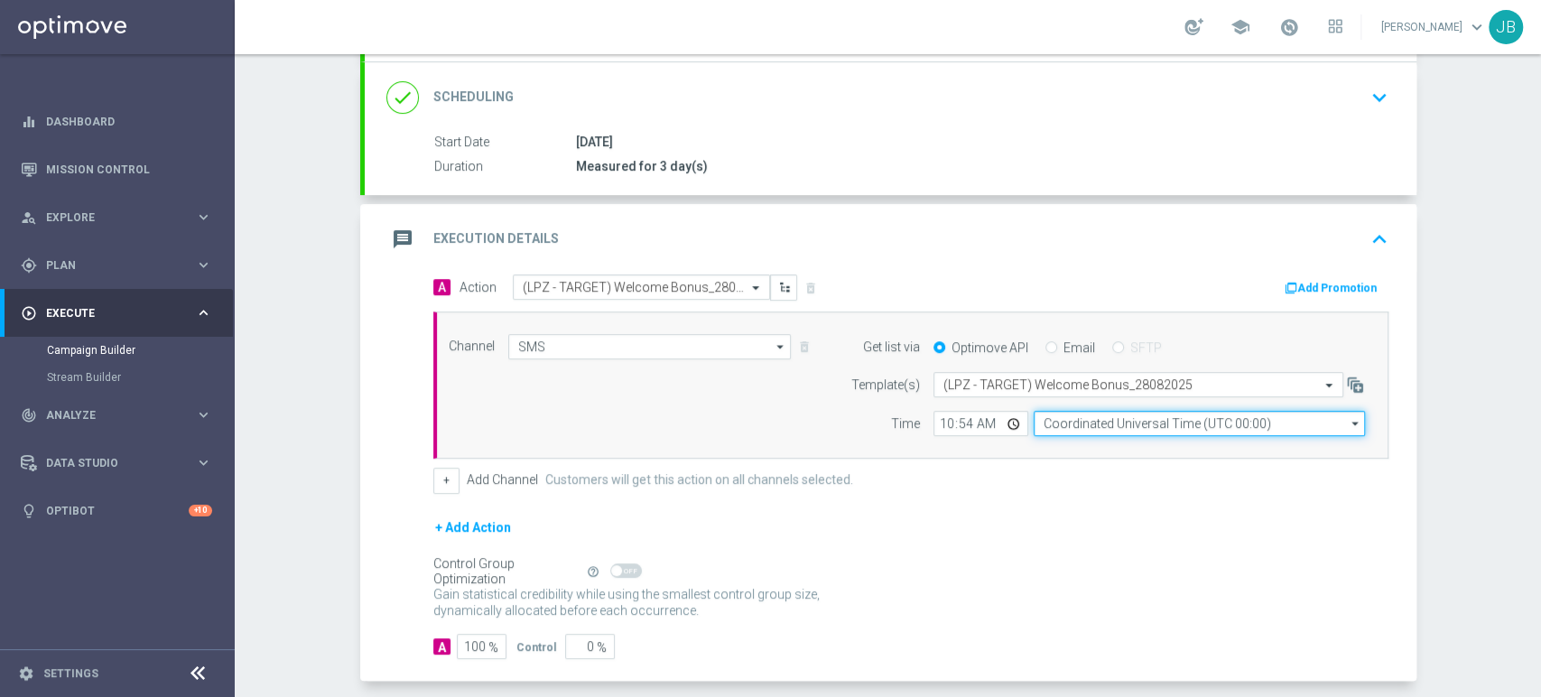
click at [1073, 425] on input "Coordinated Universal Time (UTC 00:00)" at bounding box center [1198, 423] width 331 height 25
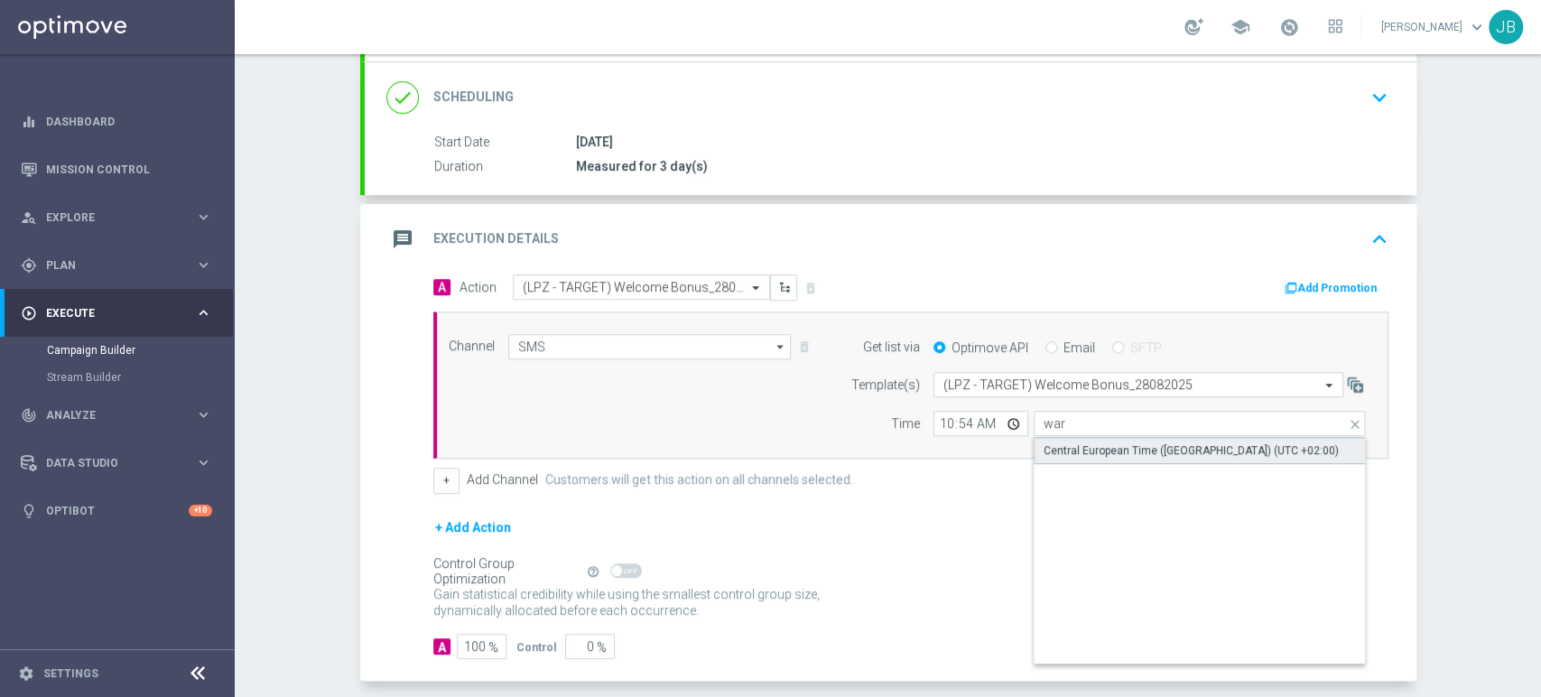
click at [1070, 447] on div "Central European Time ([GEOGRAPHIC_DATA]) (UTC +02:00)" at bounding box center [1190, 450] width 295 height 16
type input "Central European Time ([GEOGRAPHIC_DATA]) (UTC +02:00)"
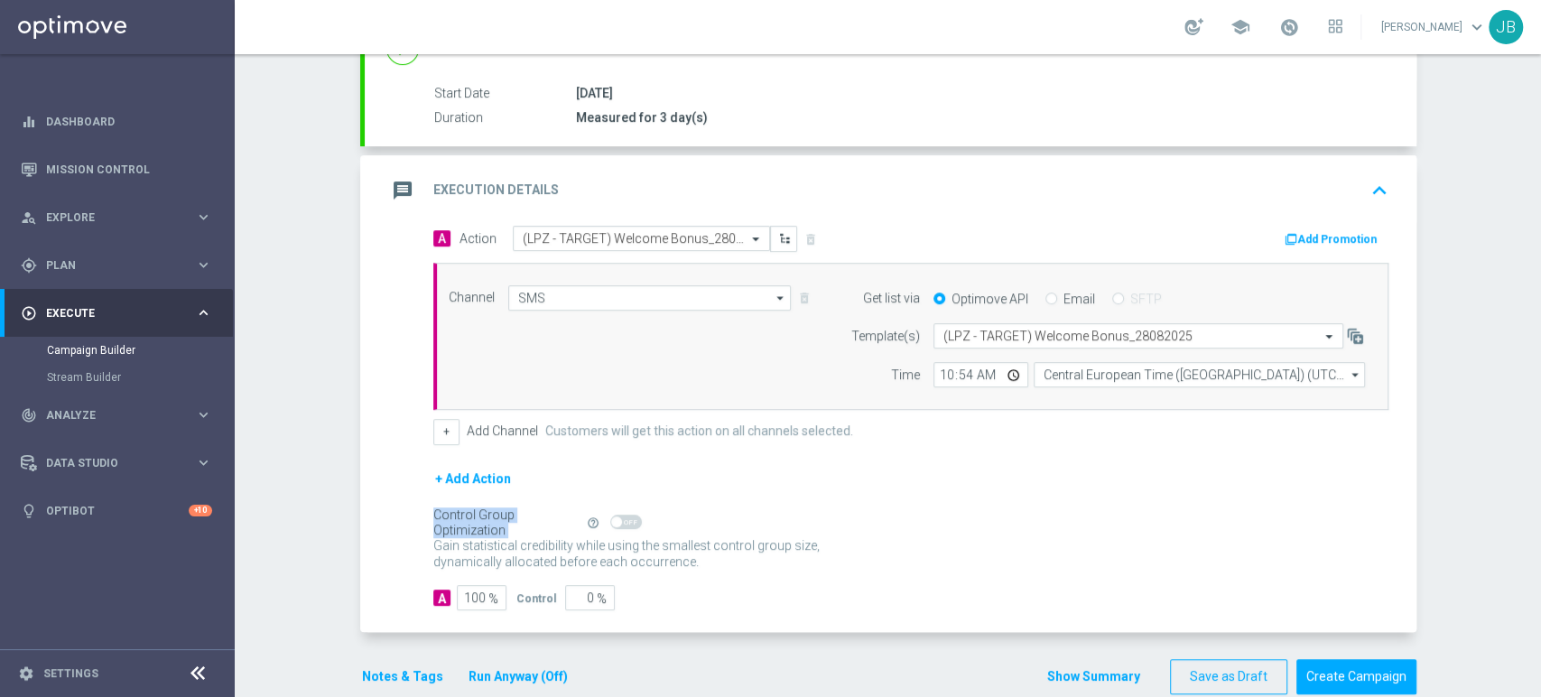
scroll to position [311, 0]
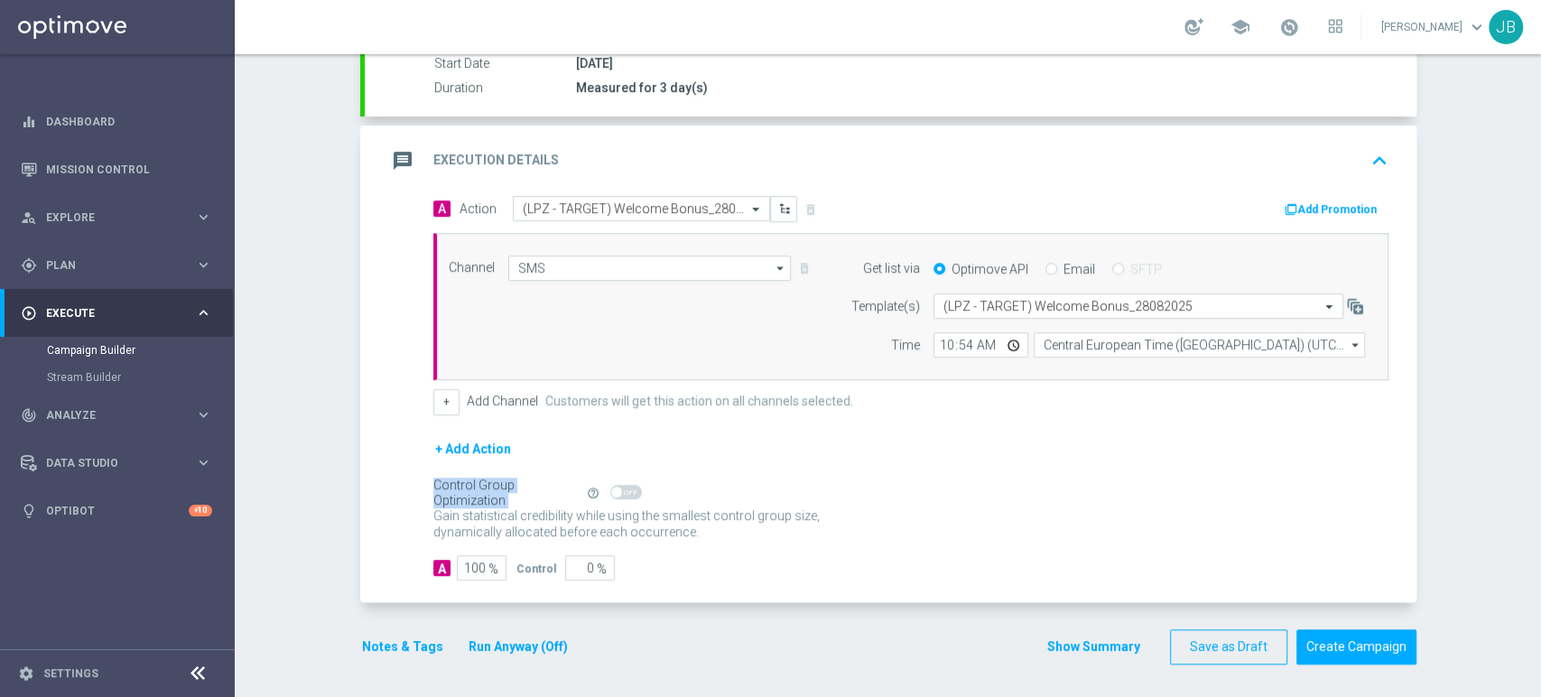
drag, startPoint x: 1539, startPoint y: 462, endPoint x: 1539, endPoint y: 514, distance: 51.4
click at [1539, 514] on div "Campaign Builder Scheduled Campaign Triggered Campaign Status: Draft done Targe…" at bounding box center [888, 375] width 1306 height 643
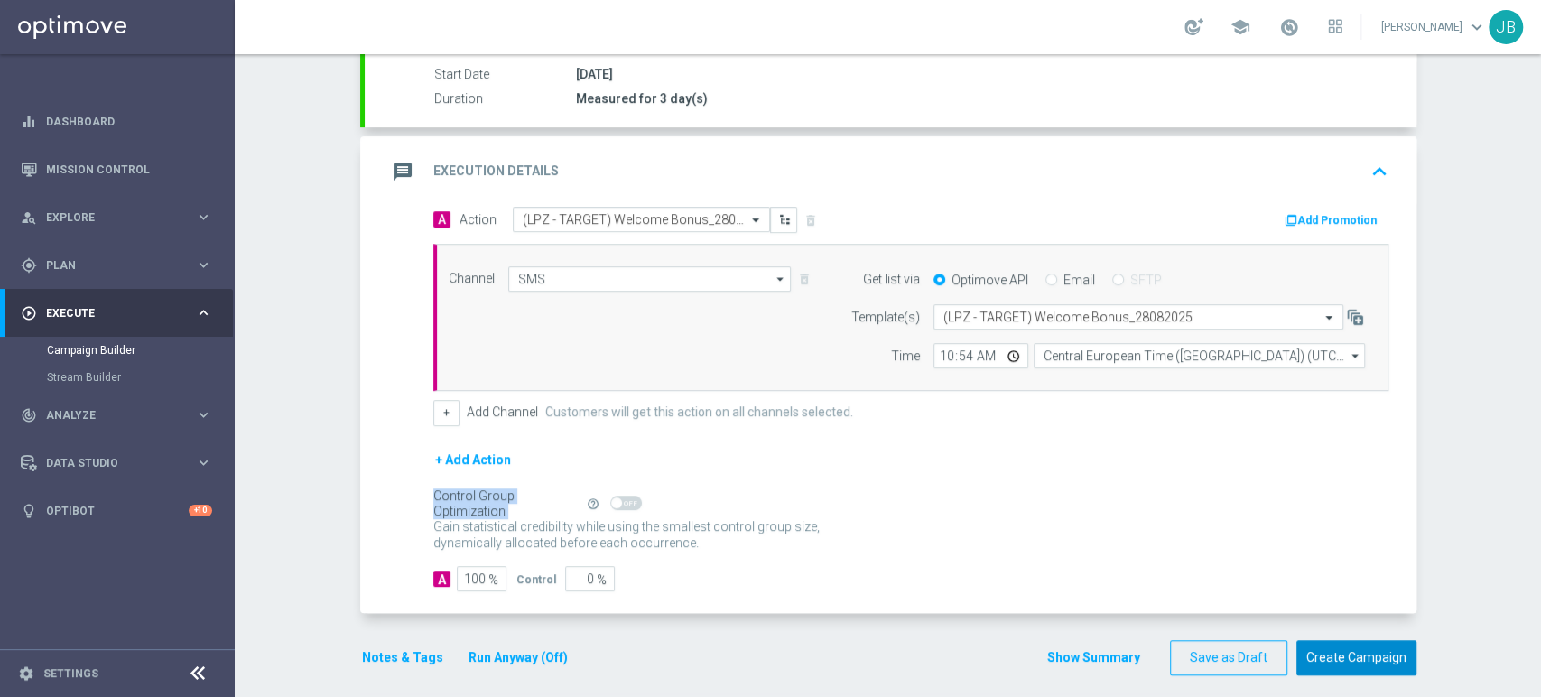
click at [1394, 662] on button "Create Campaign" at bounding box center [1356, 657] width 120 height 35
